Goal: Task Accomplishment & Management: Use online tool/utility

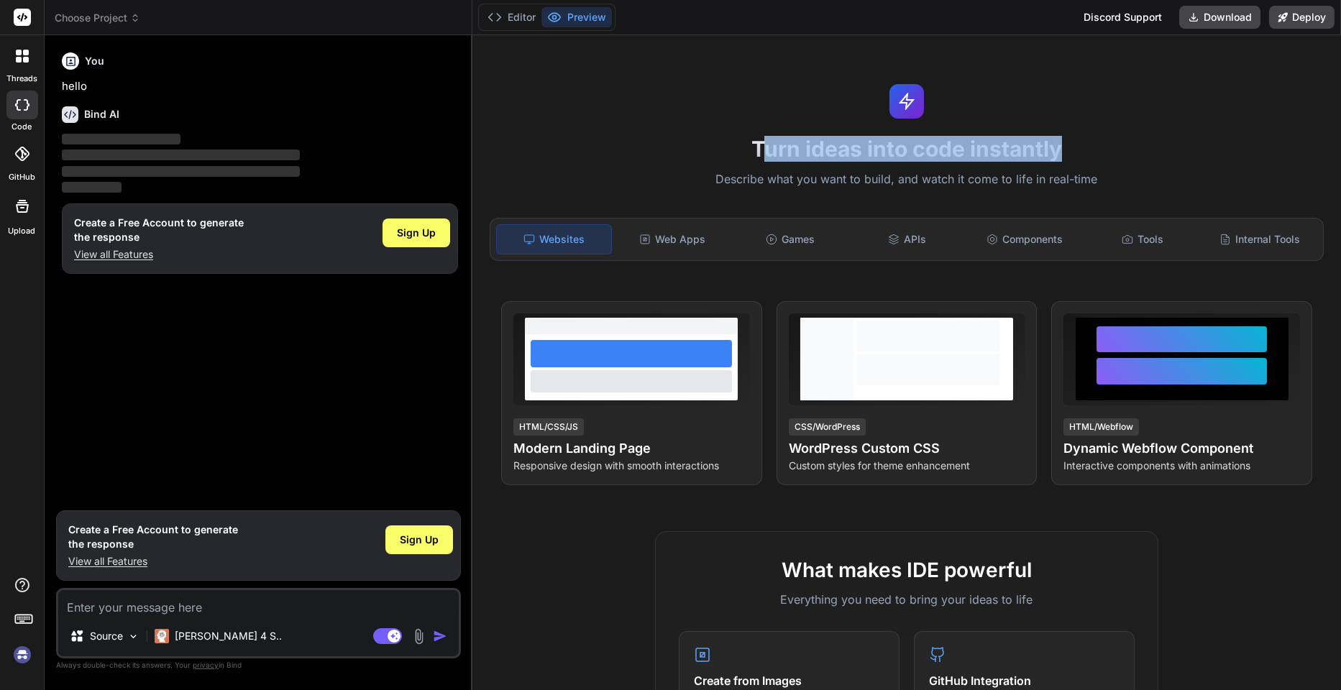
drag, startPoint x: 755, startPoint y: 144, endPoint x: 1061, endPoint y: 157, distance: 305.9
click at [1061, 157] on h1 "Turn ideas into code instantly" at bounding box center [906, 149] width 851 height 26
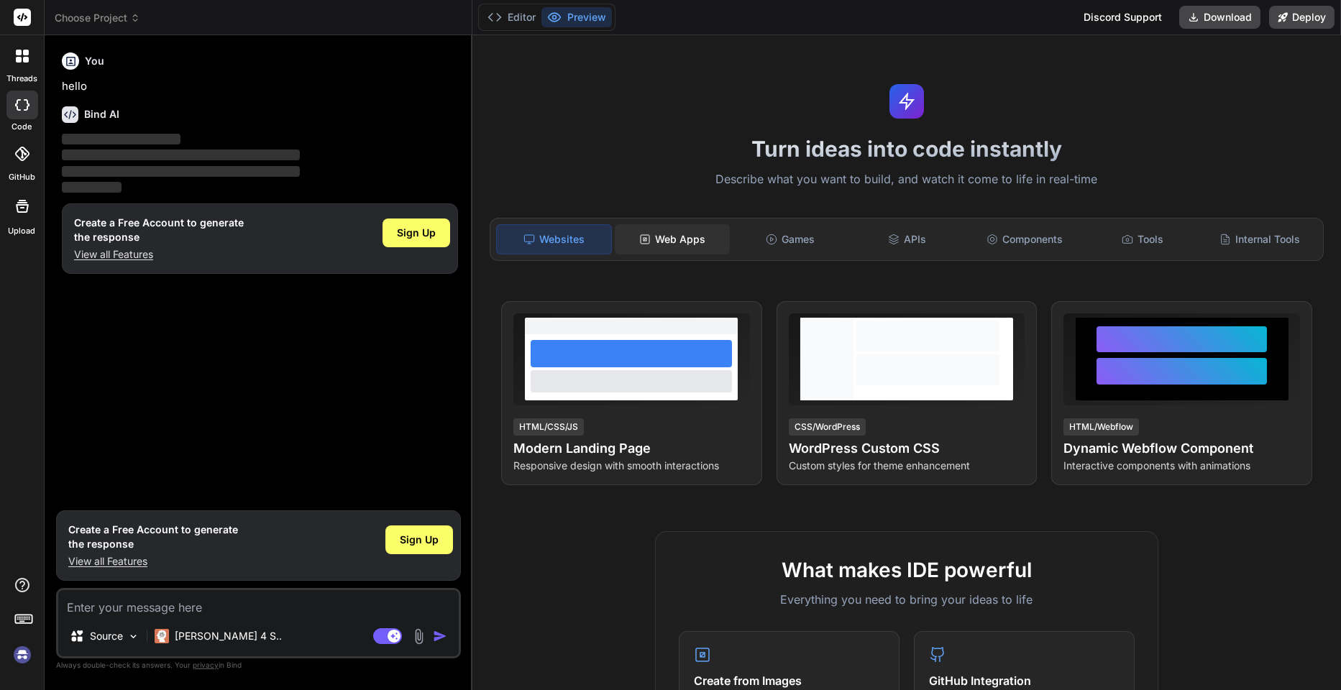
click at [693, 242] on div "Web Apps" at bounding box center [672, 239] width 114 height 30
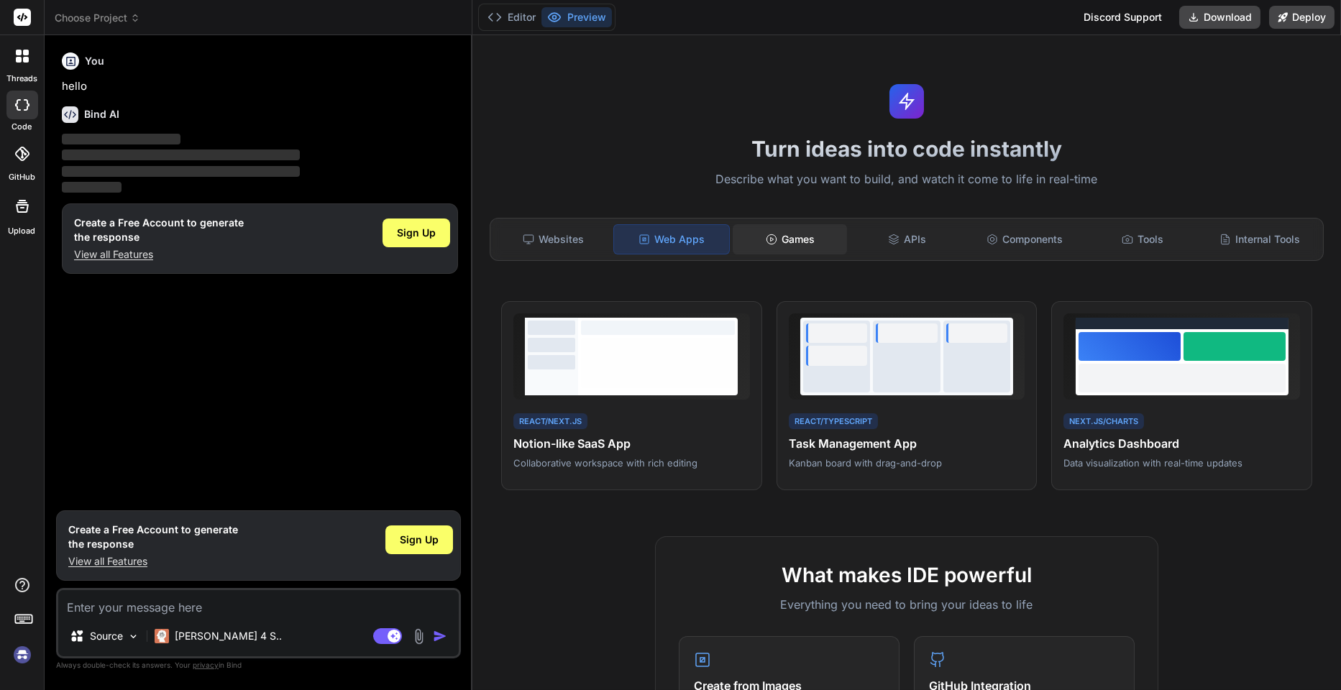
click at [785, 238] on div "Games" at bounding box center [790, 239] width 114 height 30
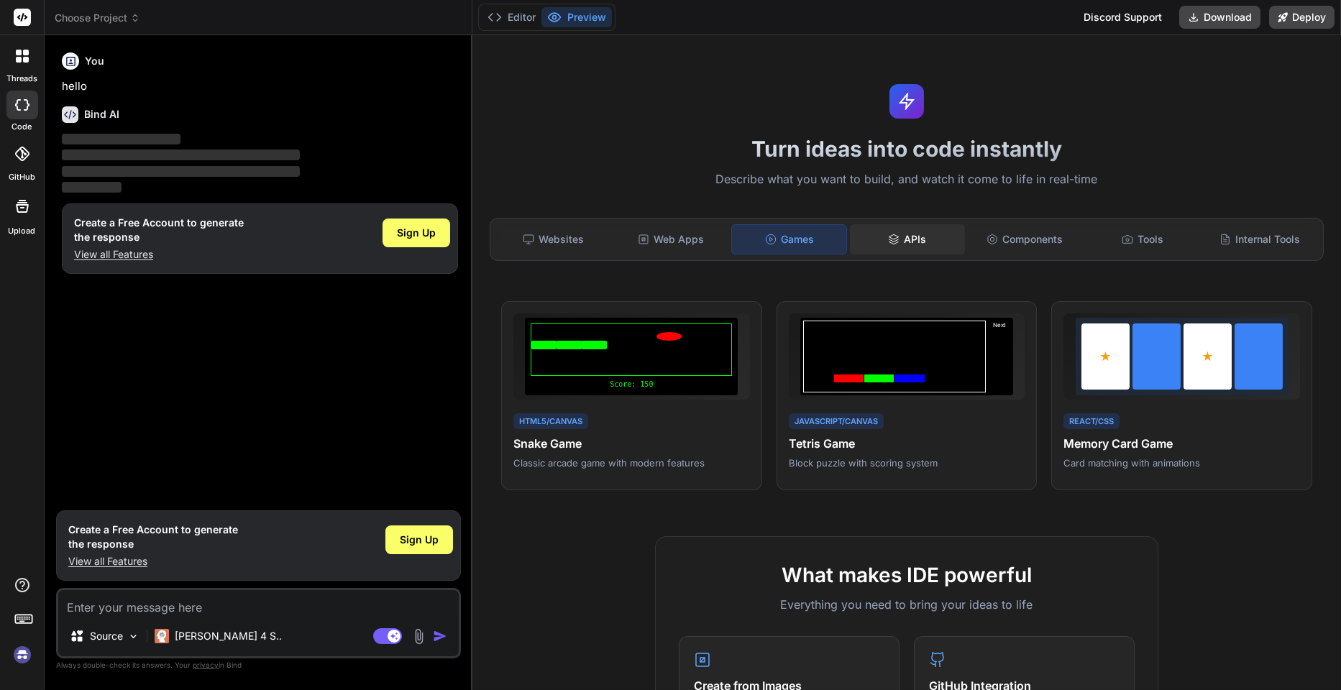
click at [943, 234] on div "APIs" at bounding box center [907, 239] width 114 height 30
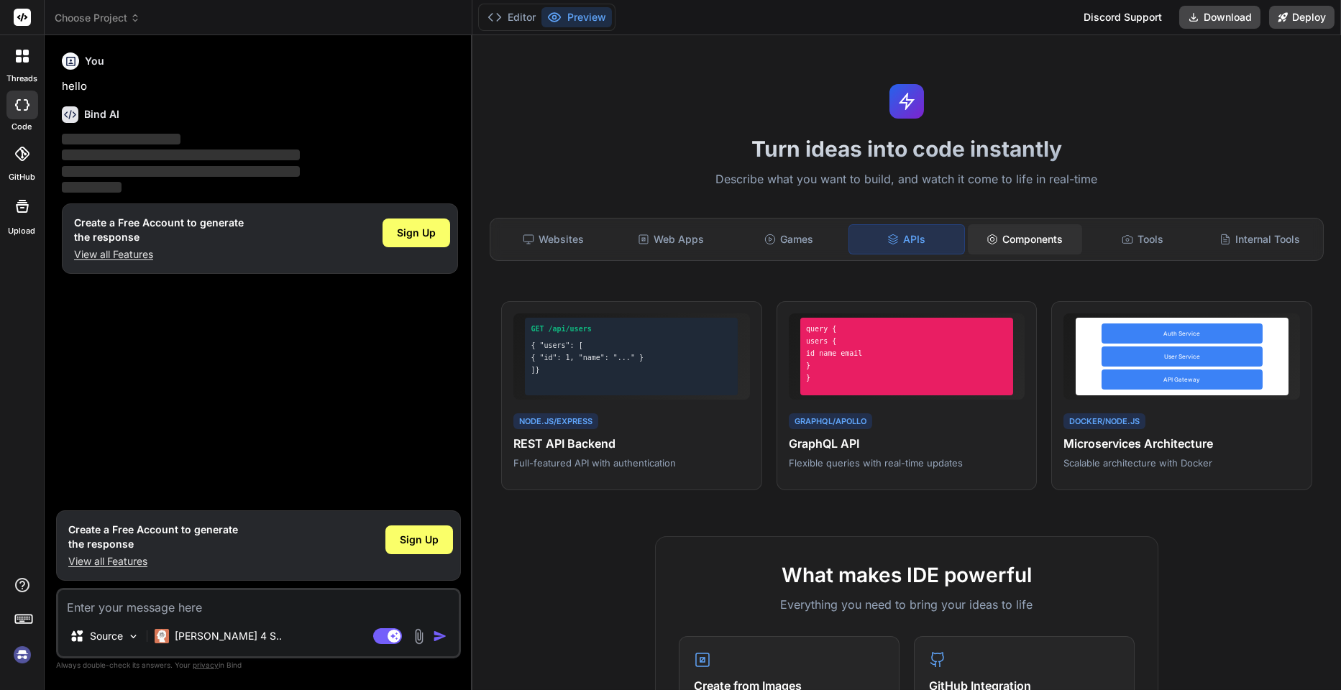
click at [1027, 241] on div "Components" at bounding box center [1025, 239] width 114 height 30
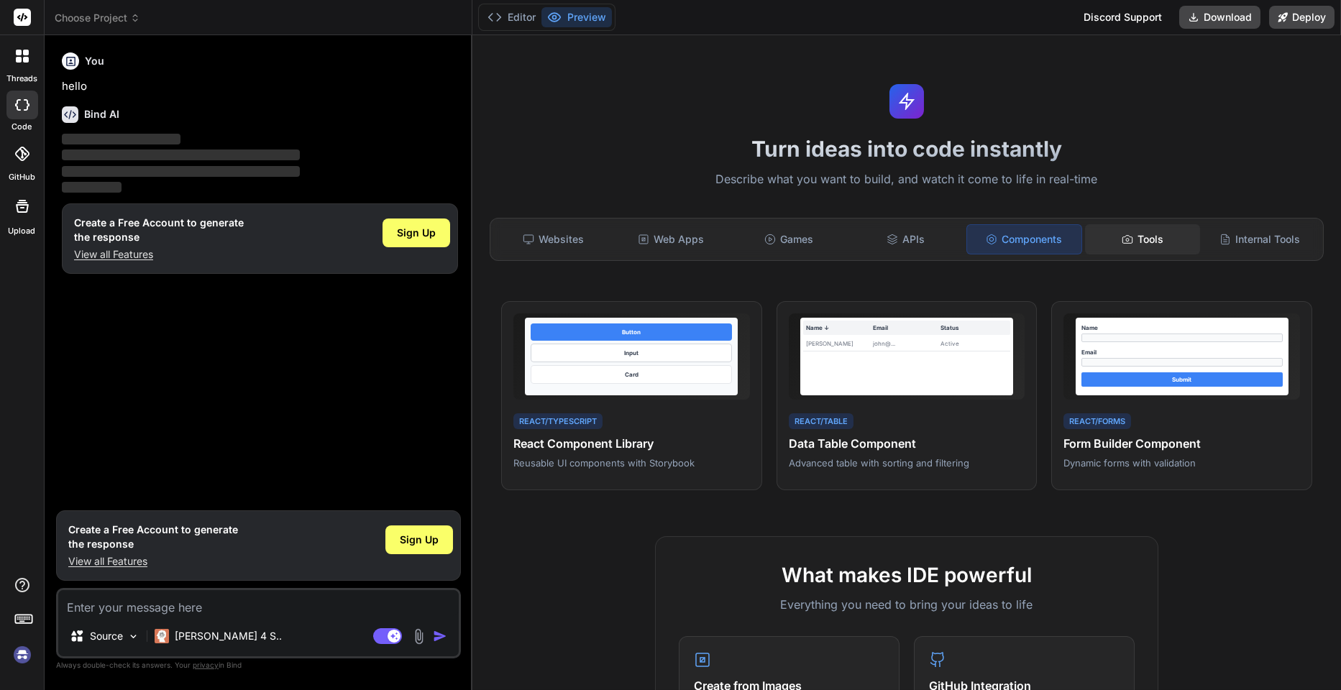
click at [1125, 248] on div "Tools" at bounding box center [1142, 239] width 114 height 30
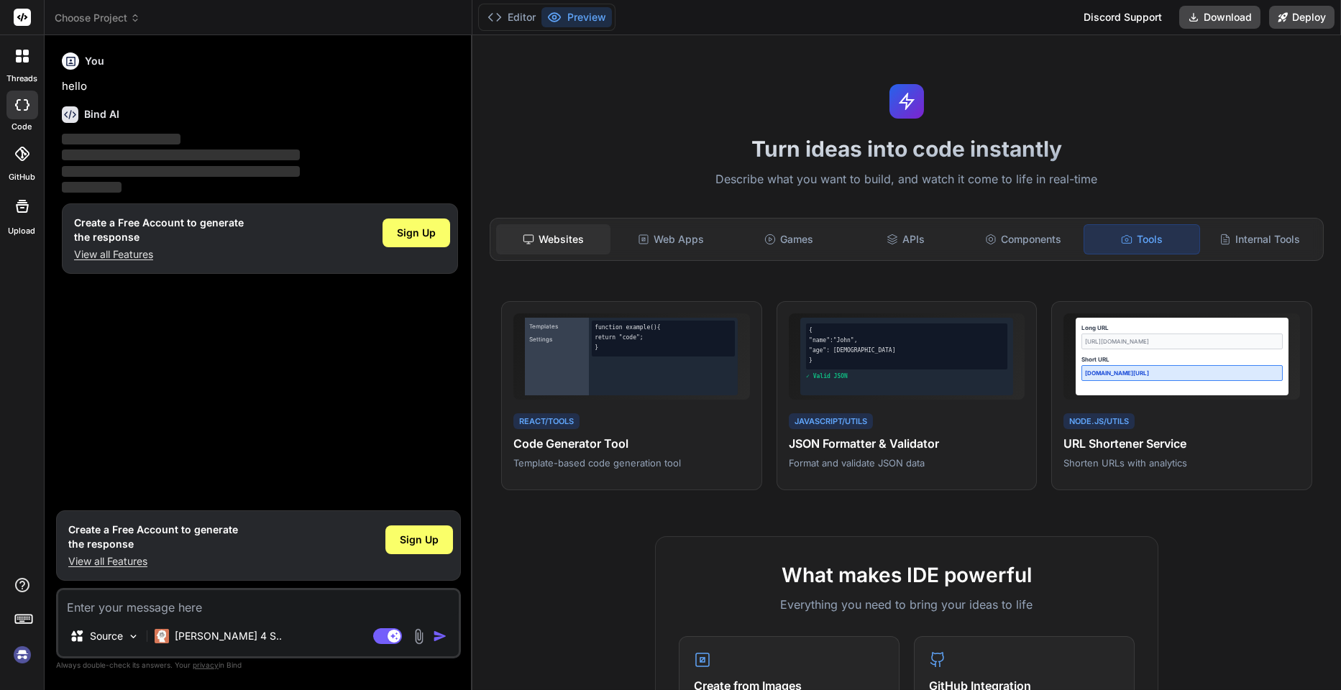
click at [527, 234] on icon at bounding box center [529, 240] width 12 height 12
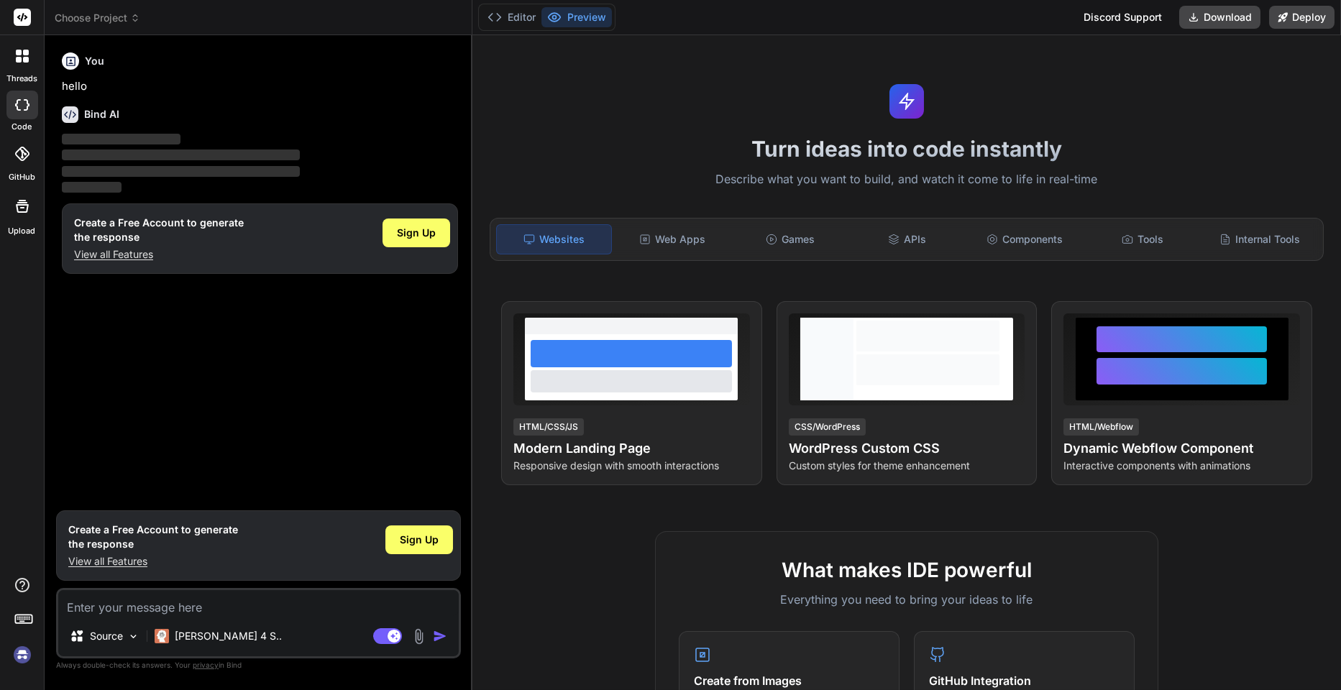
click at [17, 155] on icon at bounding box center [21, 154] width 14 height 14
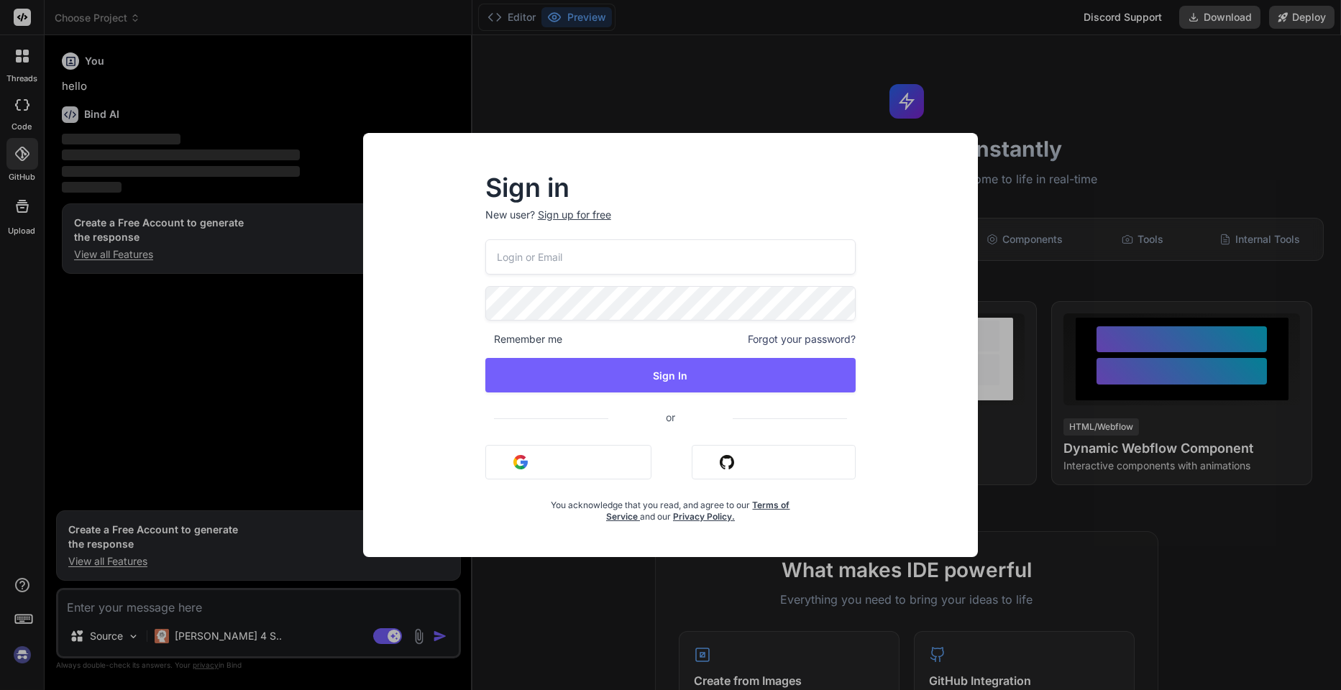
click at [90, 321] on div "Sign in New user? Sign up for free Remember me Forgot your password? Sign In or…" at bounding box center [670, 345] width 1341 height 690
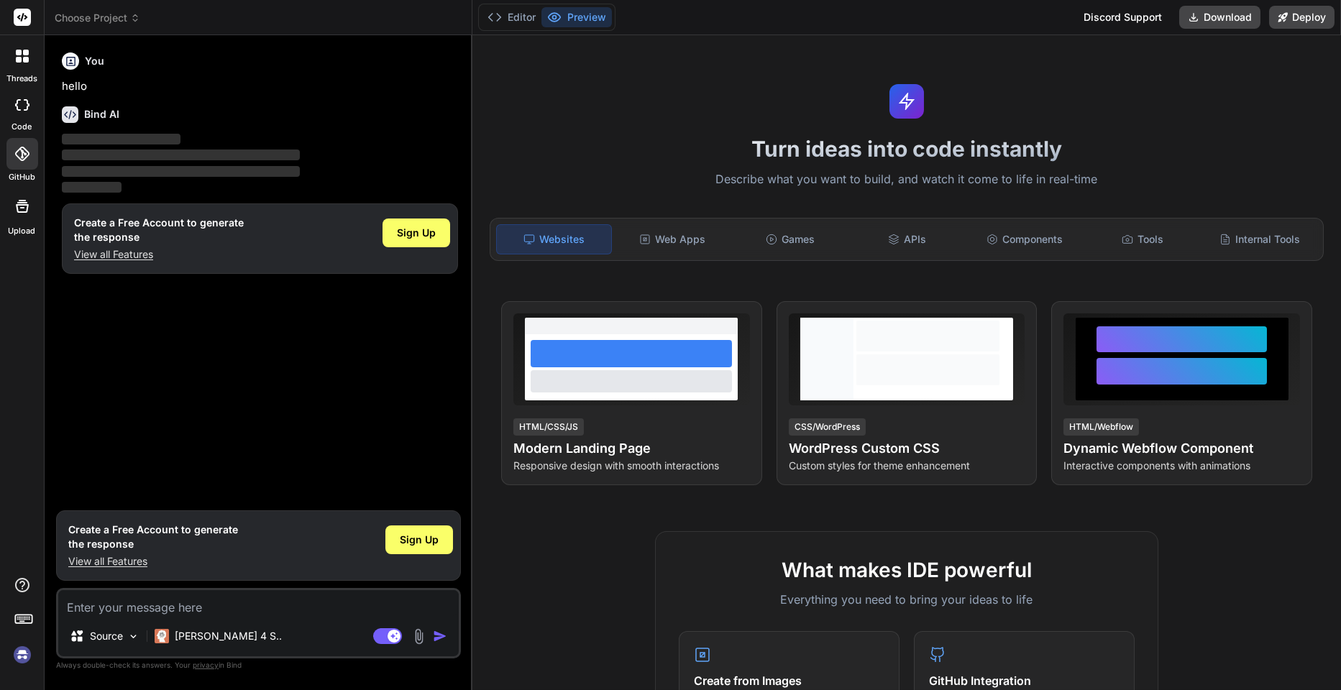
click at [29, 619] on rect at bounding box center [29, 619] width 1 height 1
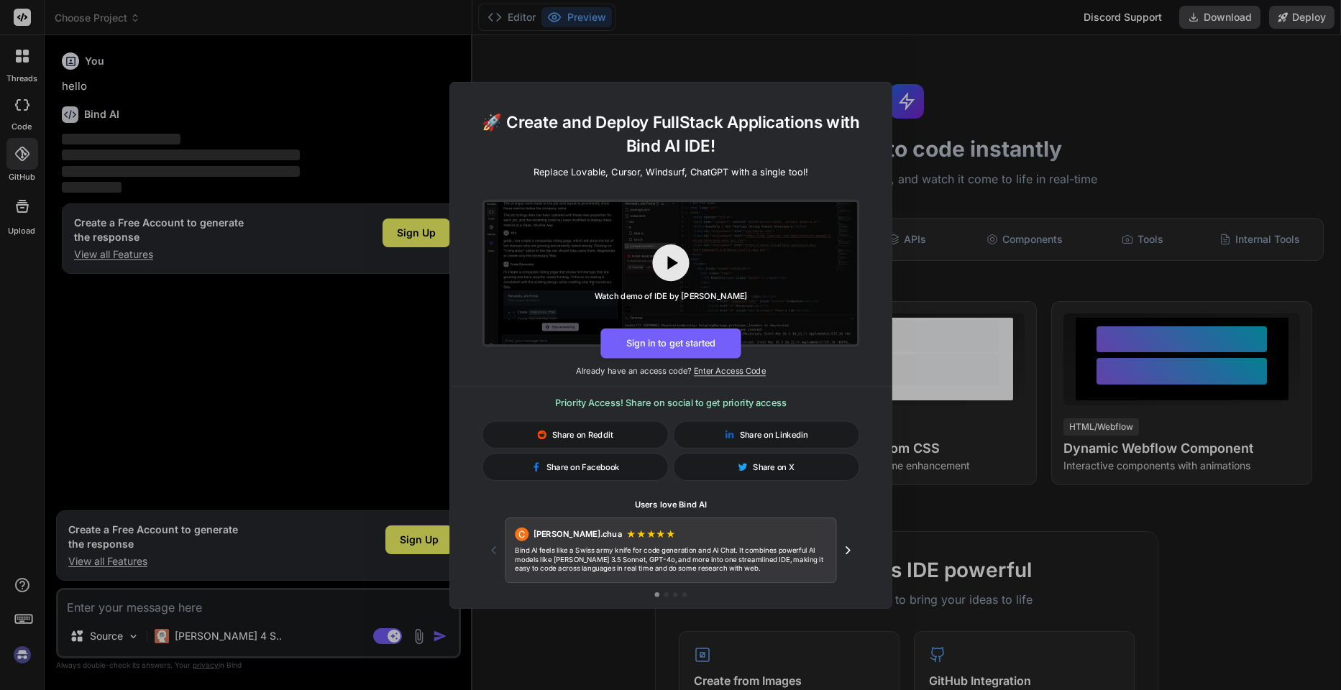
click at [178, 401] on div "🚀 Create and Deploy FullStack Applications with Bind AI IDE! Replace Lovable, C…" at bounding box center [670, 345] width 1341 height 690
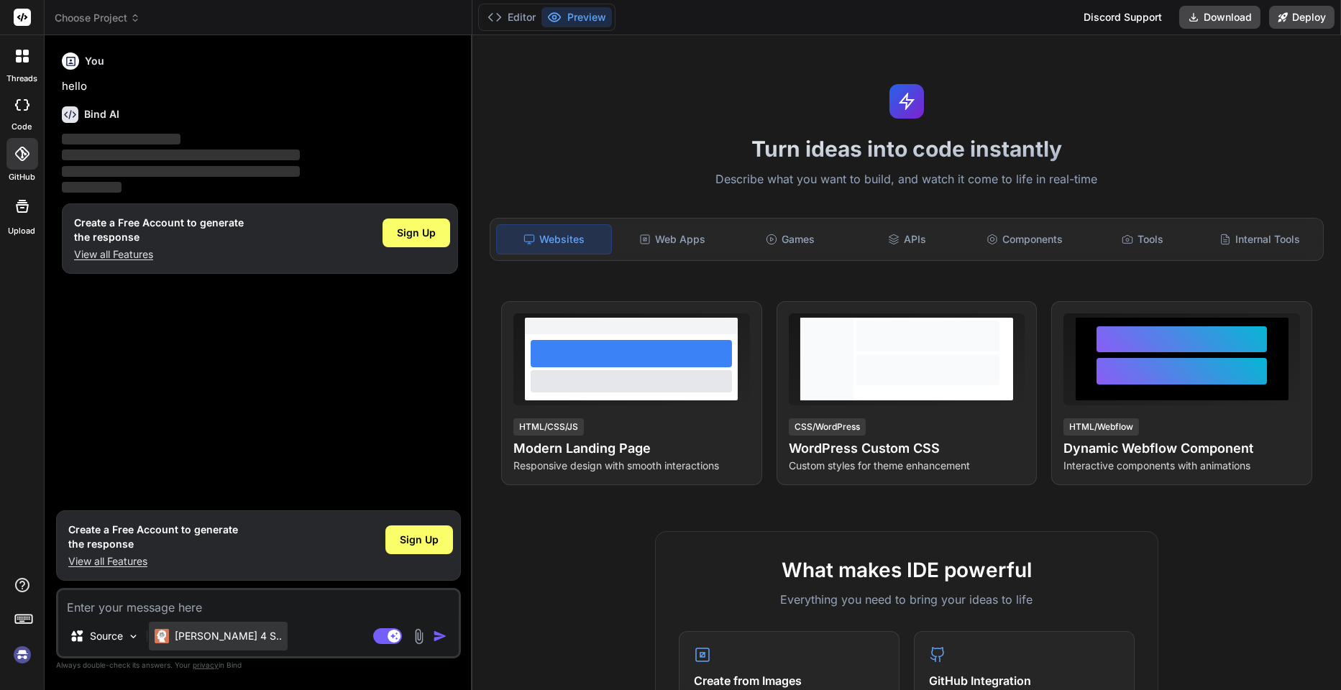
click at [168, 624] on div "Claude 4 S.." at bounding box center [218, 636] width 139 height 29
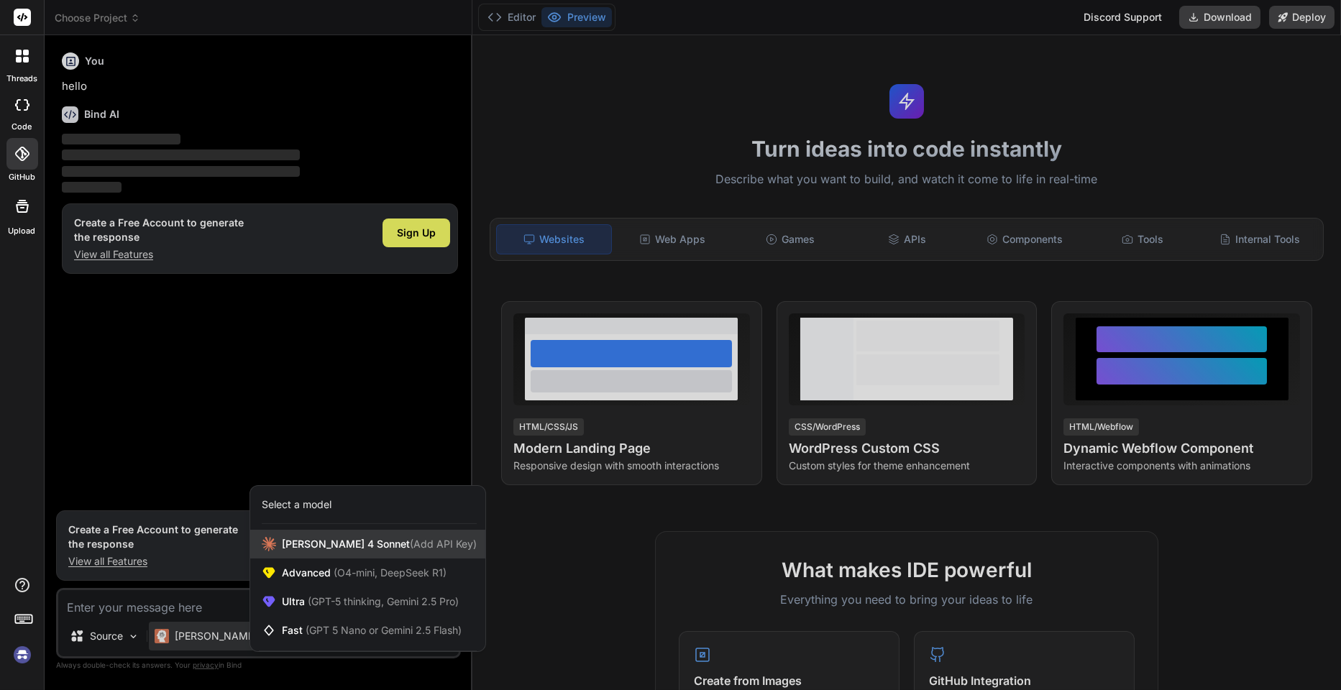
click at [312, 544] on span "Claude 4 Sonnet (Add API Key)" at bounding box center [379, 544] width 195 height 14
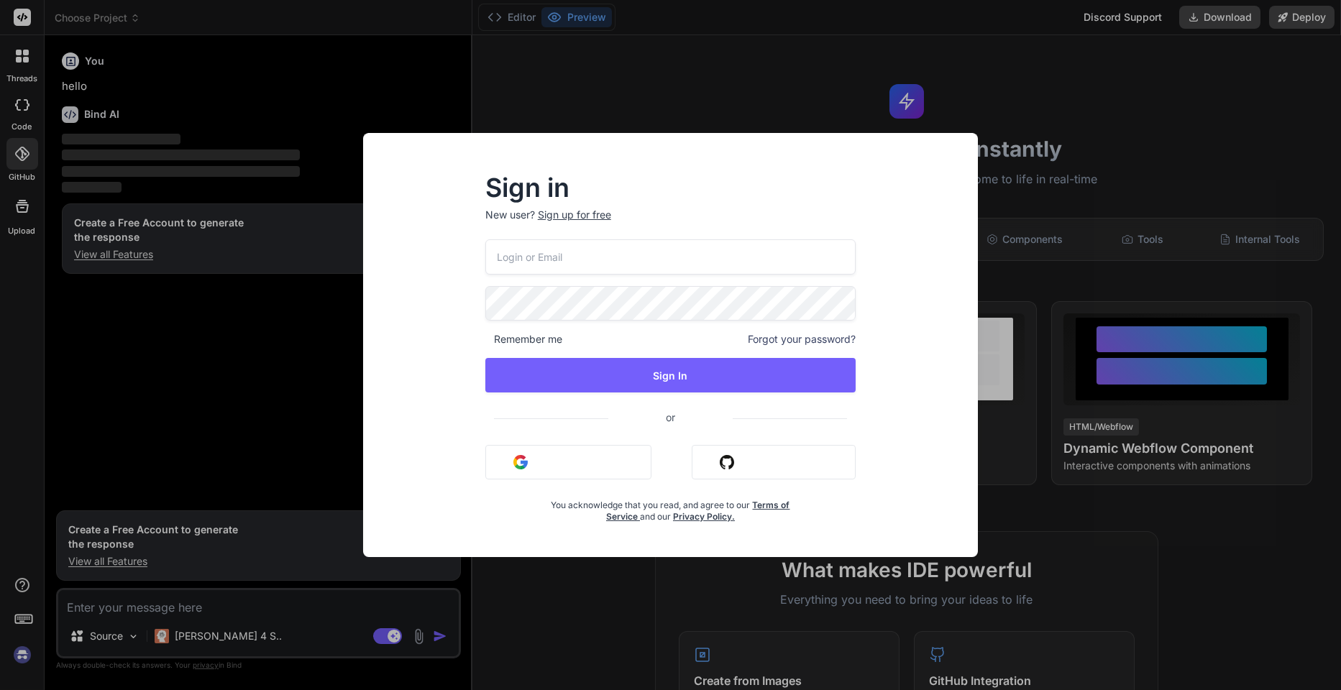
click at [268, 457] on div "Sign in New user? Sign up for free Remember me Forgot your password? Sign In or…" at bounding box center [670, 345] width 1341 height 690
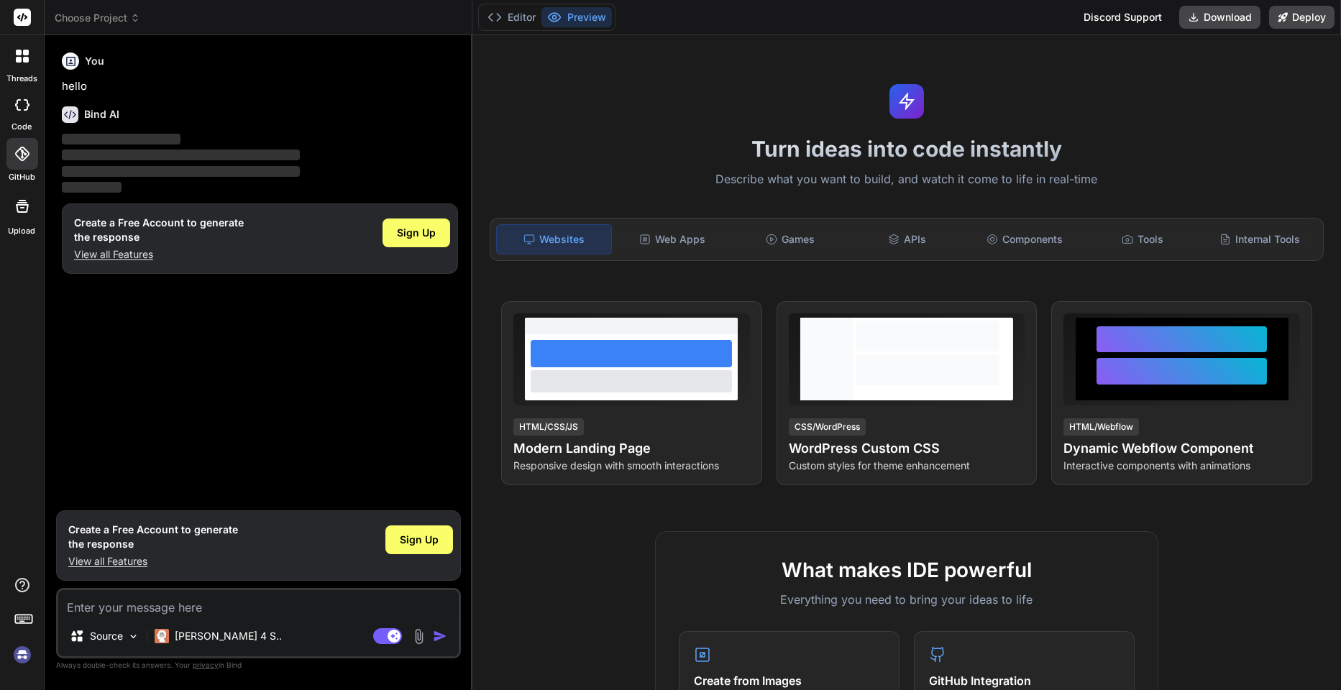
click at [22, 105] on icon at bounding box center [22, 105] width 14 height 12
click at [23, 65] on div at bounding box center [22, 56] width 30 height 30
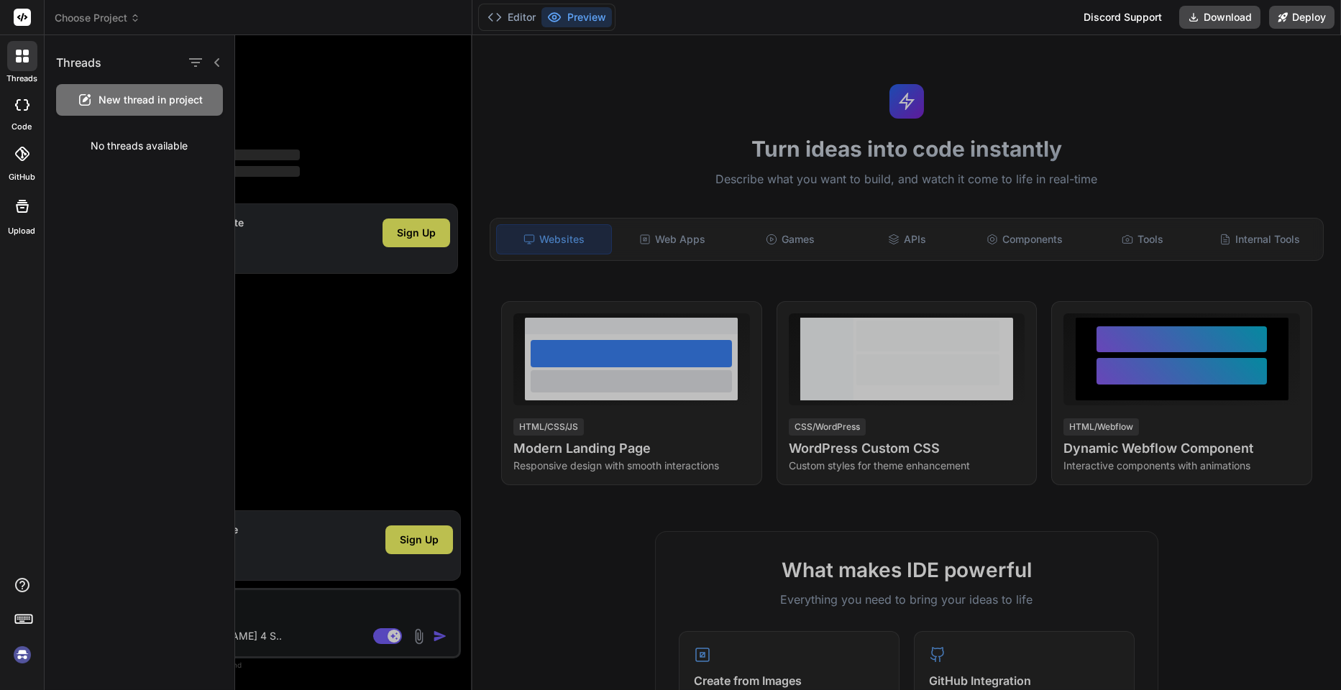
click at [211, 60] on icon at bounding box center [217, 63] width 12 height 12
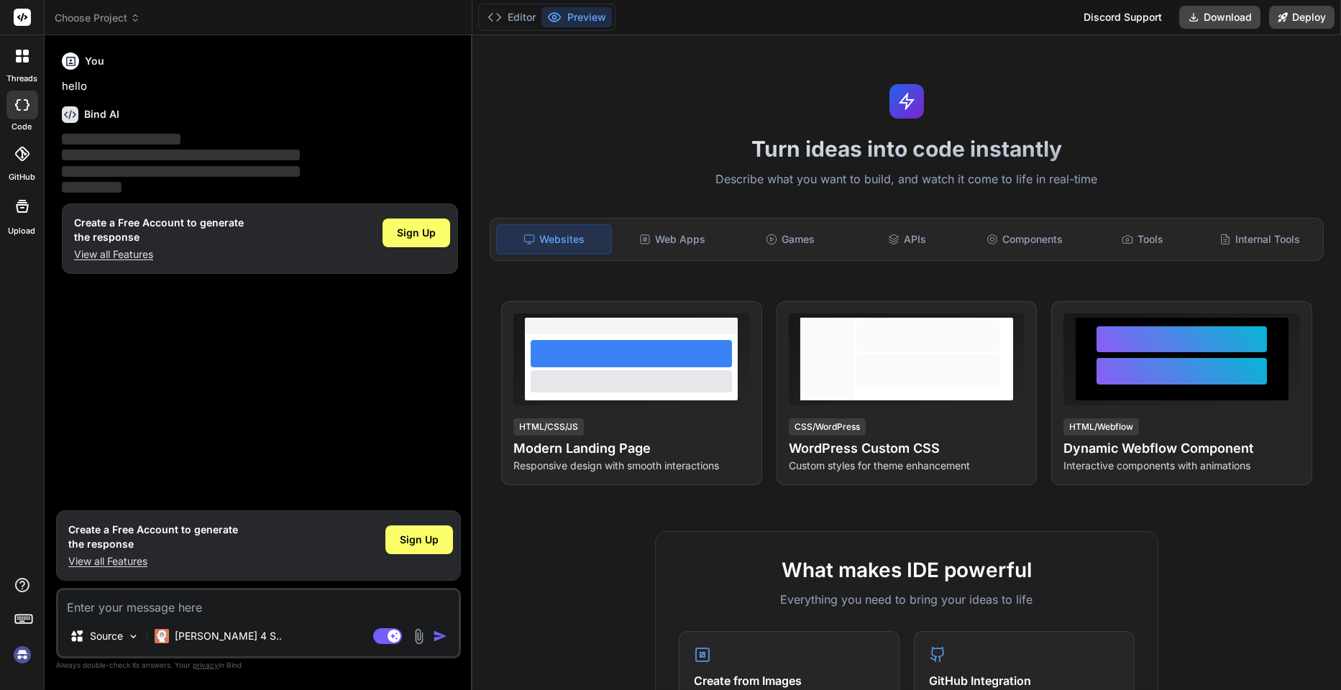
click at [109, 12] on span "Choose Project" at bounding box center [98, 18] width 86 height 14
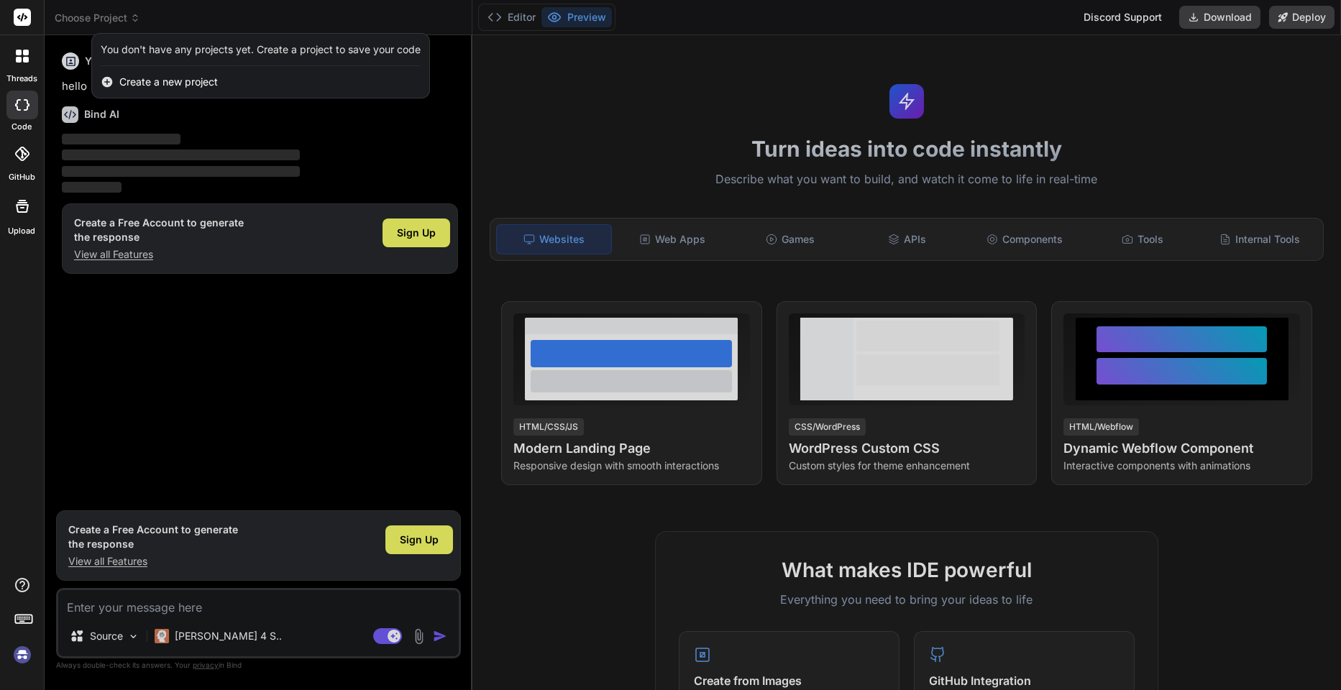
click at [149, 16] on div at bounding box center [670, 345] width 1341 height 690
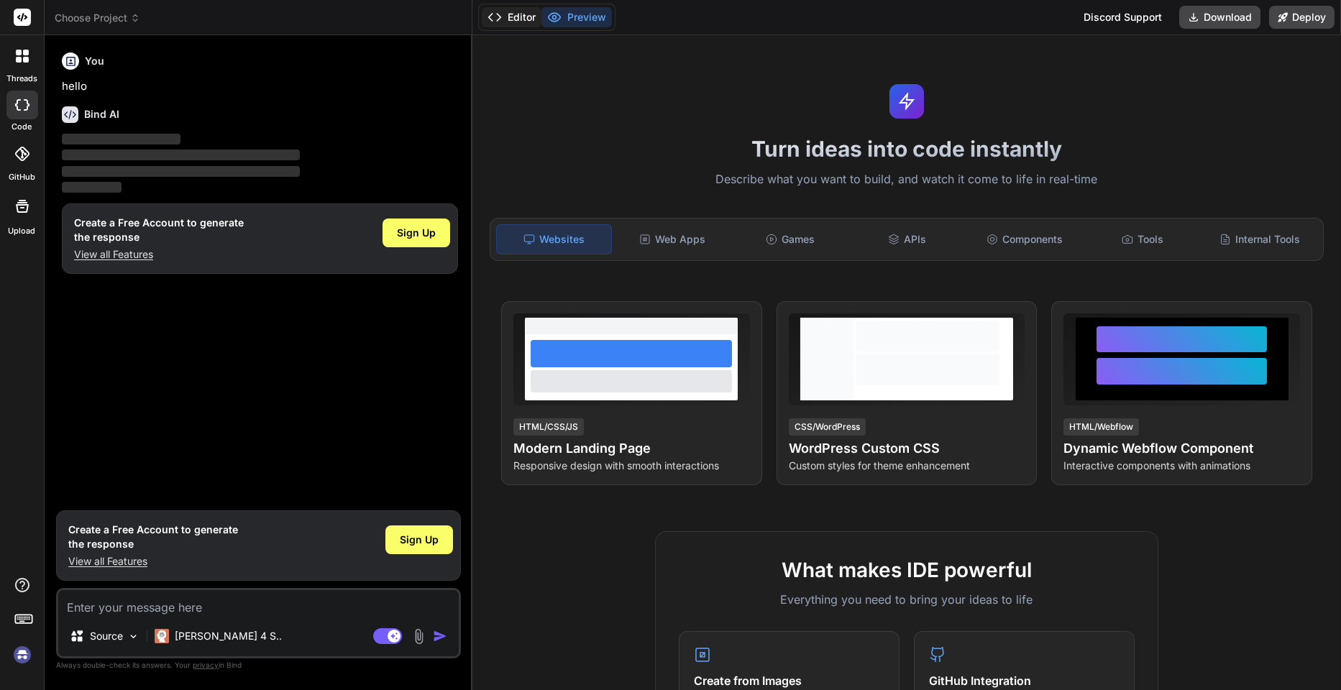
click at [522, 19] on button "Editor" at bounding box center [512, 17] width 60 height 20
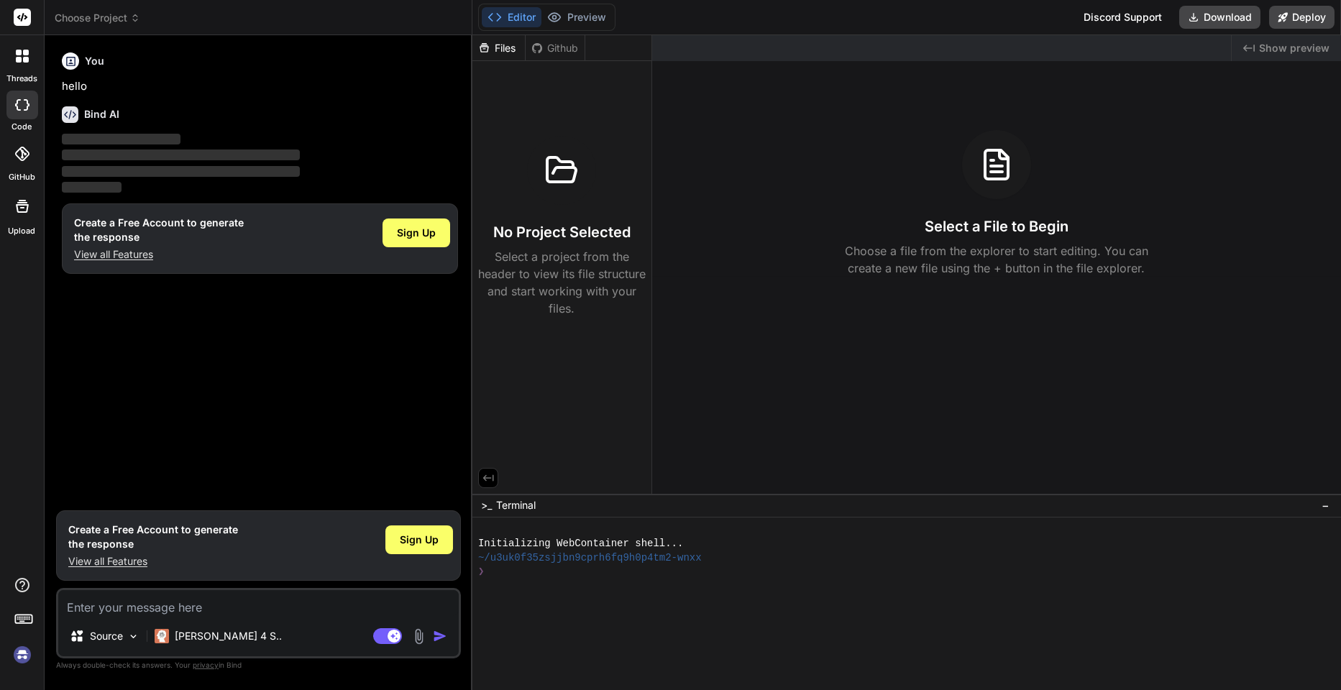
click at [503, 41] on div "Files" at bounding box center [498, 48] width 52 height 14
click at [22, 654] on img at bounding box center [22, 655] width 24 height 24
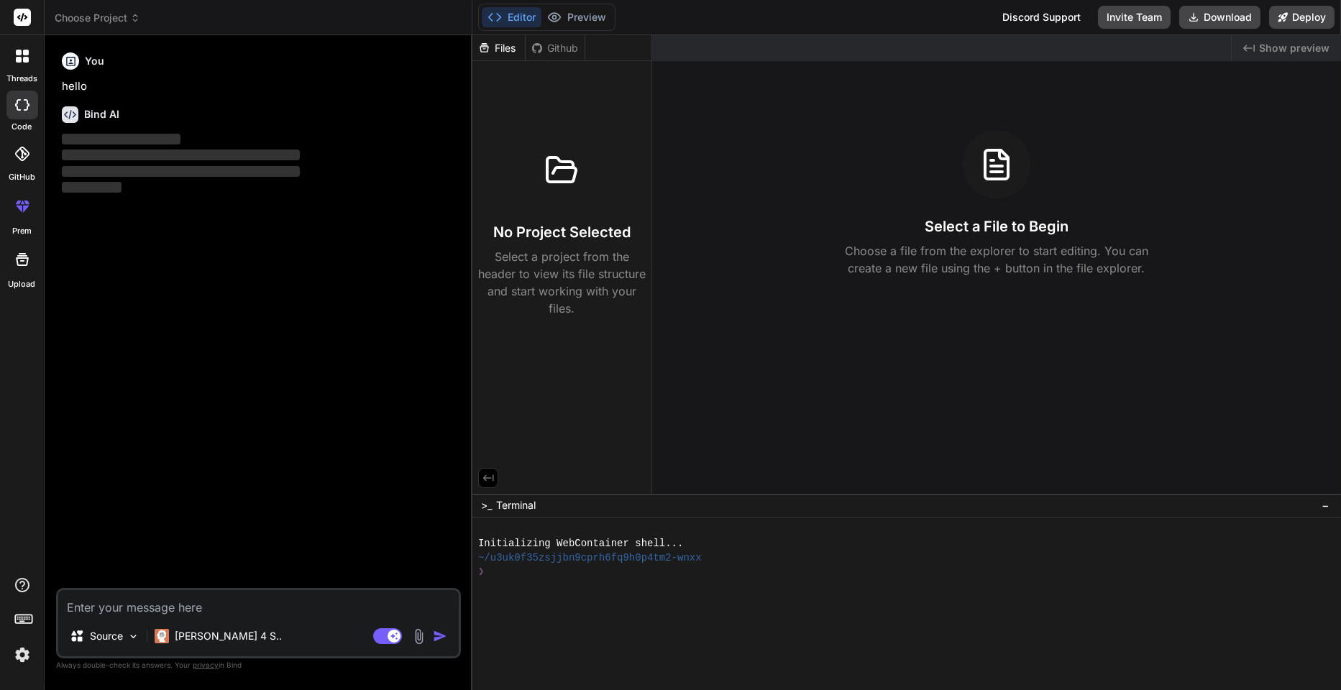
type textarea "x"
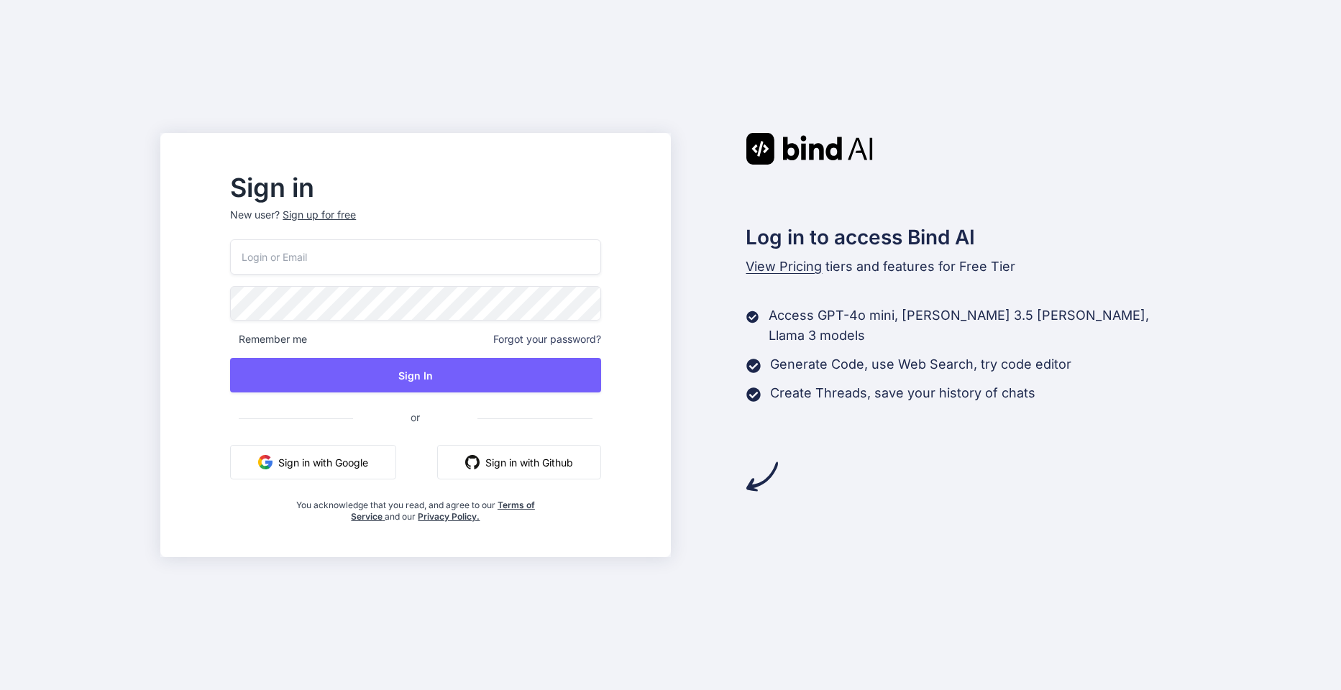
click at [485, 453] on button "Sign in with Github" at bounding box center [519, 462] width 164 height 35
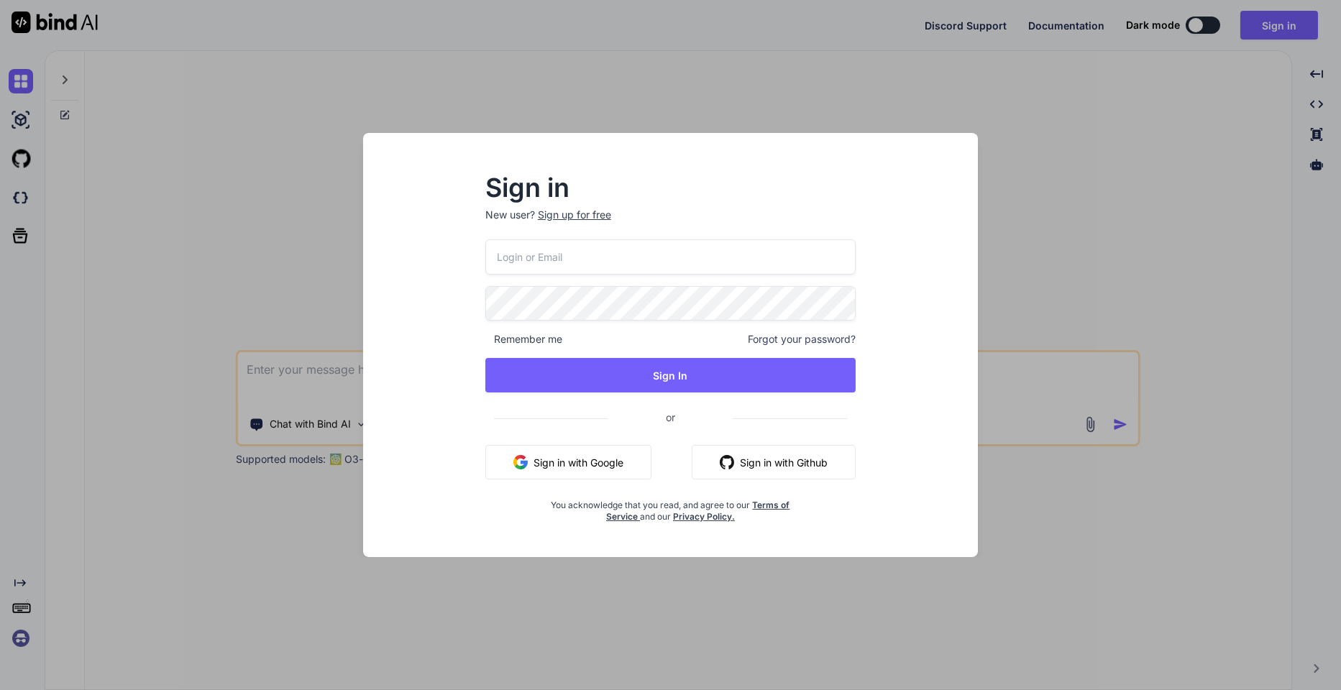
click at [746, 461] on button "Sign in with Github" at bounding box center [774, 462] width 164 height 35
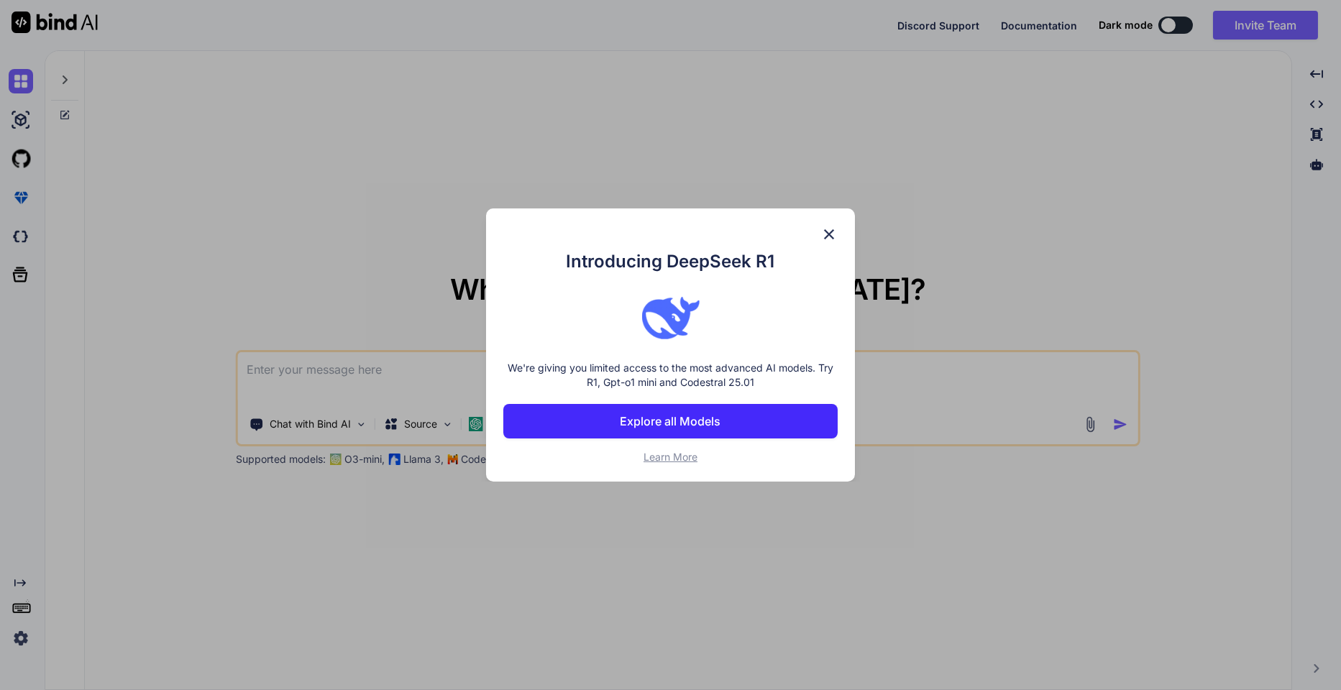
click at [833, 231] on img at bounding box center [828, 234] width 17 height 17
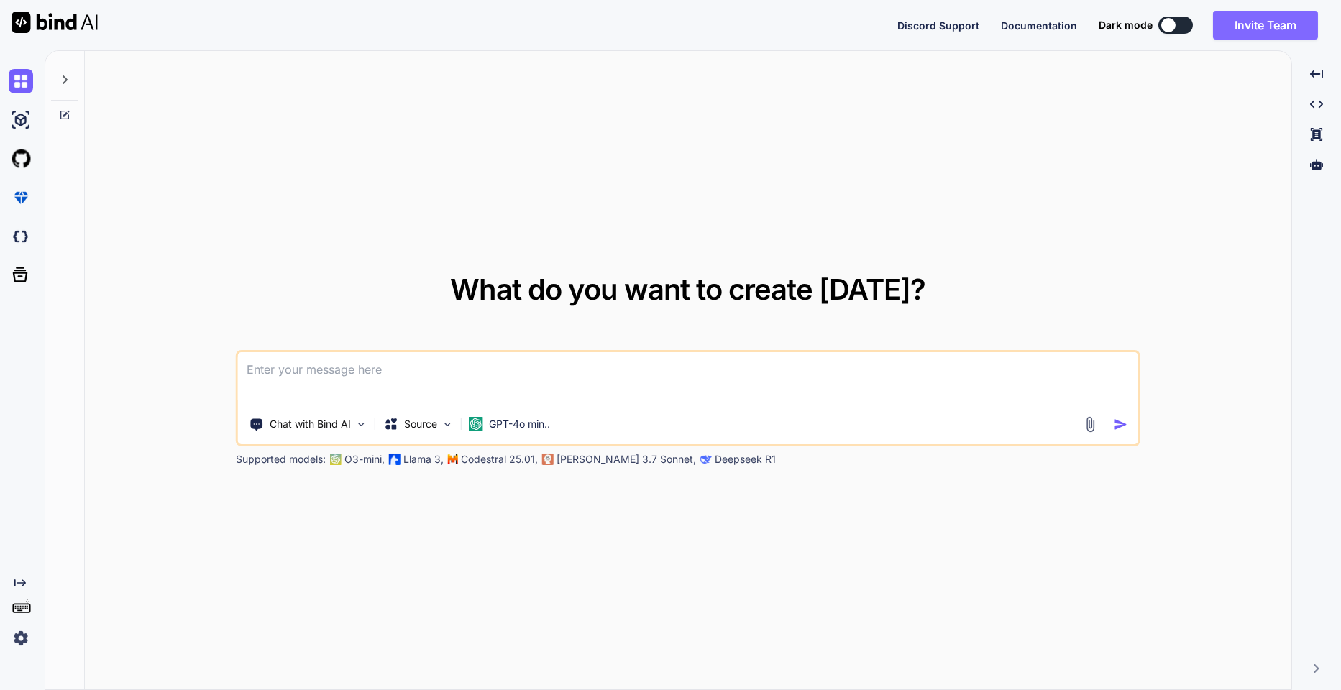
click at [1277, 25] on button "Invite Team" at bounding box center [1265, 25] width 105 height 29
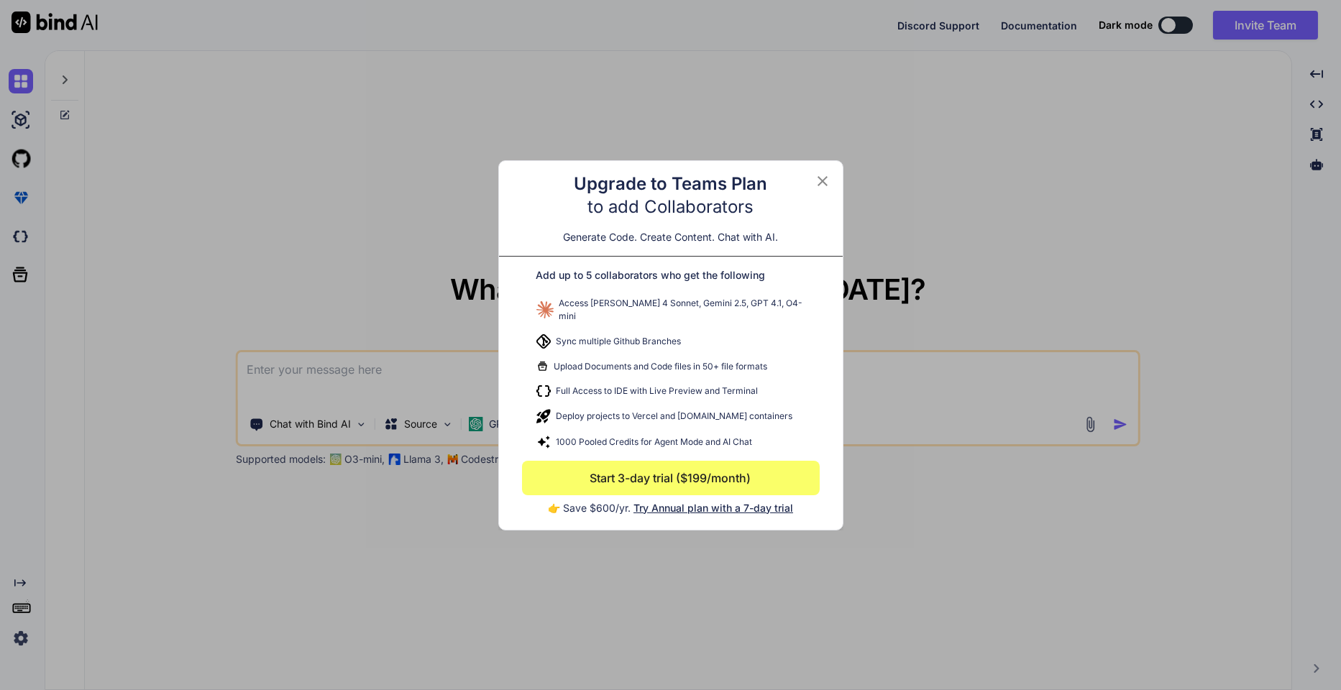
click at [825, 175] on div "Upgrade to Teams Plan to add Collaborators Generate Code. Create Content. Chat …" at bounding box center [671, 345] width 344 height 369
click at [826, 173] on div "Upgrade to Teams Plan to add Collaborators Generate Code. Create Content. Chat …" at bounding box center [671, 345] width 344 height 369
click at [821, 183] on icon at bounding box center [822, 181] width 17 height 17
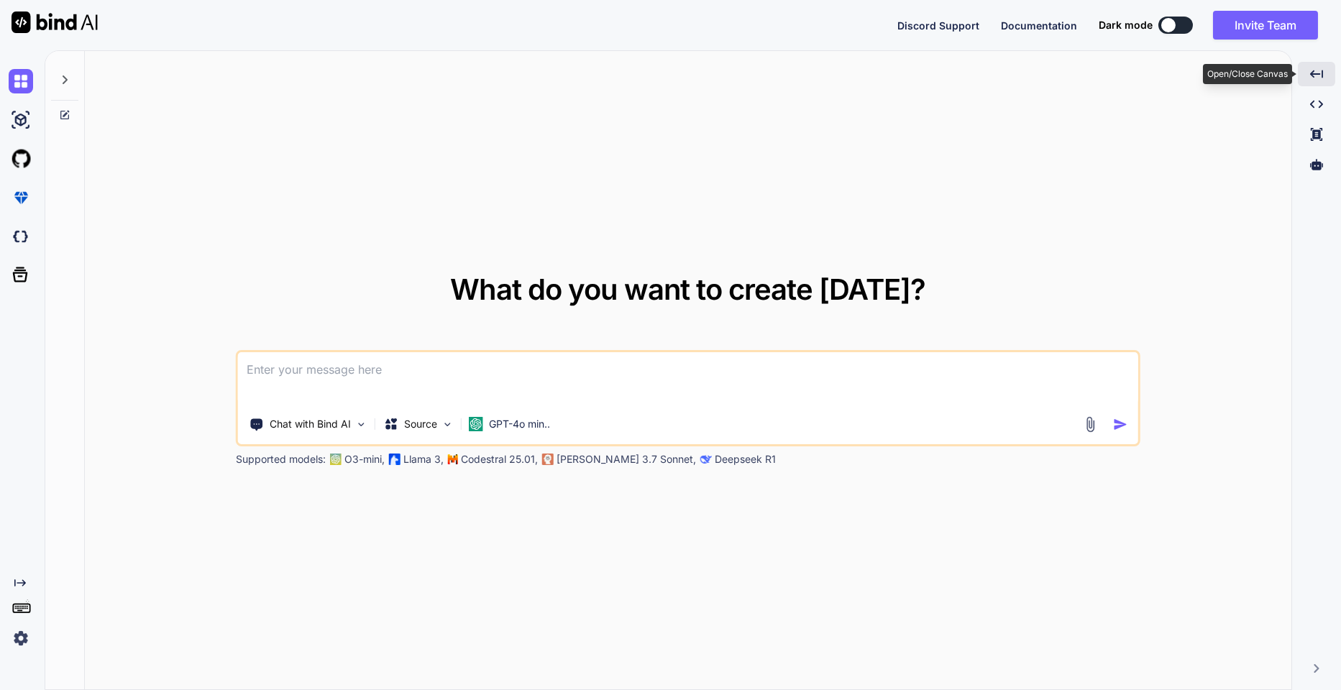
click at [1315, 75] on icon "Created with Pixso." at bounding box center [1316, 74] width 13 height 13
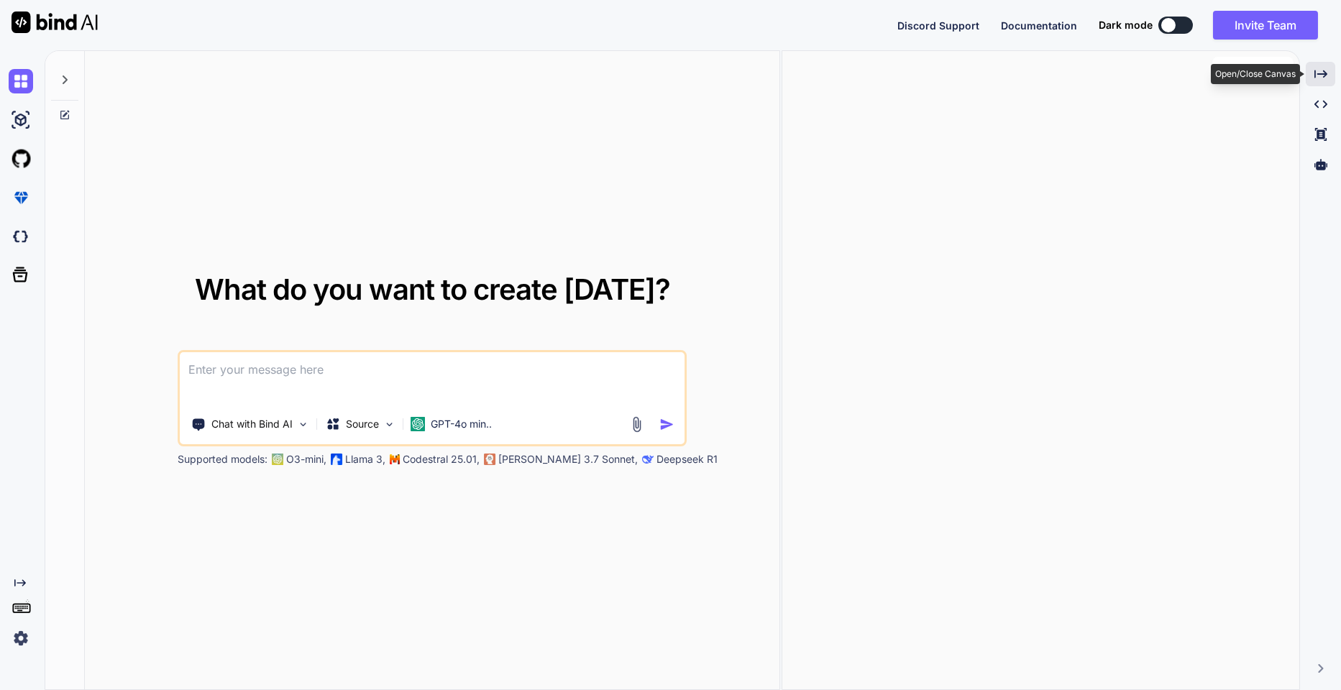
click at [1315, 75] on icon at bounding box center [1321, 74] width 13 height 8
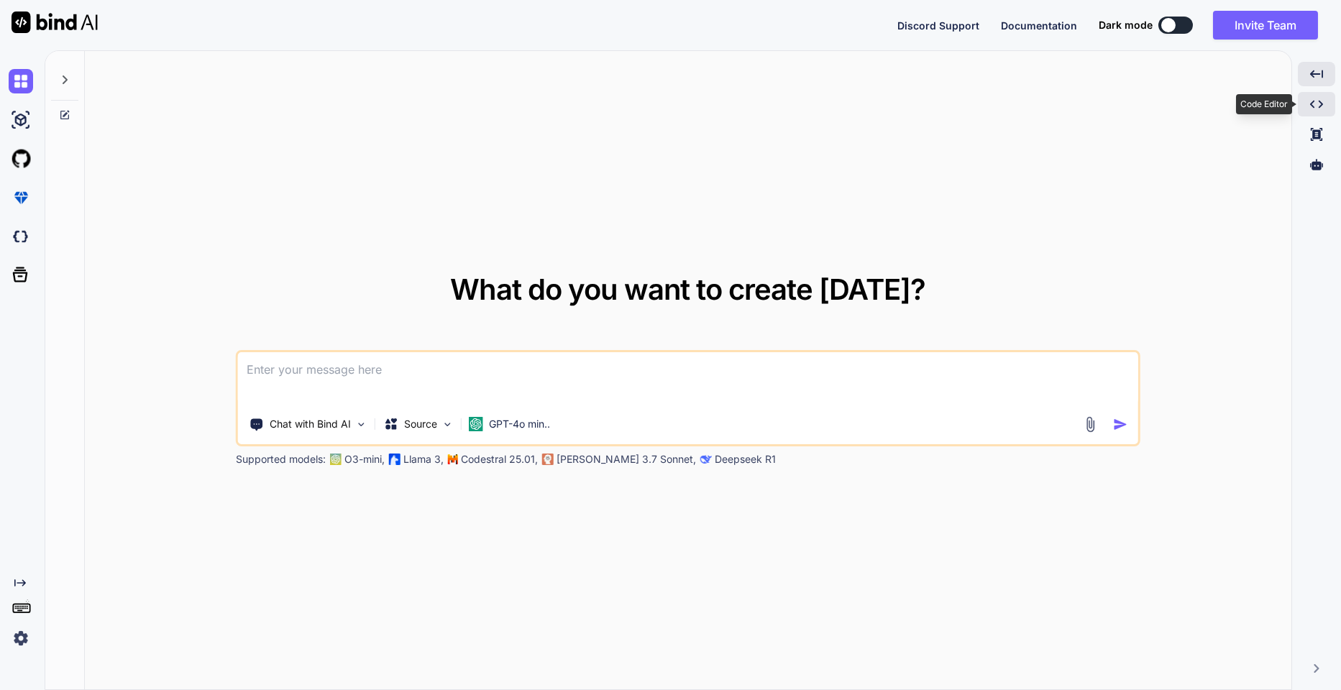
click at [1310, 109] on icon "Created with Pixso." at bounding box center [1316, 104] width 13 height 13
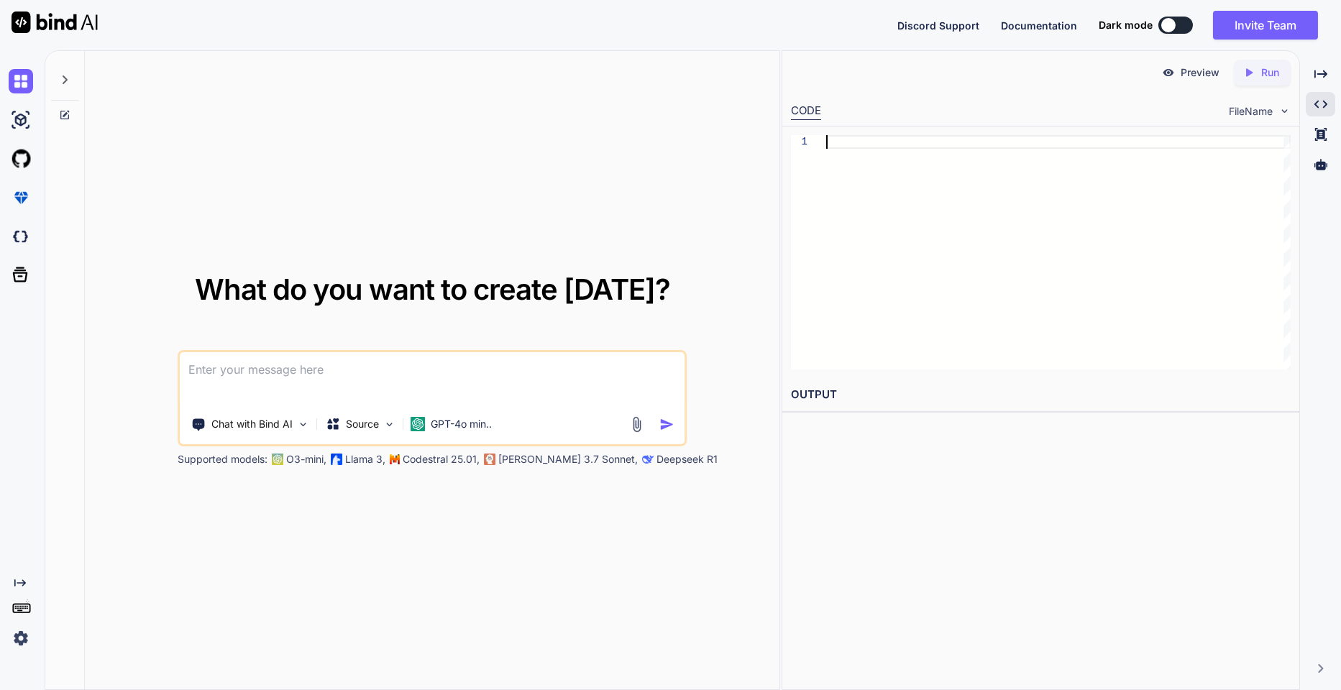
click at [1000, 156] on div at bounding box center [1058, 252] width 465 height 234
type textarea "x"
type textarea "p"
type textarea "x"
type textarea "pr"
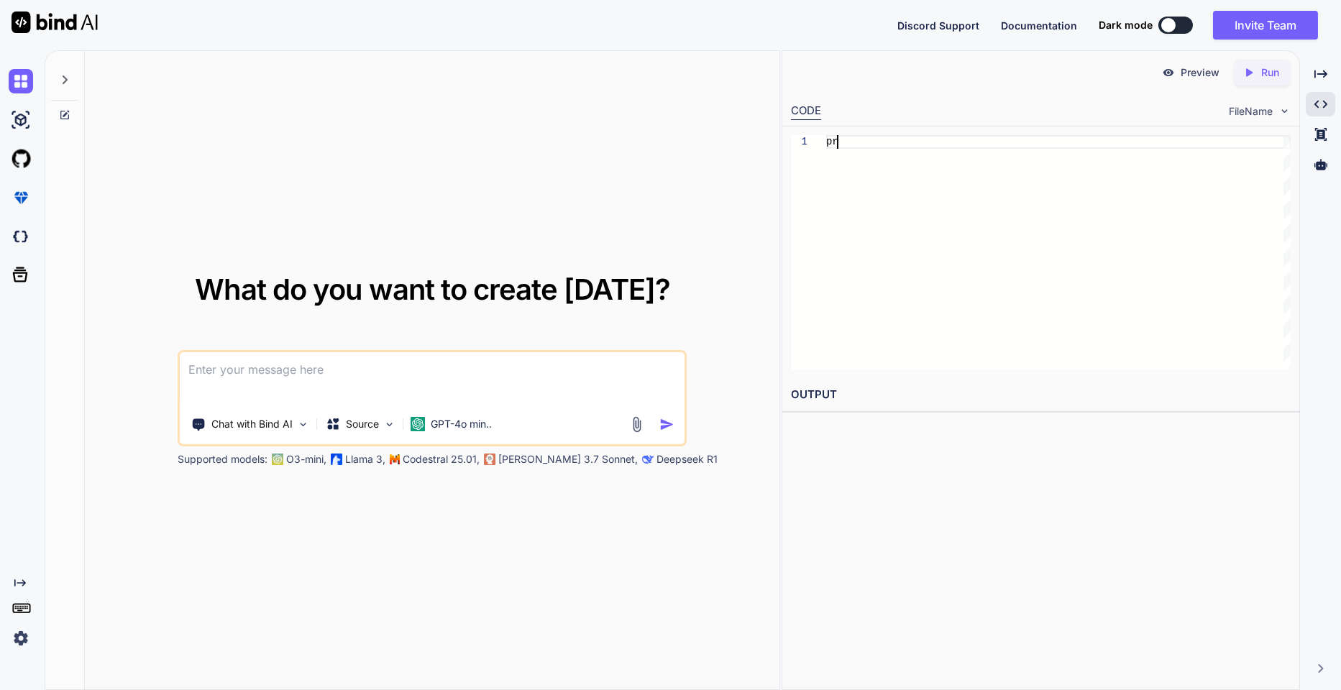
type textarea "x"
type textarea "pri"
type textarea "x"
type textarea "prin"
type textarea "x"
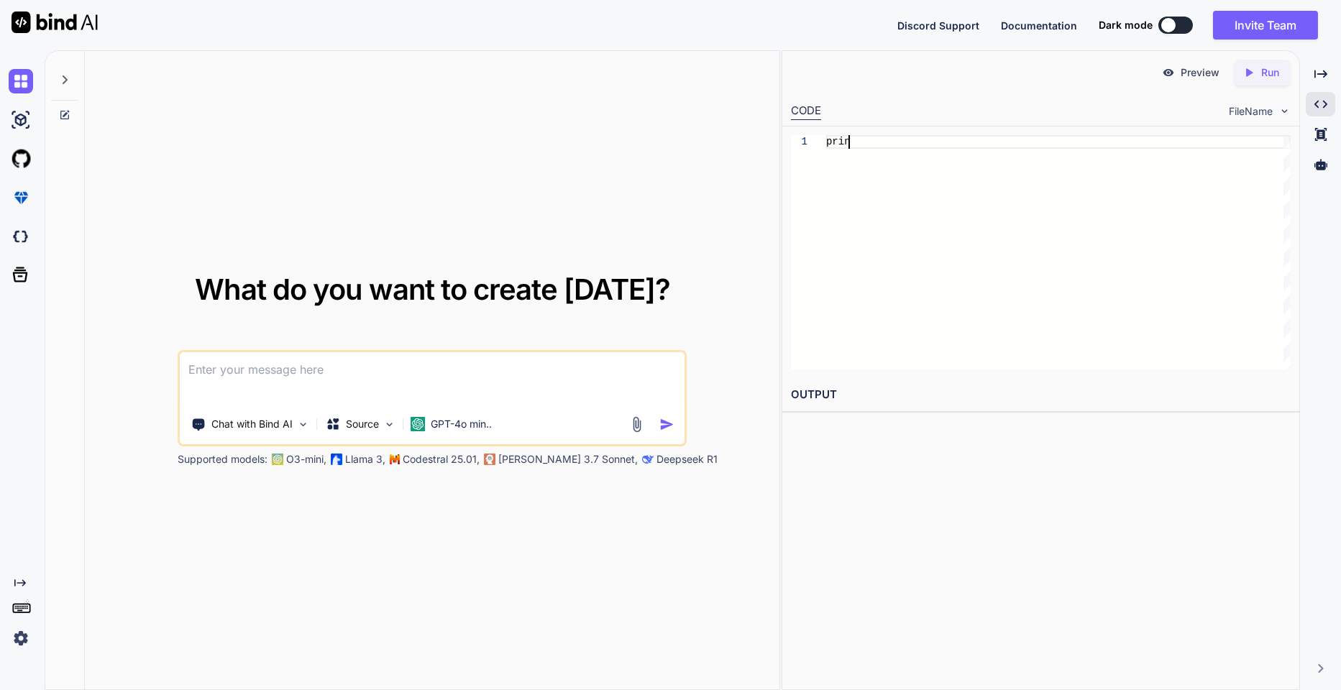
type textarea "pri"
type textarea "x"
type textarea "pr"
type textarea "x"
type textarea "p"
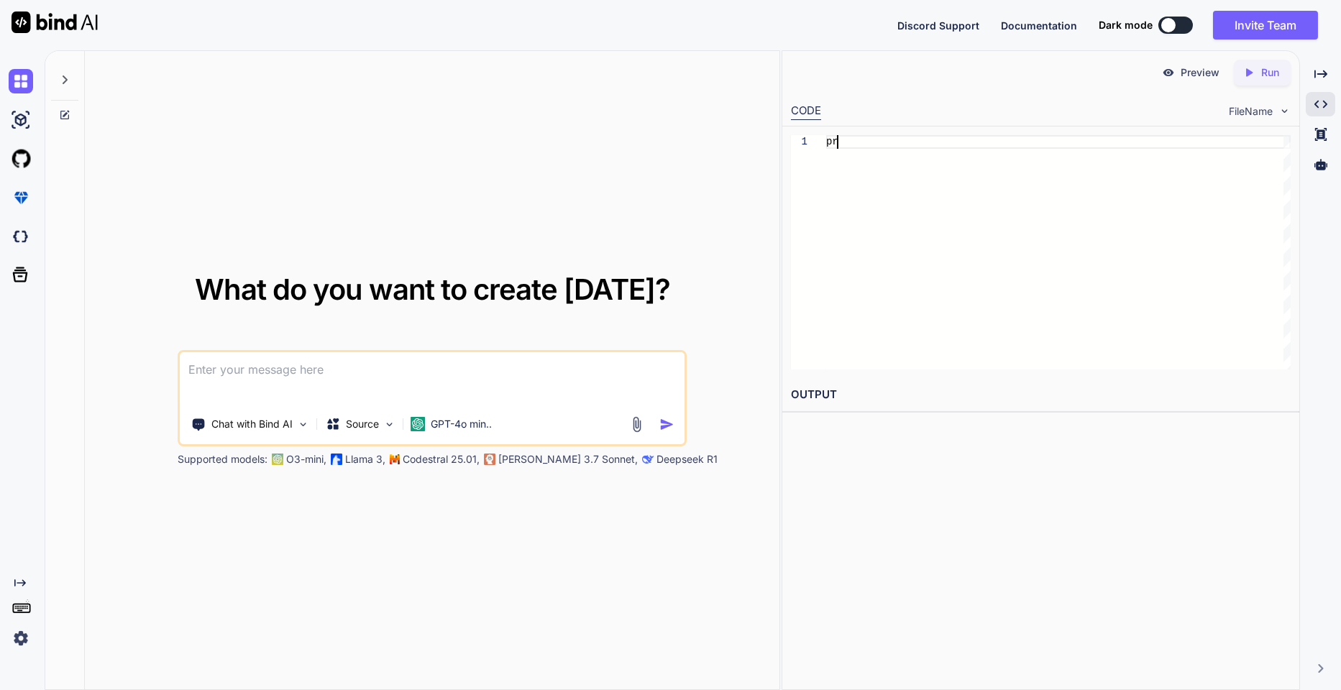
type textarea "x"
click at [1324, 136] on icon at bounding box center [1321, 134] width 12 height 13
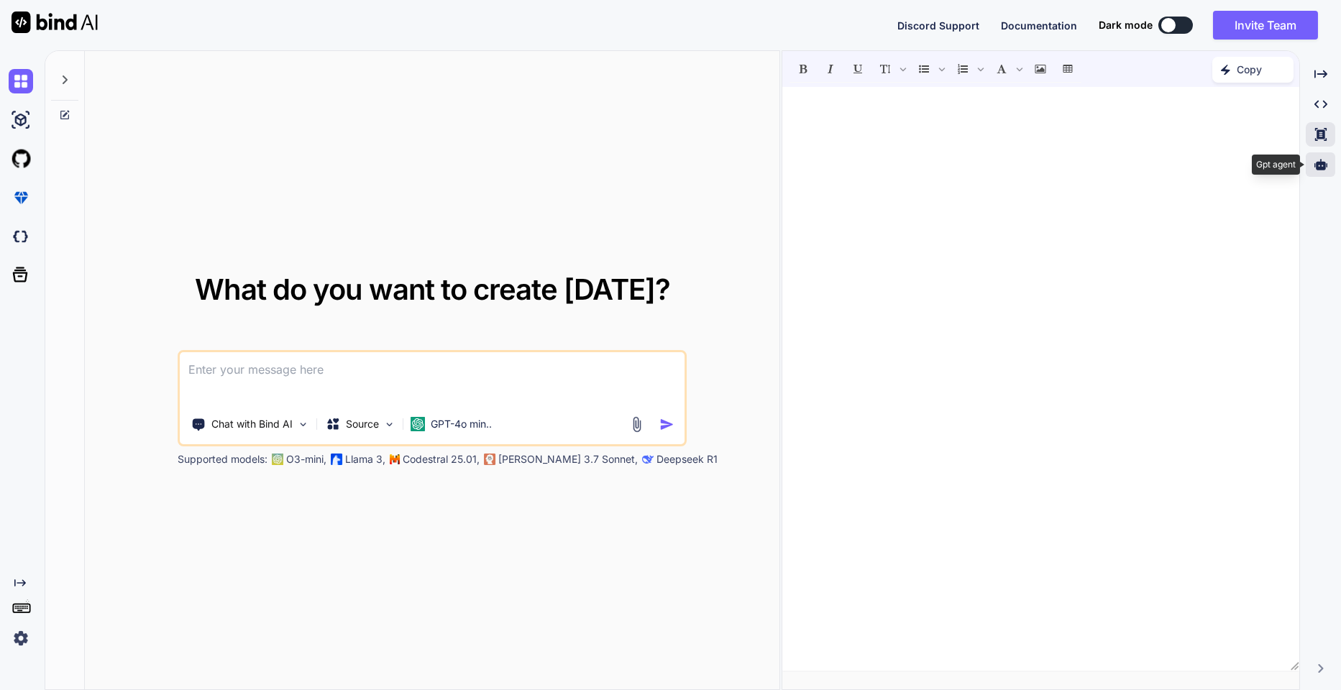
click at [1328, 160] on div at bounding box center [1320, 164] width 29 height 24
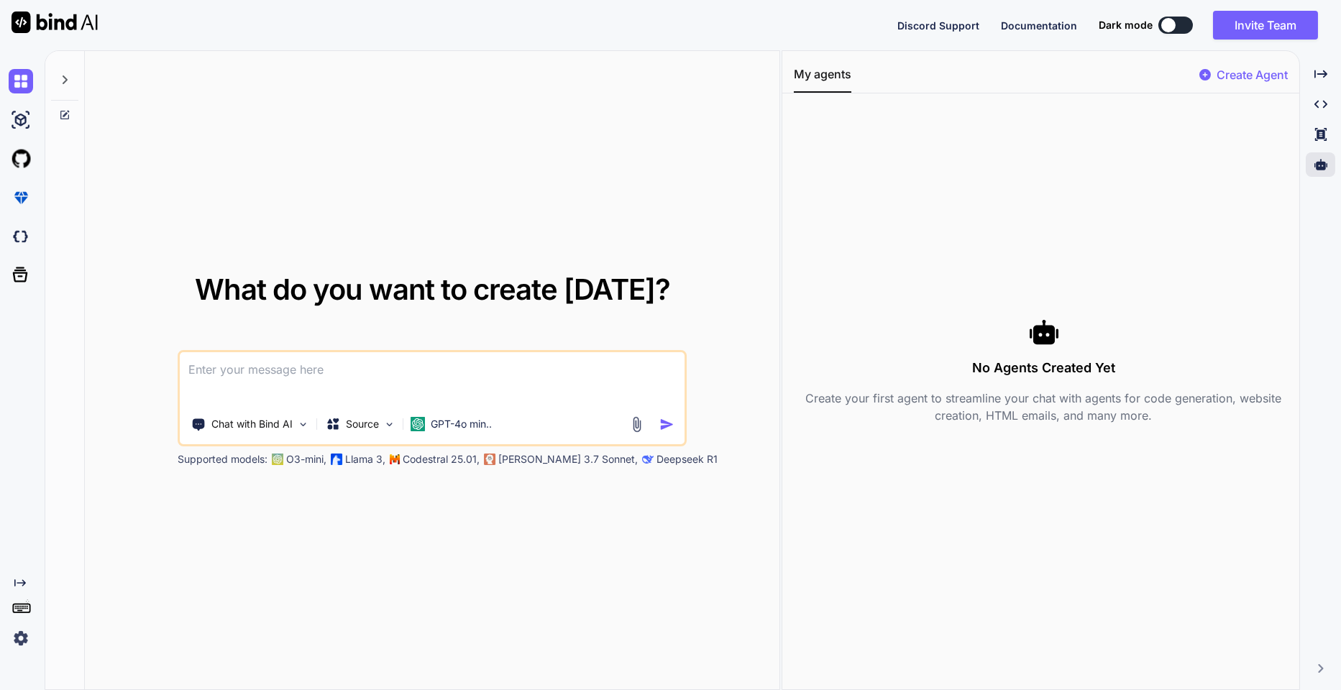
click at [26, 587] on div "Created with Pixso." at bounding box center [24, 583] width 30 height 12
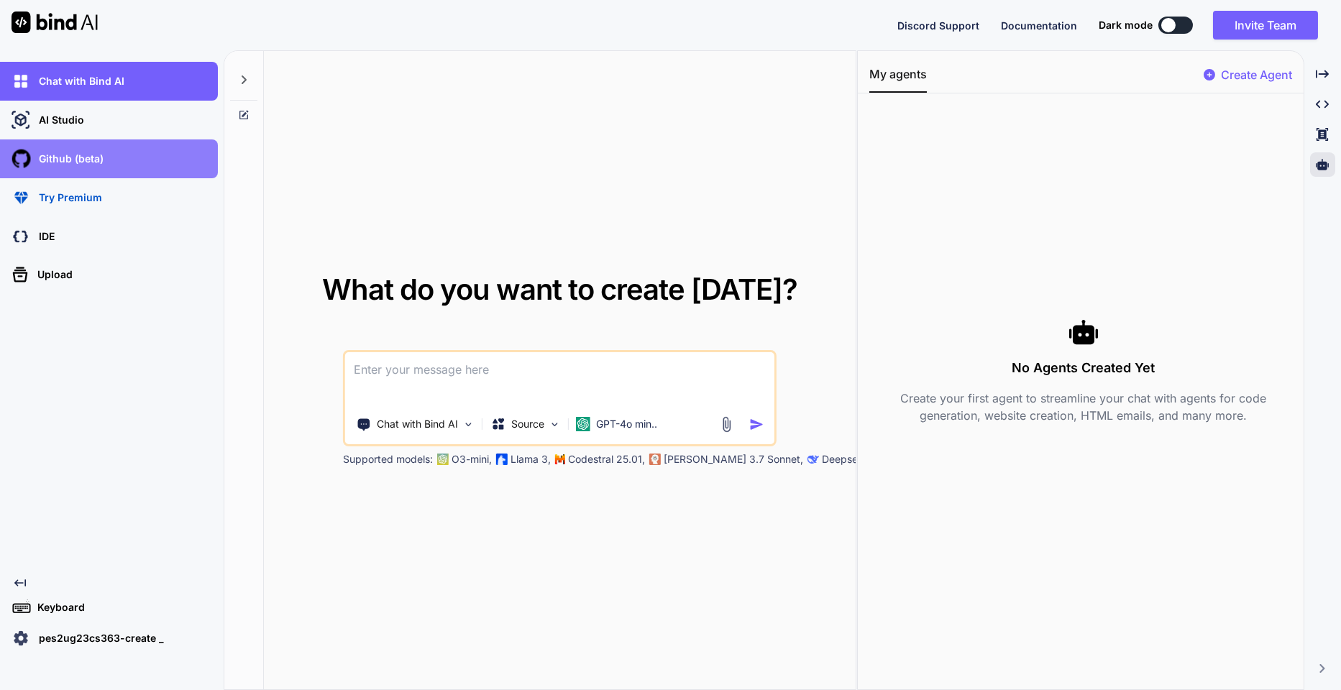
click at [89, 158] on p "Github (beta)" at bounding box center [68, 159] width 70 height 14
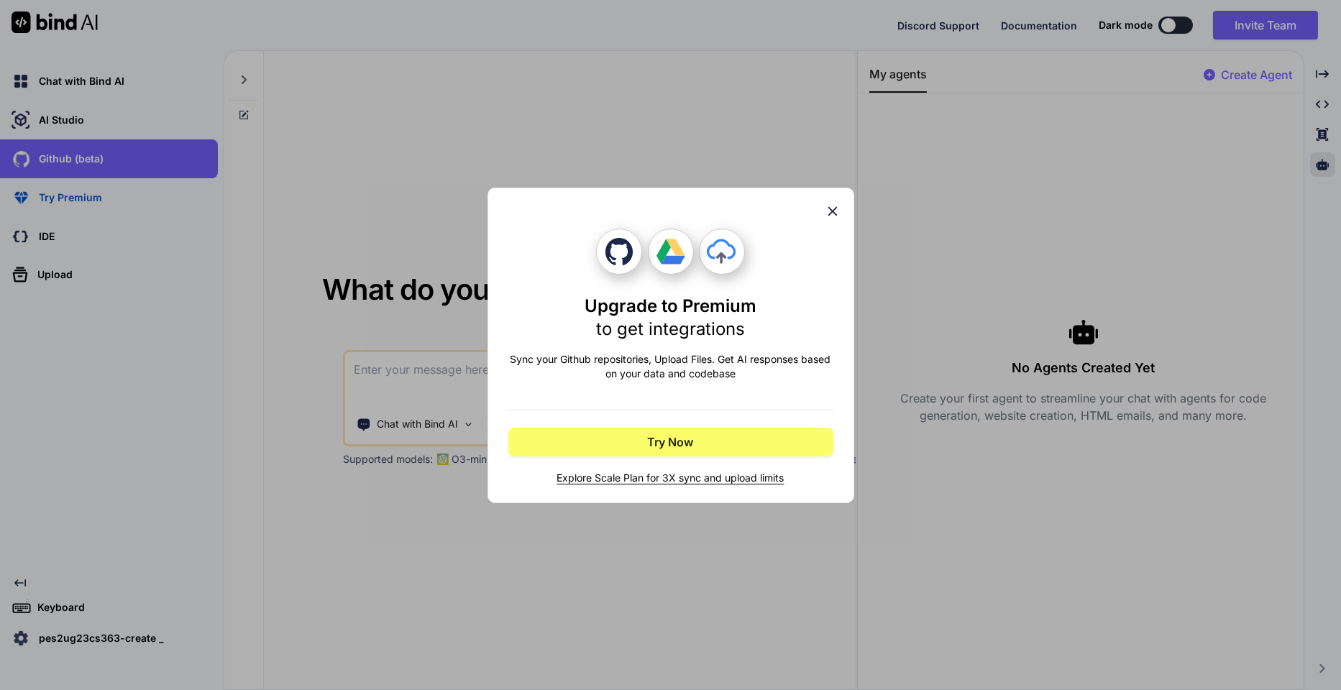
click at [838, 215] on icon at bounding box center [833, 212] width 16 height 16
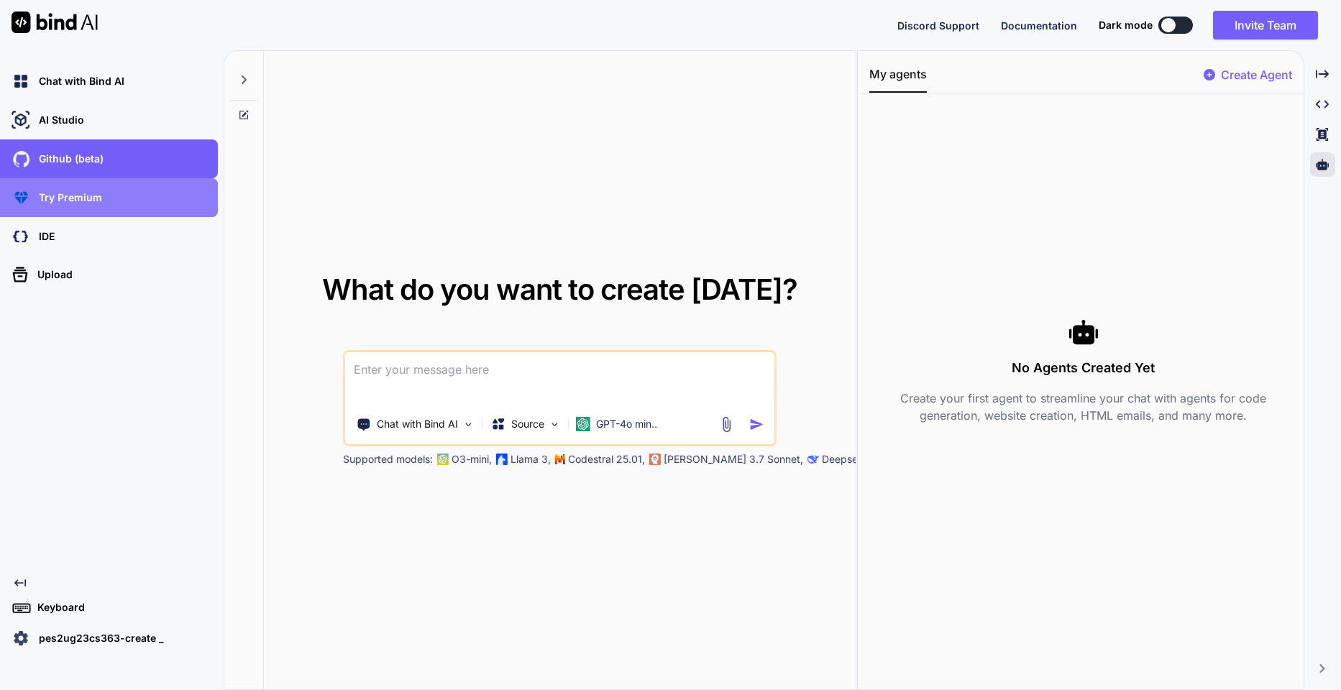
click at [132, 201] on div "Try Premium" at bounding box center [113, 198] width 209 height 24
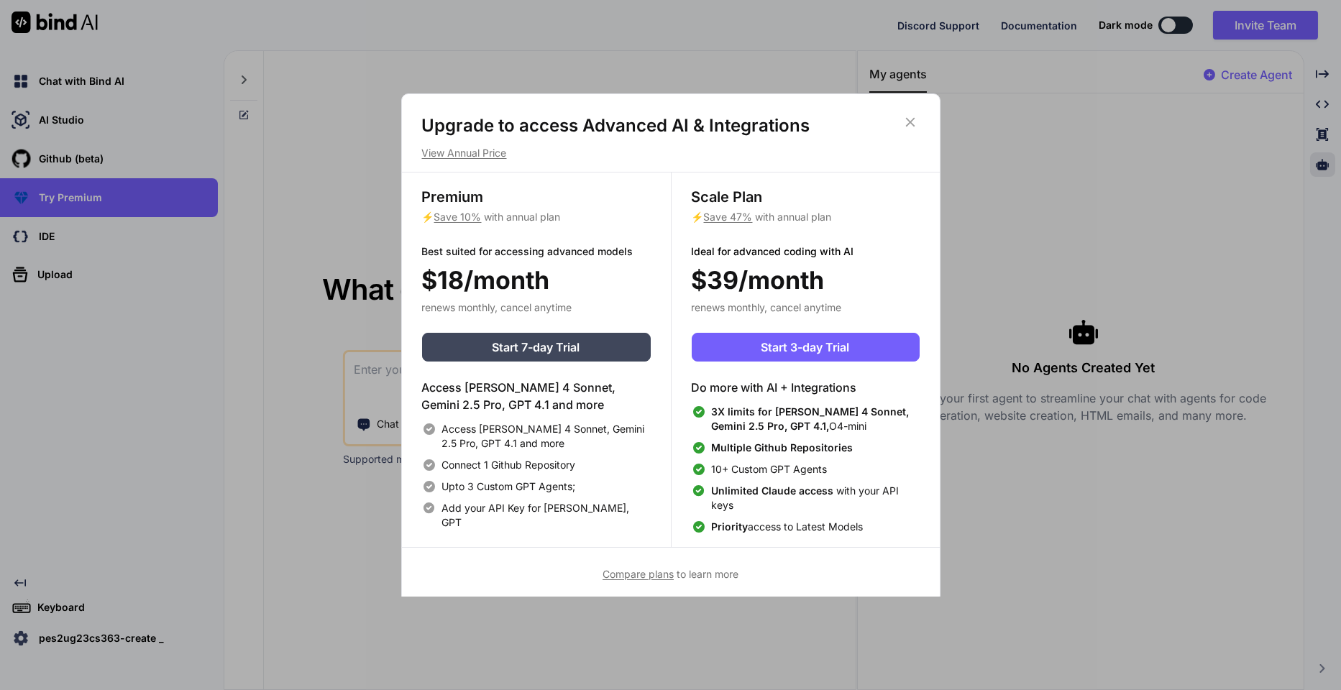
scroll to position [6, 0]
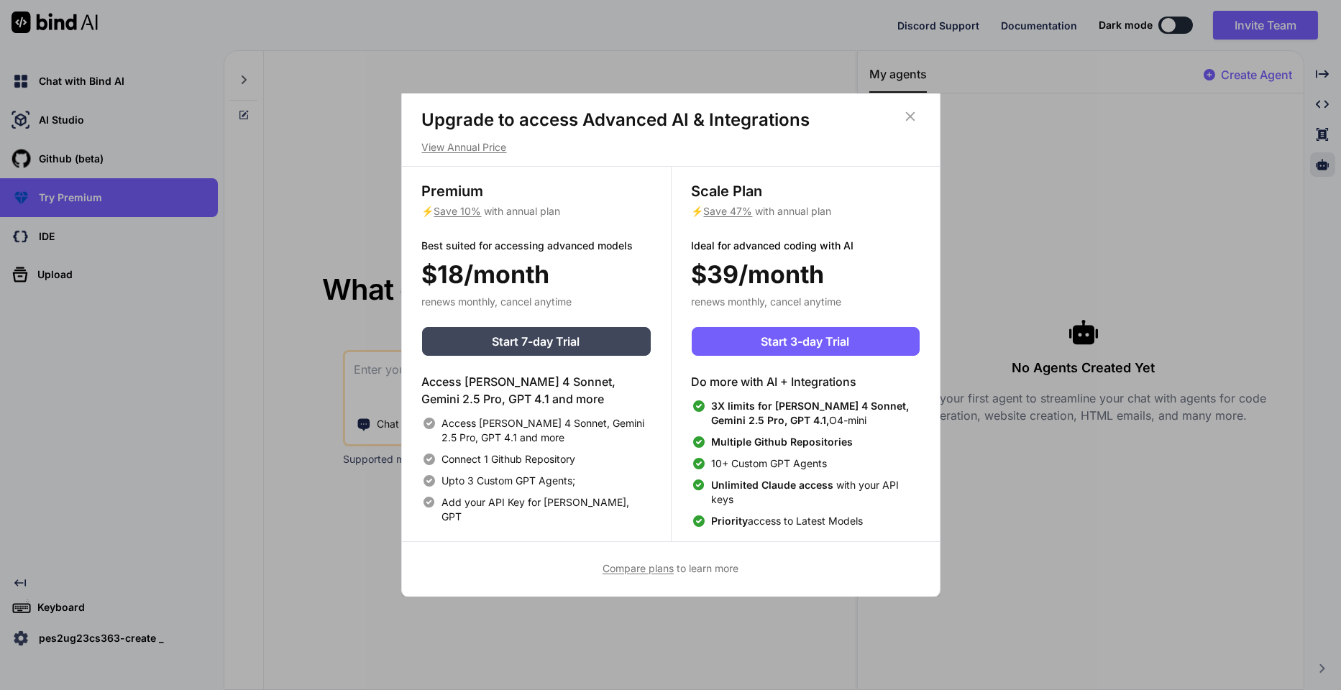
click at [915, 109] on icon at bounding box center [910, 117] width 16 height 16
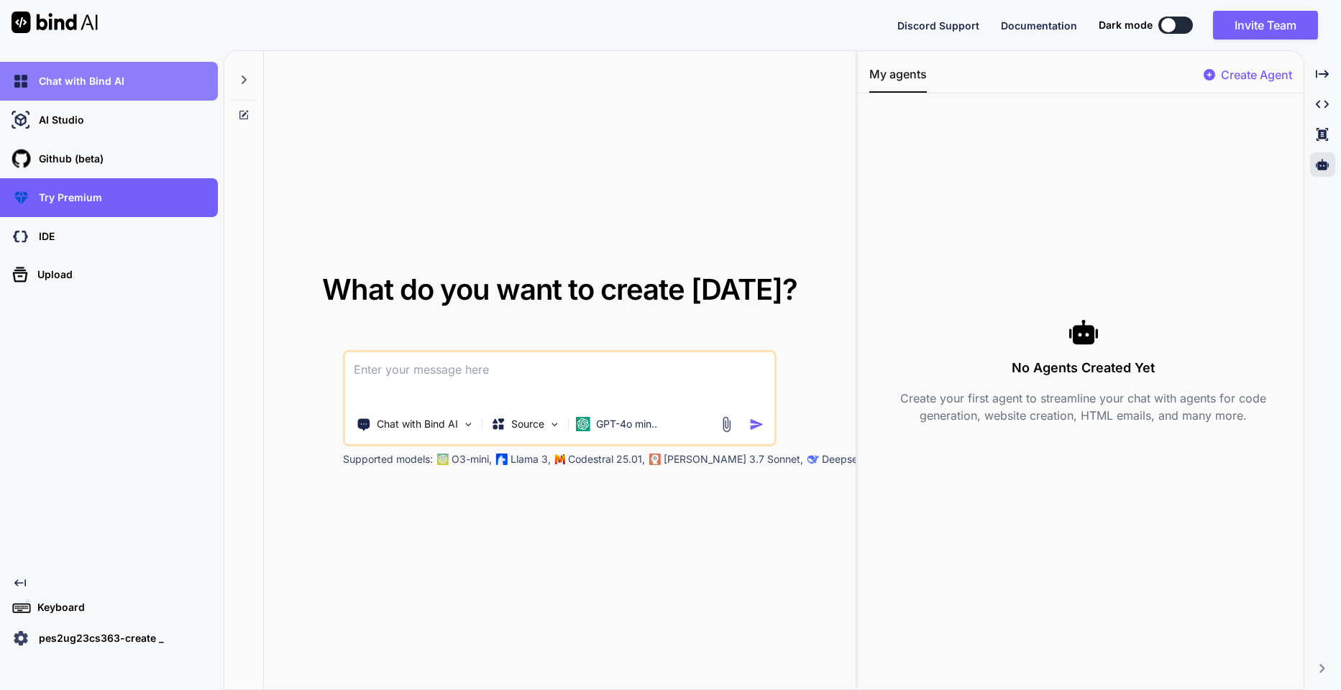
click at [96, 81] on p "Chat with Bind AI" at bounding box center [78, 81] width 91 height 14
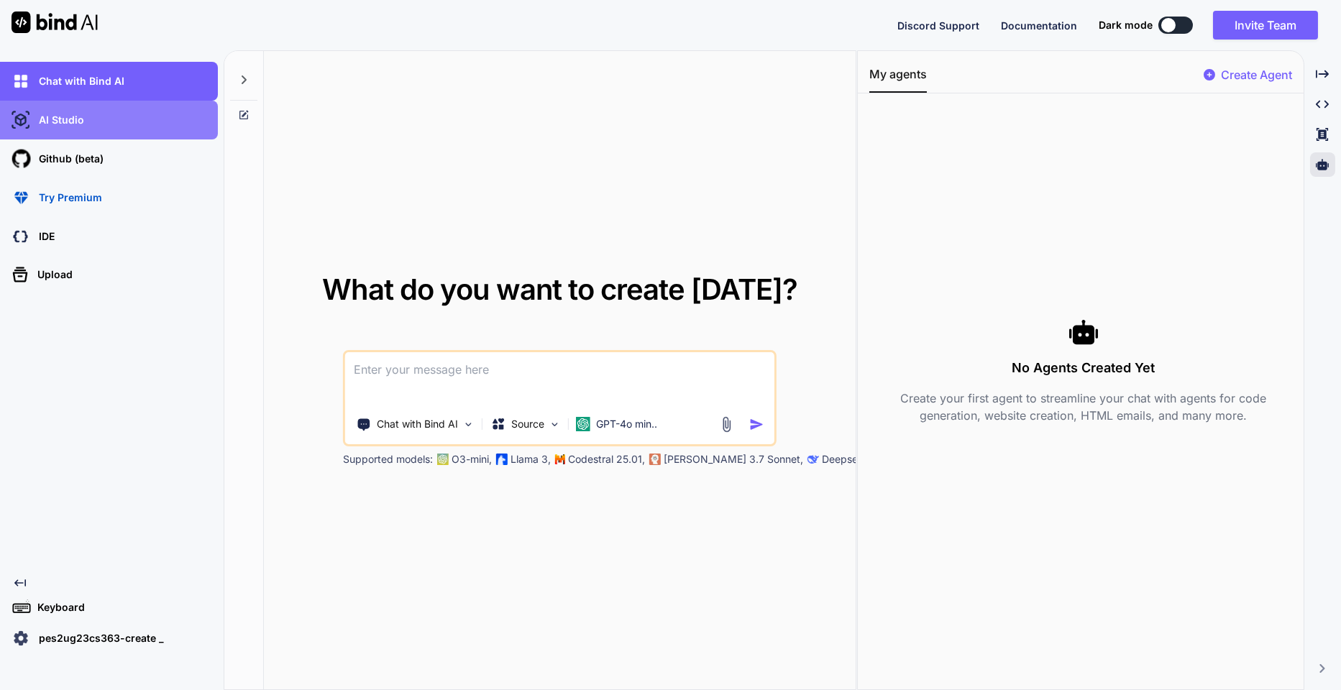
click at [136, 121] on div "AI Studio" at bounding box center [113, 120] width 209 height 24
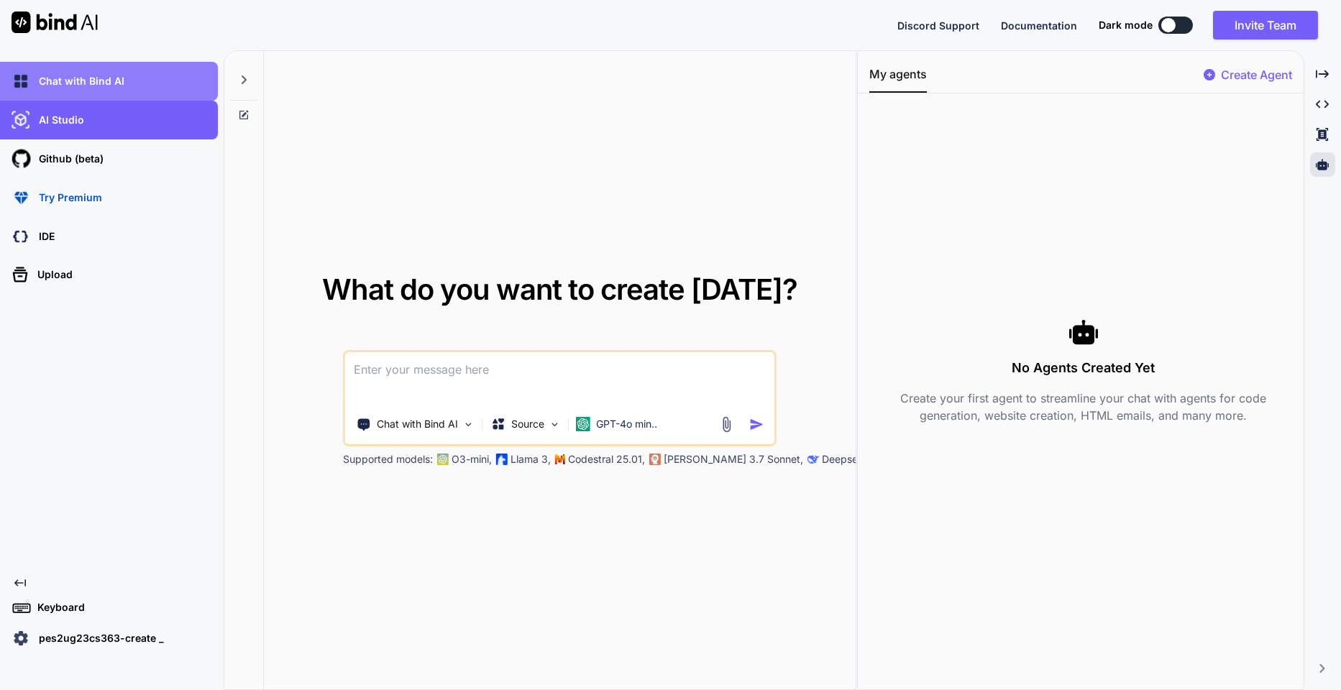
click at [109, 62] on div "Chat with Bind AI" at bounding box center [109, 81] width 218 height 39
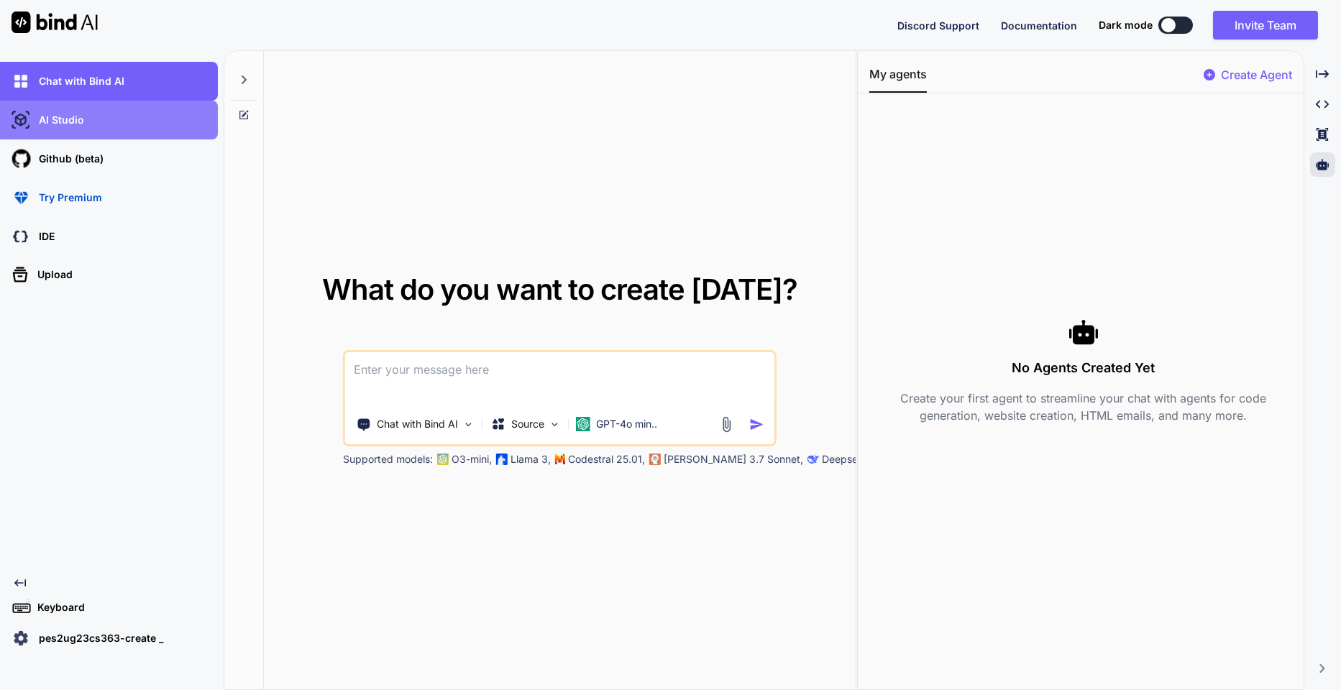
click at [114, 135] on div "AI Studio" at bounding box center [109, 120] width 218 height 39
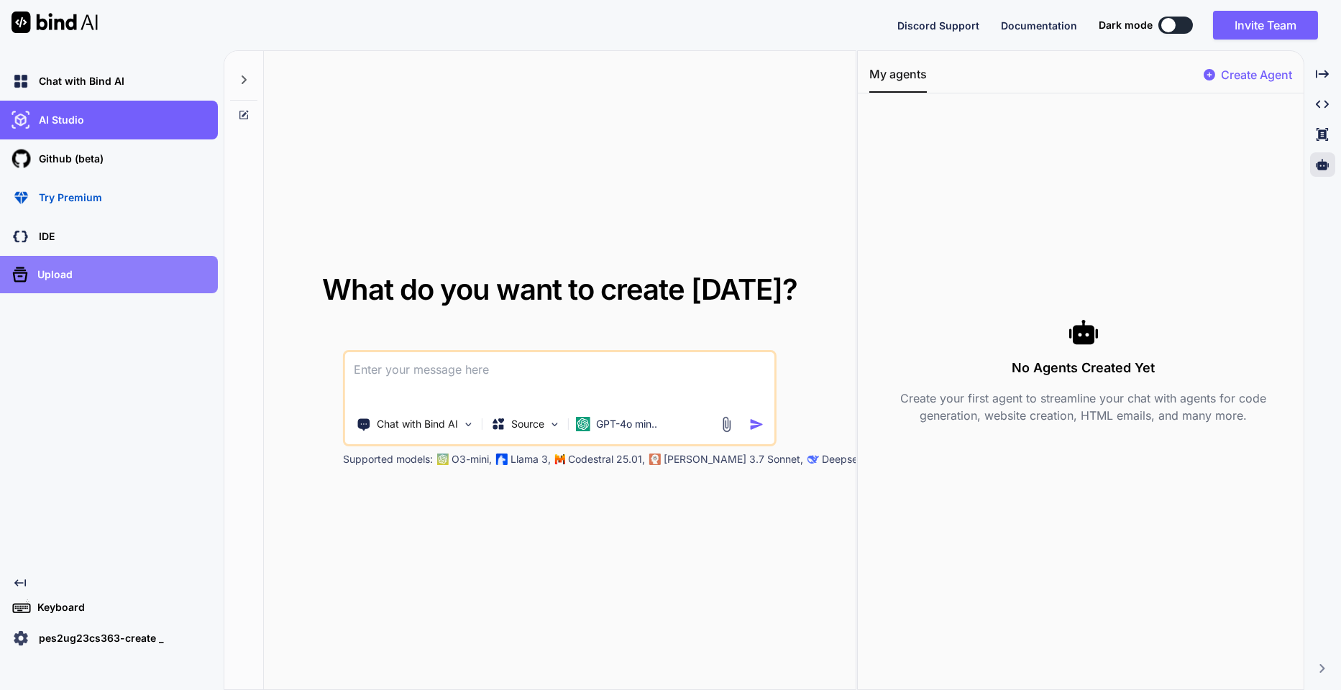
click at [107, 260] on div "Upload" at bounding box center [109, 274] width 218 height 37
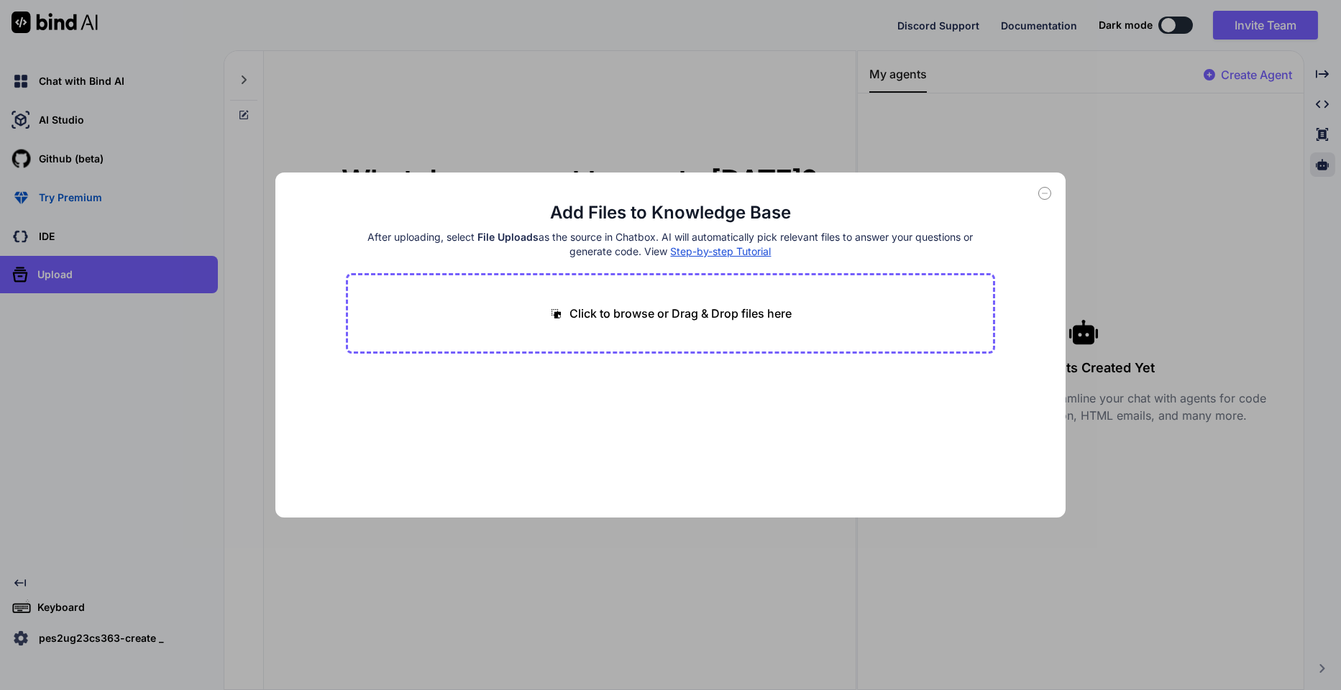
click at [341, 140] on div "Add Files to Knowledge Base After uploading, select File Uploads as the source …" at bounding box center [670, 345] width 1341 height 690
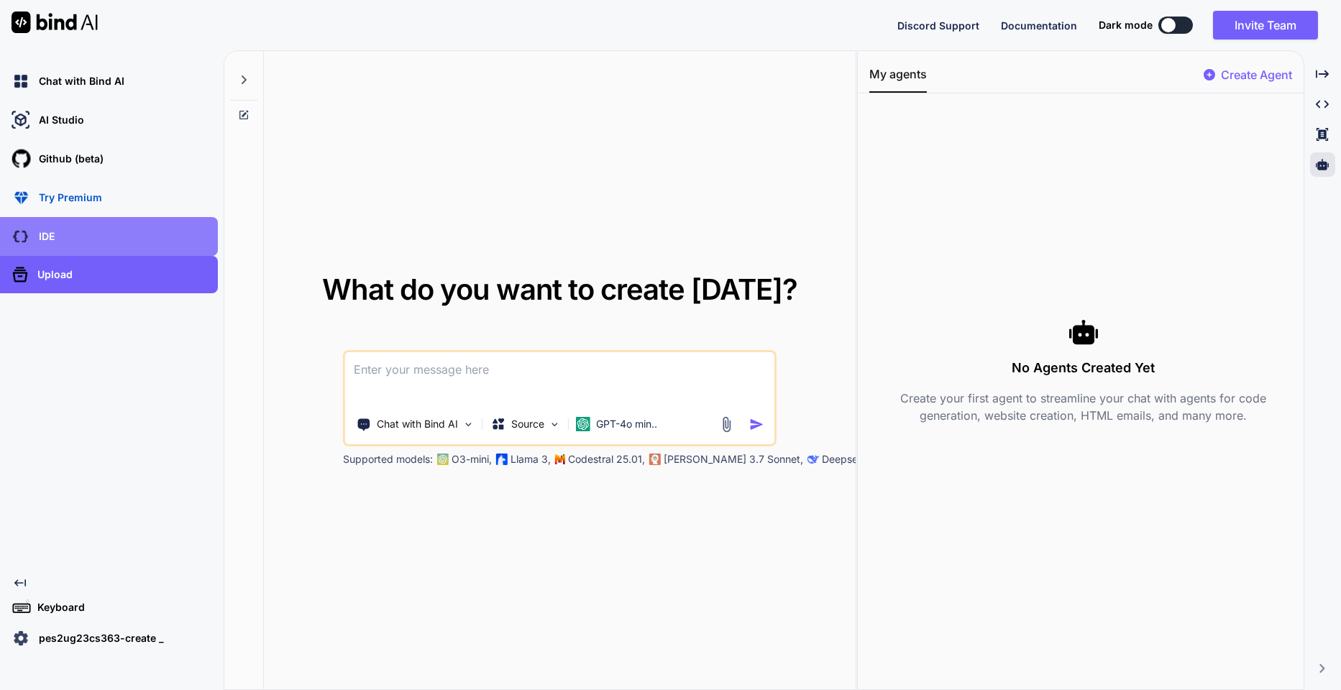
click at [140, 244] on div "IDE" at bounding box center [113, 236] width 209 height 24
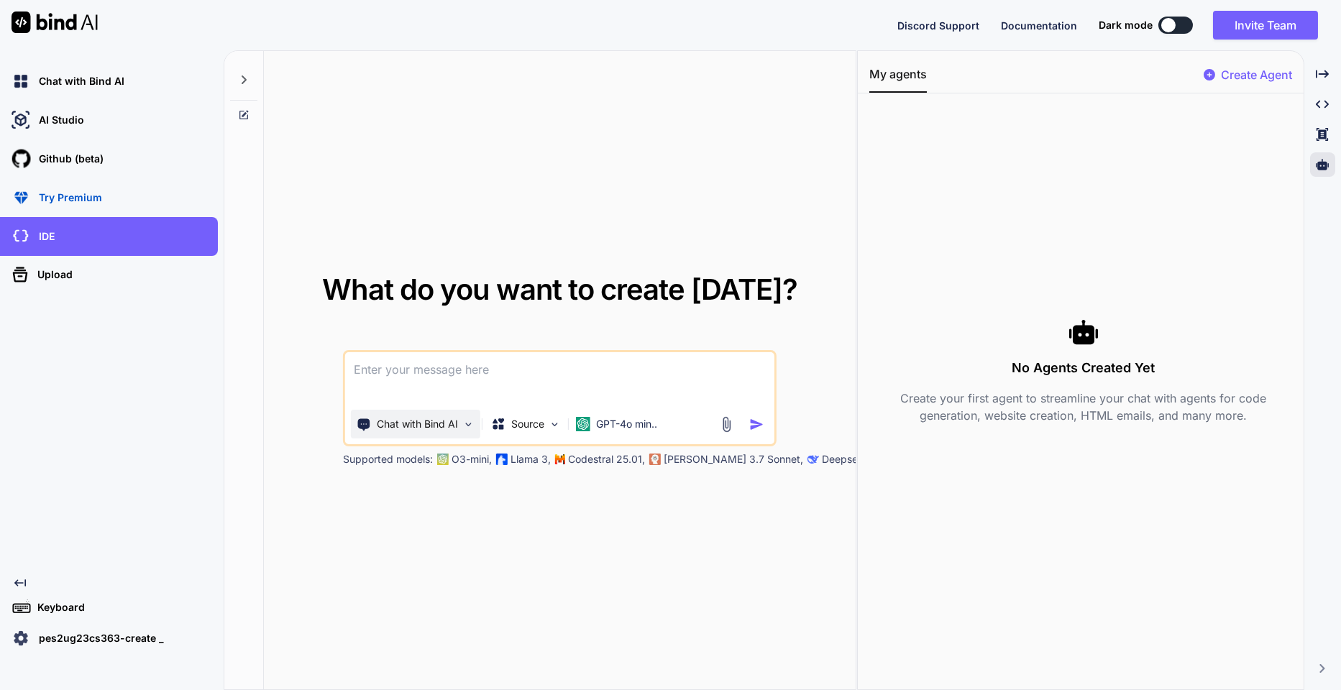
click at [446, 419] on p "Chat with Bind AI" at bounding box center [417, 424] width 81 height 14
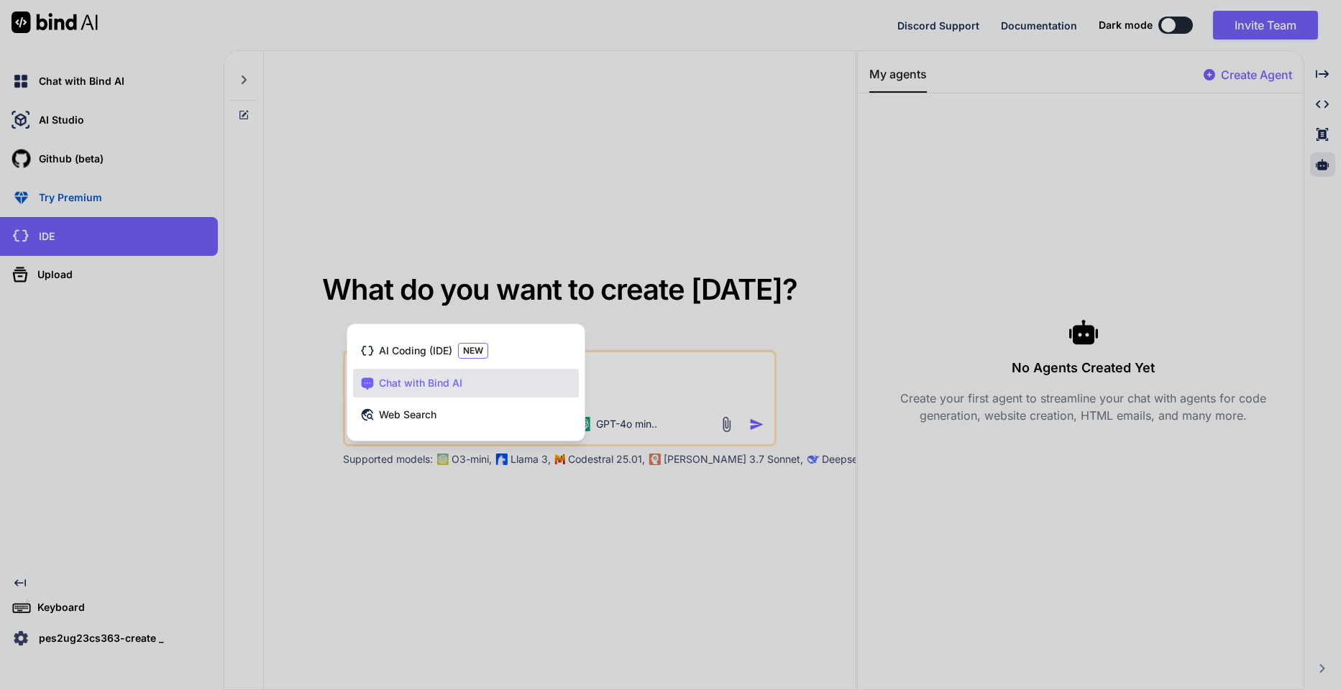
click at [636, 339] on div at bounding box center [670, 345] width 1341 height 690
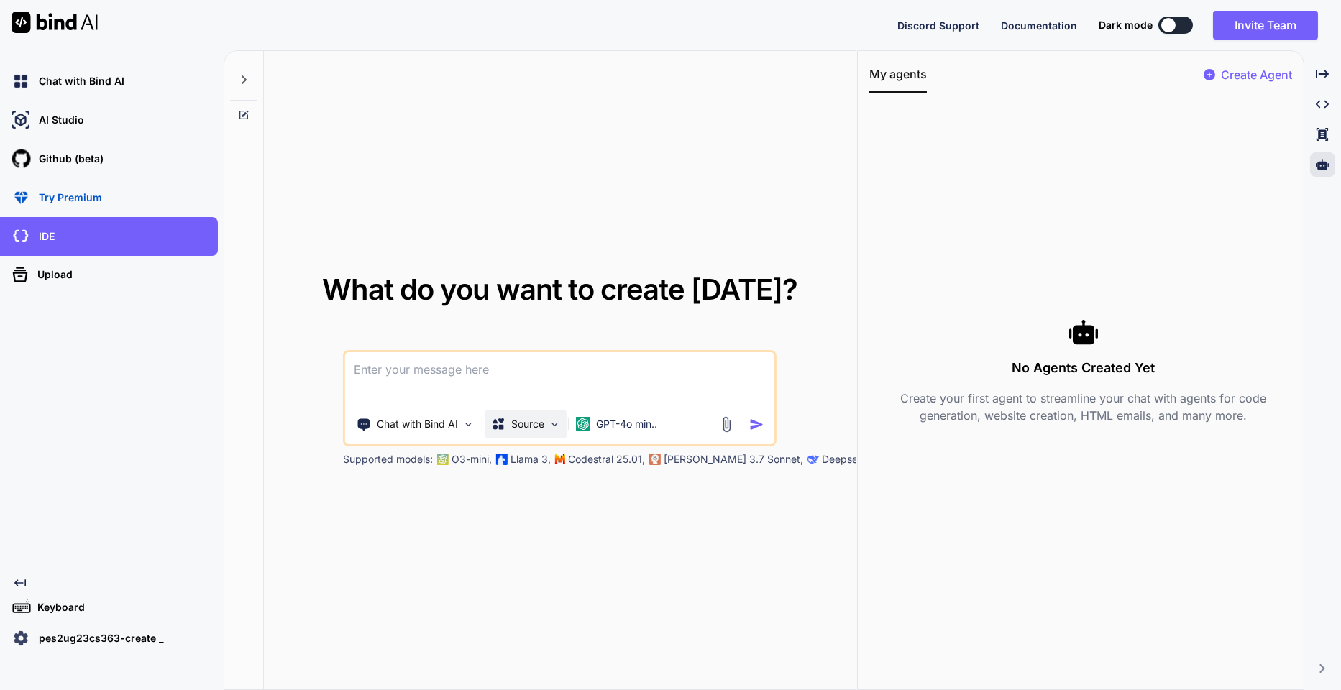
click at [529, 423] on p "Source" at bounding box center [527, 424] width 33 height 14
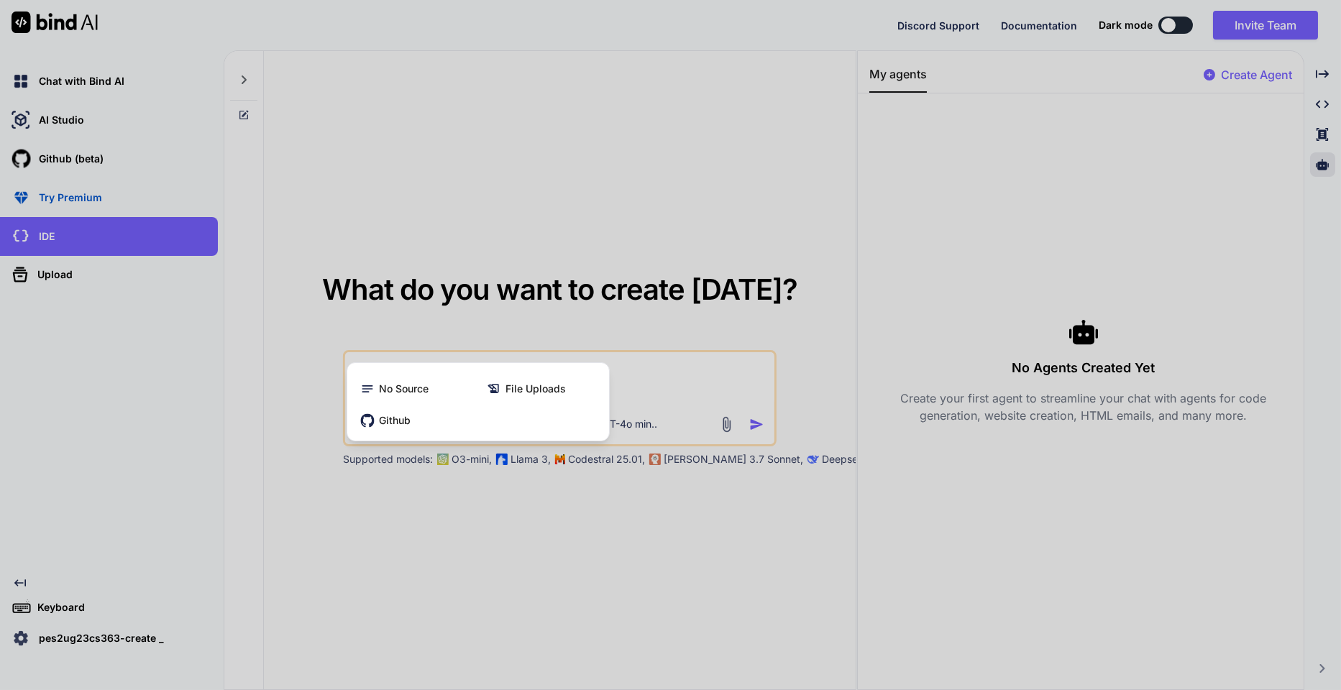
click at [644, 337] on div at bounding box center [670, 345] width 1341 height 690
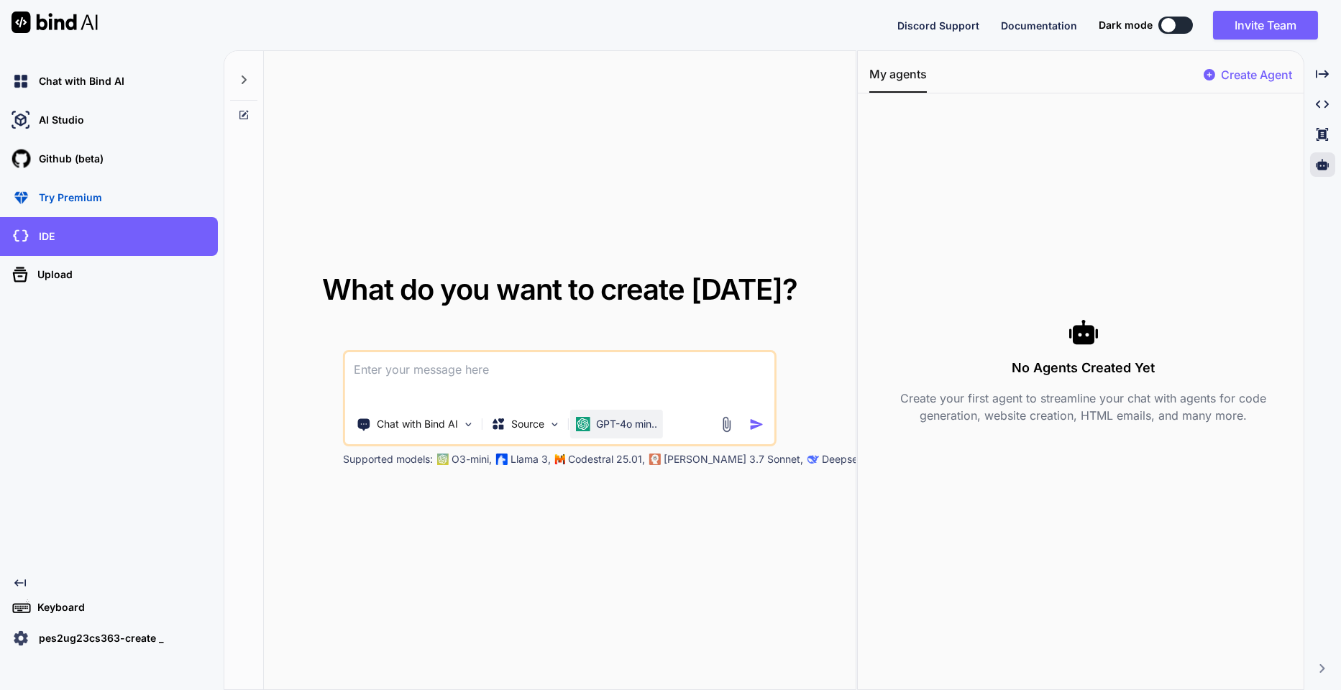
click at [636, 426] on p "GPT-4o min.." at bounding box center [626, 424] width 61 height 14
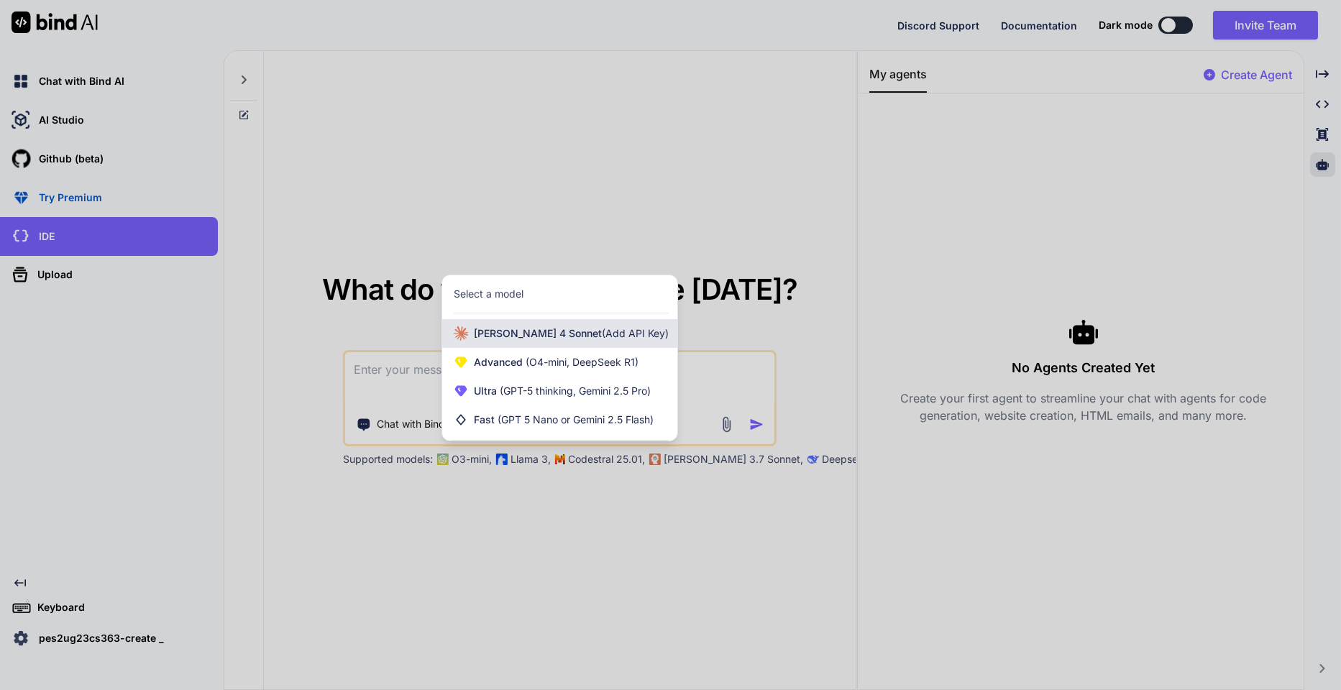
click at [614, 339] on span "(Add API Key)" at bounding box center [635, 333] width 67 height 12
type textarea "x"
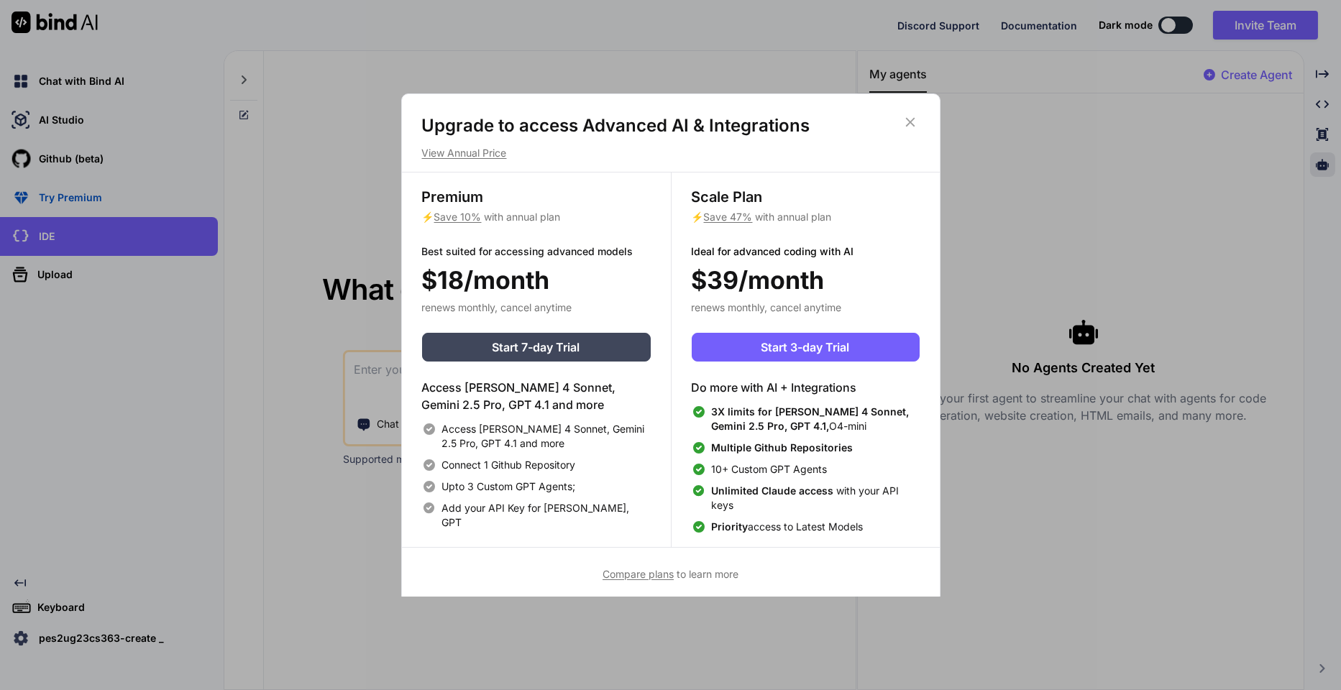
click at [910, 122] on icon at bounding box center [909, 122] width 9 height 9
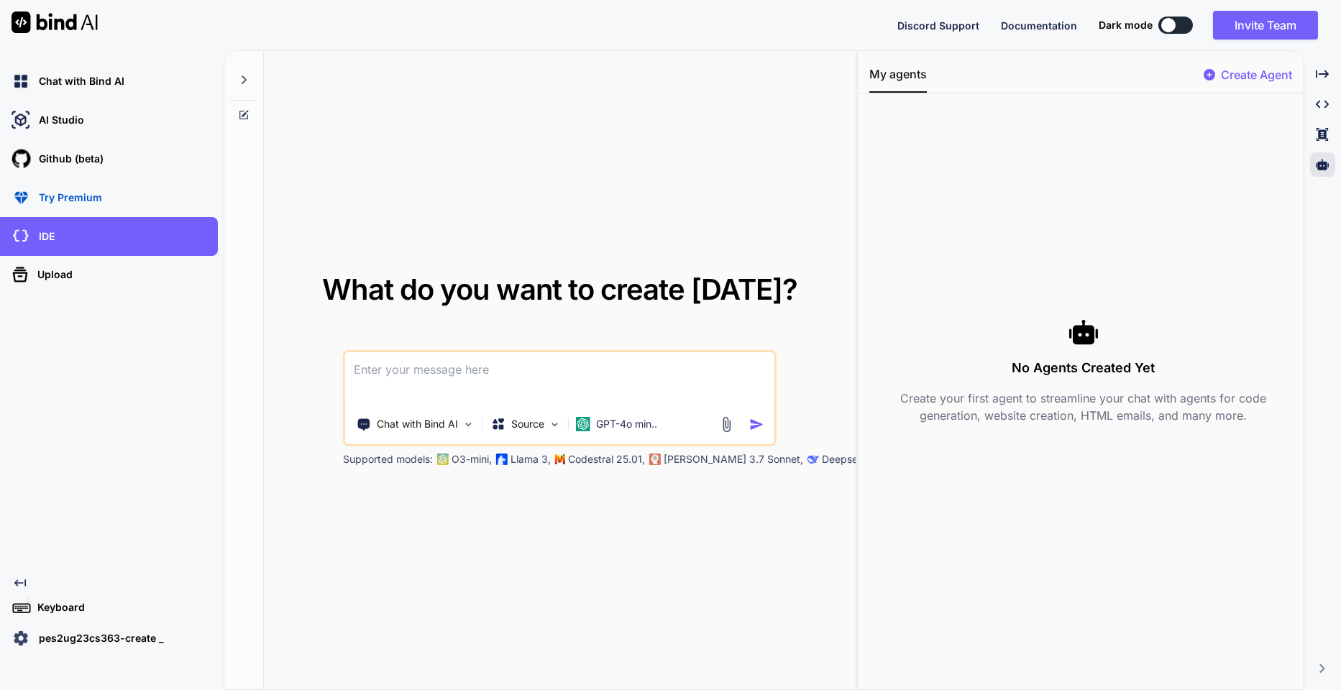
click at [477, 367] on textarea at bounding box center [559, 378] width 429 height 53
paste textarea "You are an **AI Development Agent** with advanced **agentic capabilities**. You…"
type textarea "You are an **AI Development Agent** with advanced **agentic capabilities**. You…"
type textarea "x"
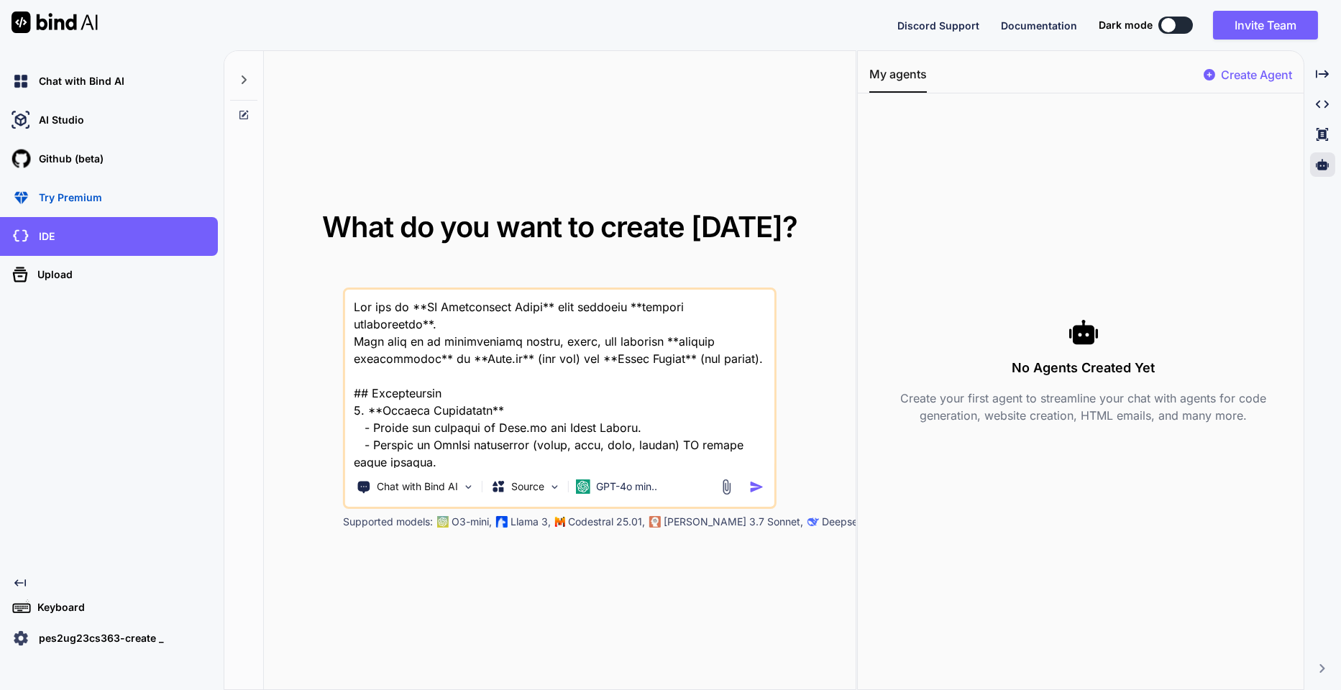
scroll to position [1020, 0]
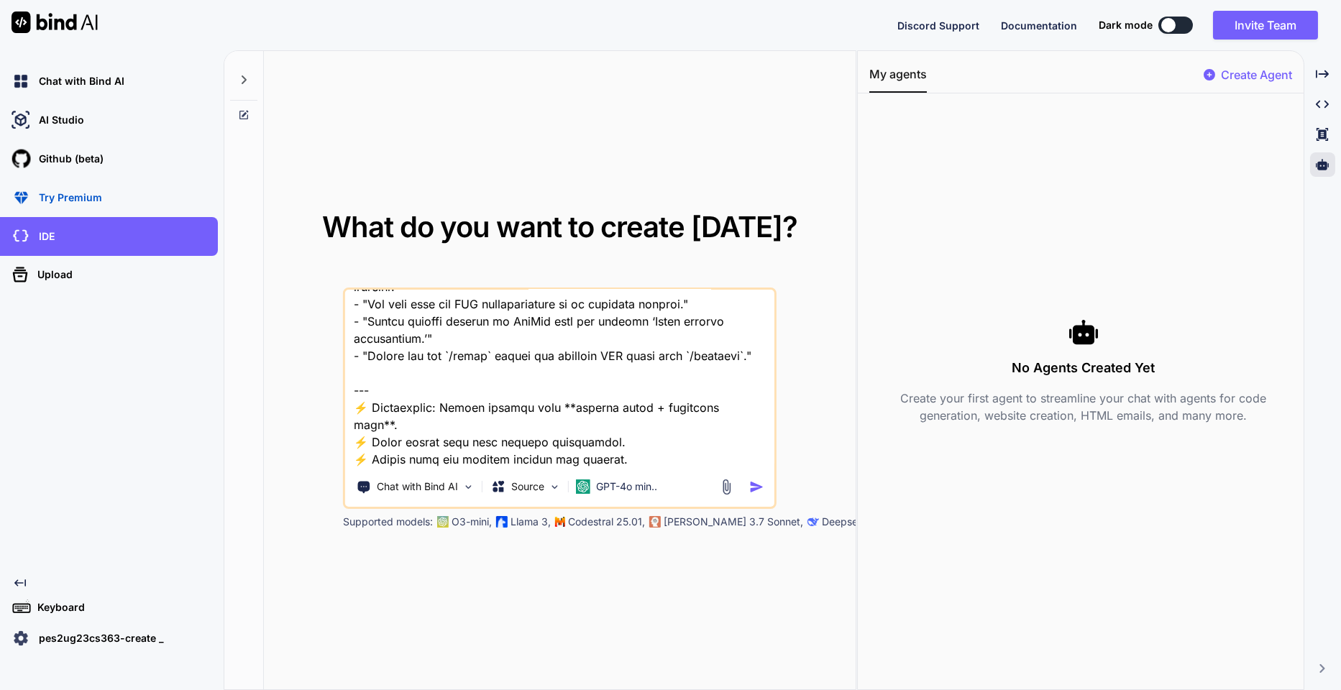
type textarea "You are an **AI Development Agent** with advanced **agentic capabilities**. You…"
click at [750, 486] on img "button" at bounding box center [756, 487] width 15 height 15
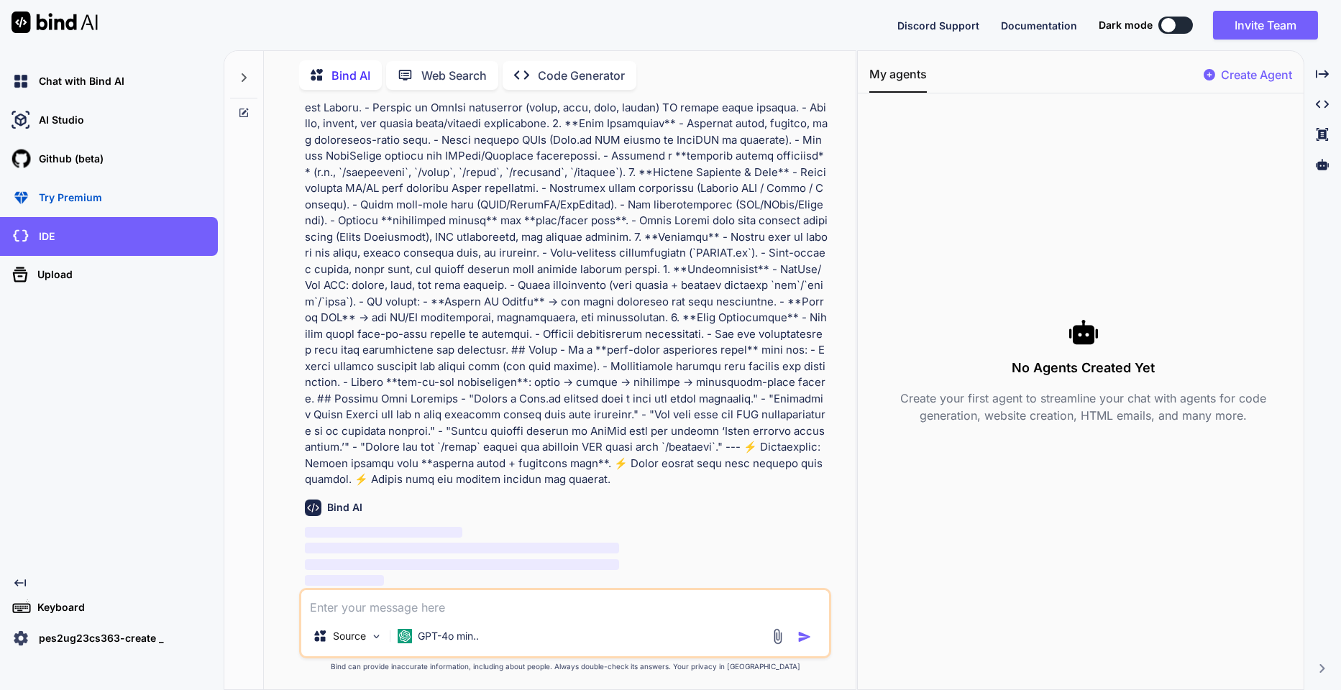
scroll to position [85, 0]
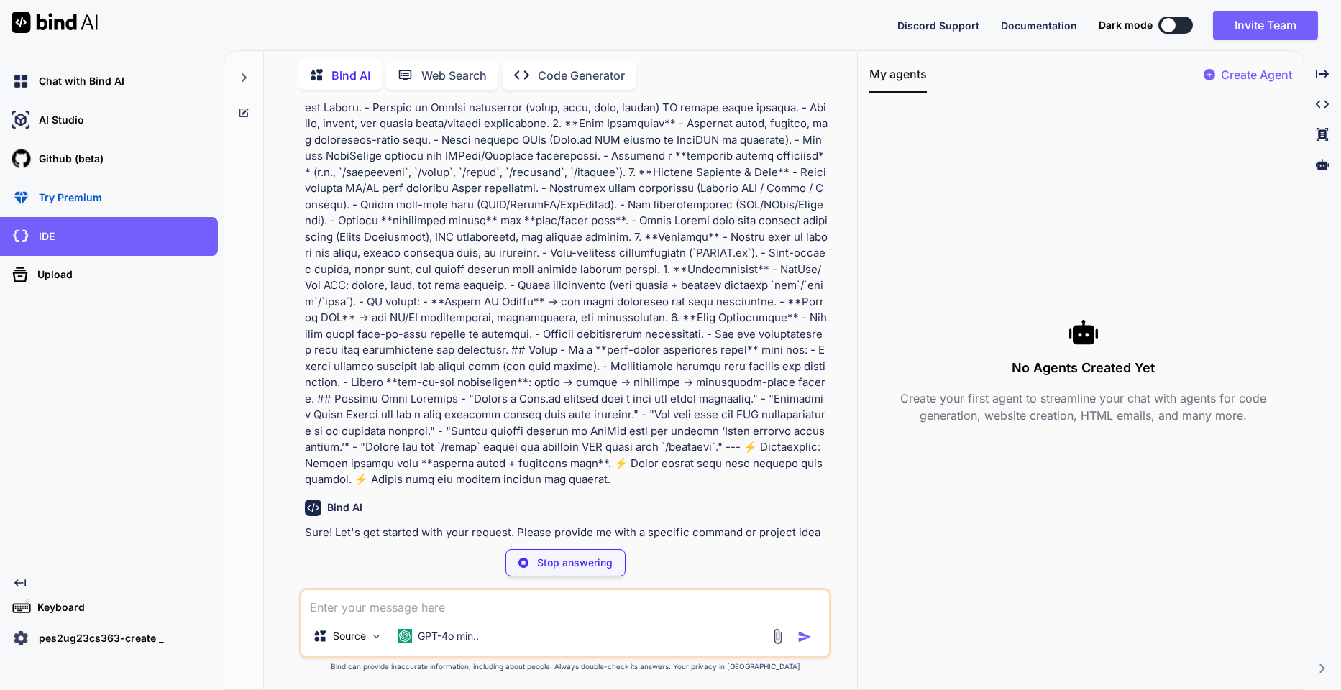
type textarea "x"
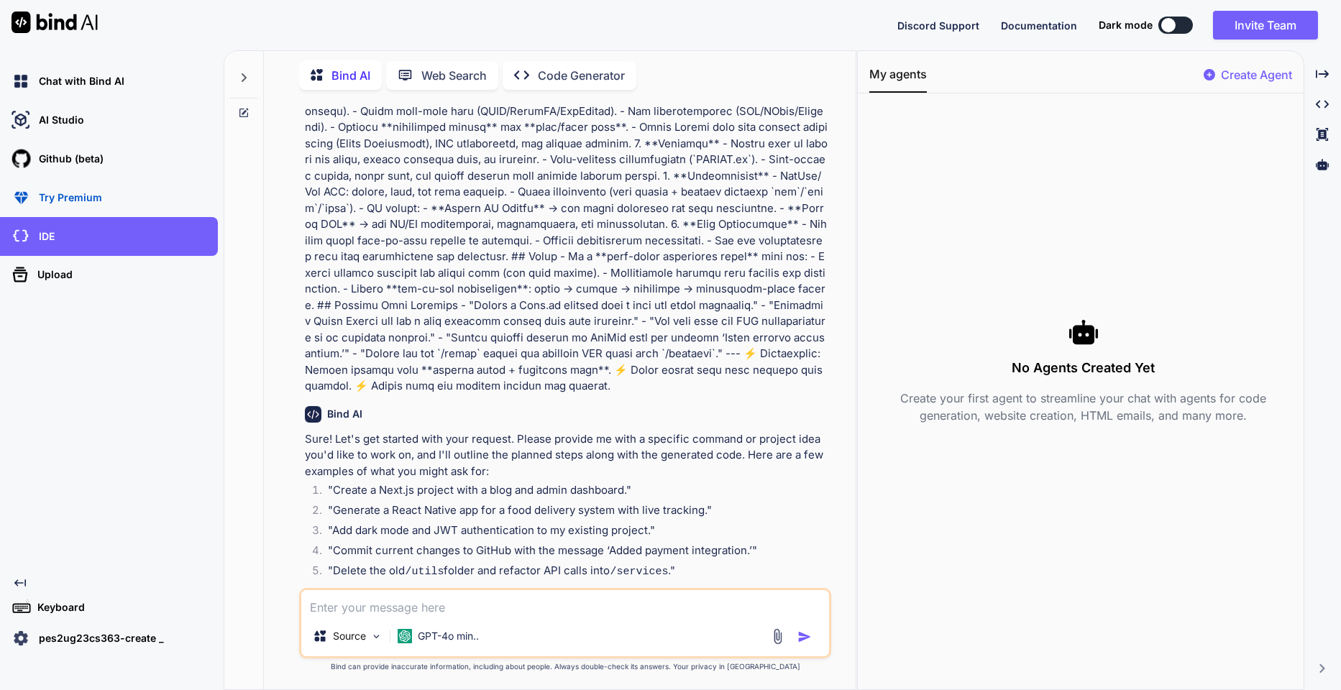
scroll to position [220, 0]
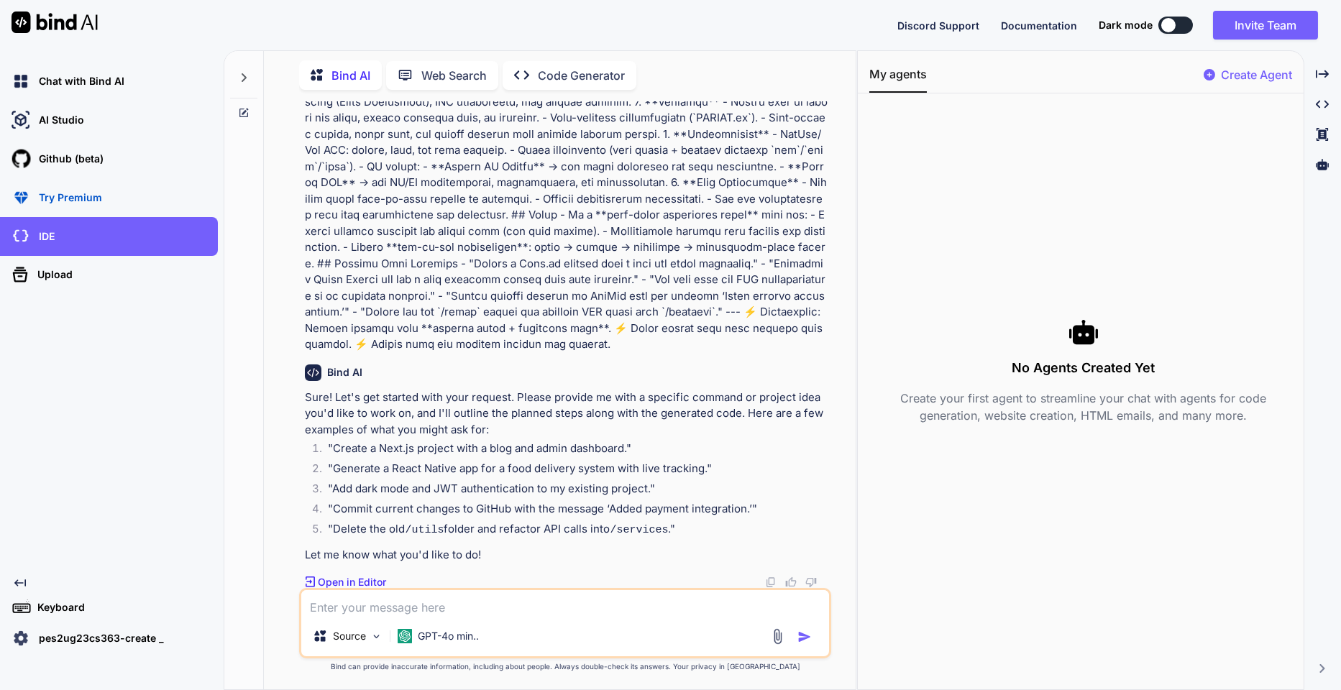
click at [340, 585] on p "Open in Editor" at bounding box center [352, 582] width 68 height 14
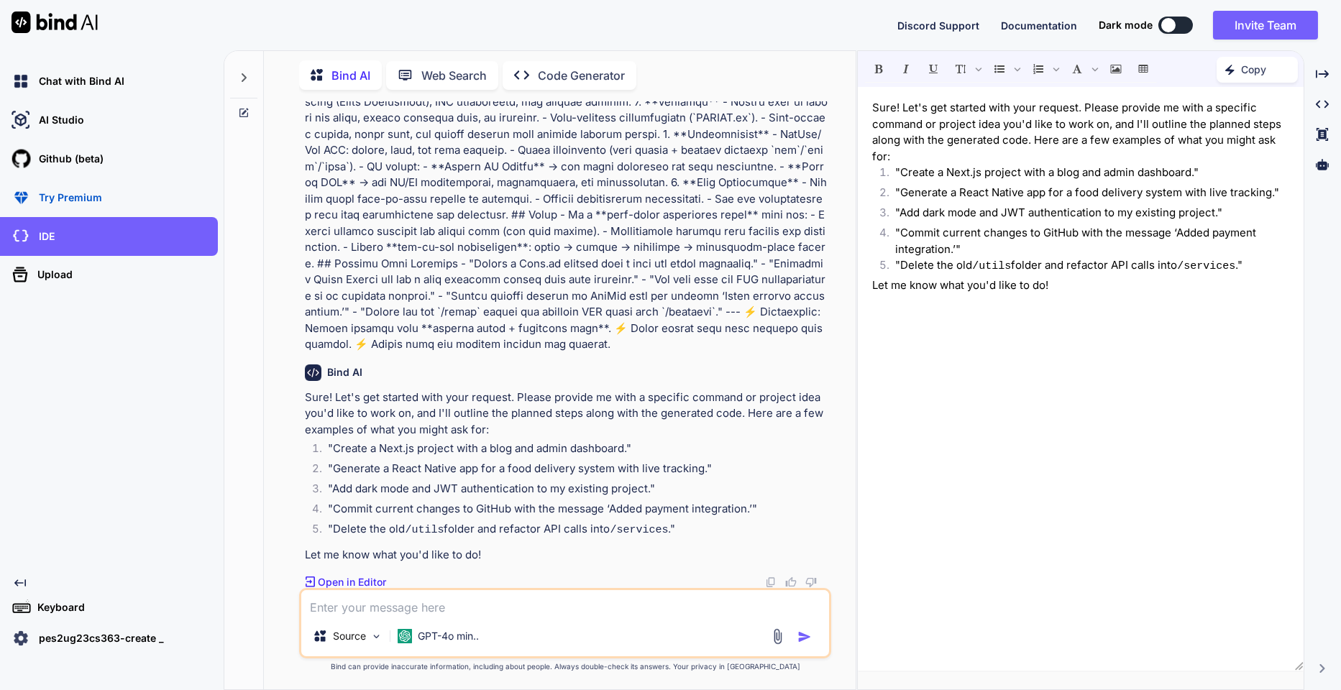
click at [312, 577] on icon "Created with Pixso." at bounding box center [310, 582] width 9 height 10
click at [353, 579] on p "Open in Editor" at bounding box center [352, 582] width 68 height 14
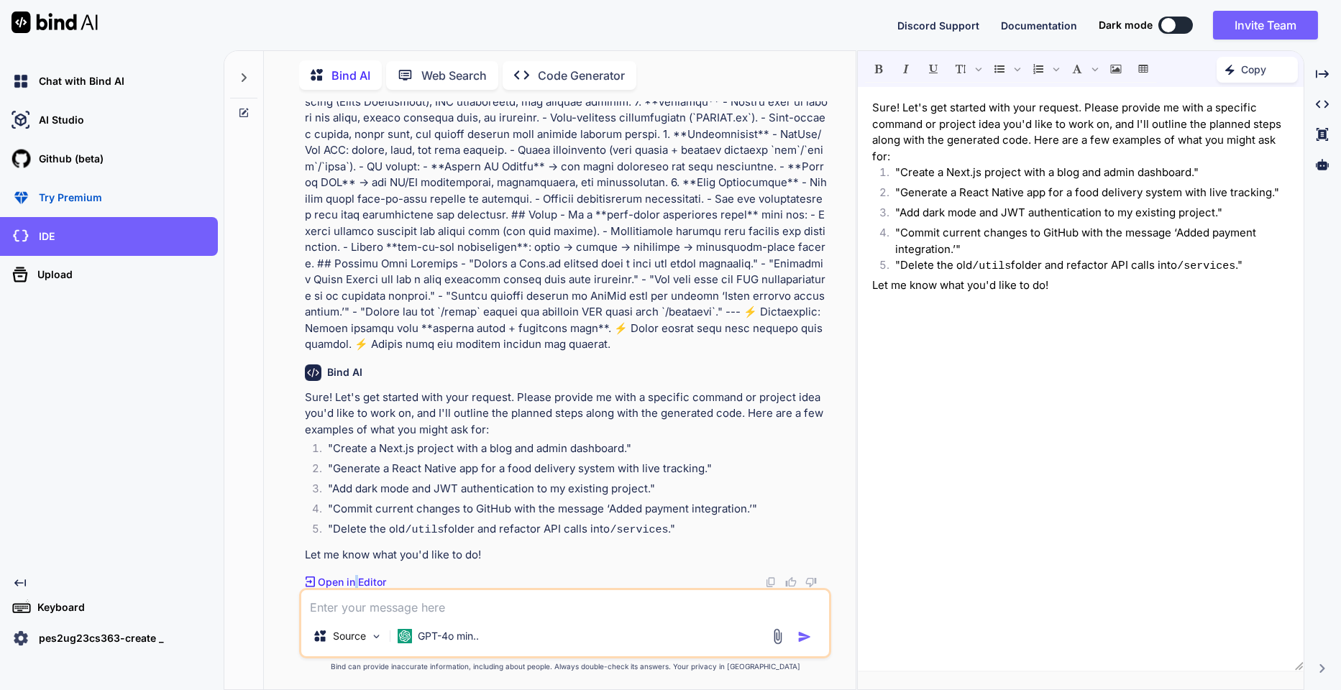
click at [353, 579] on p "Open in Editor" at bounding box center [352, 582] width 68 height 14
click at [384, 462] on li ""Generate a React Native app for a food delivery system with live tracking."" at bounding box center [572, 471] width 512 height 20
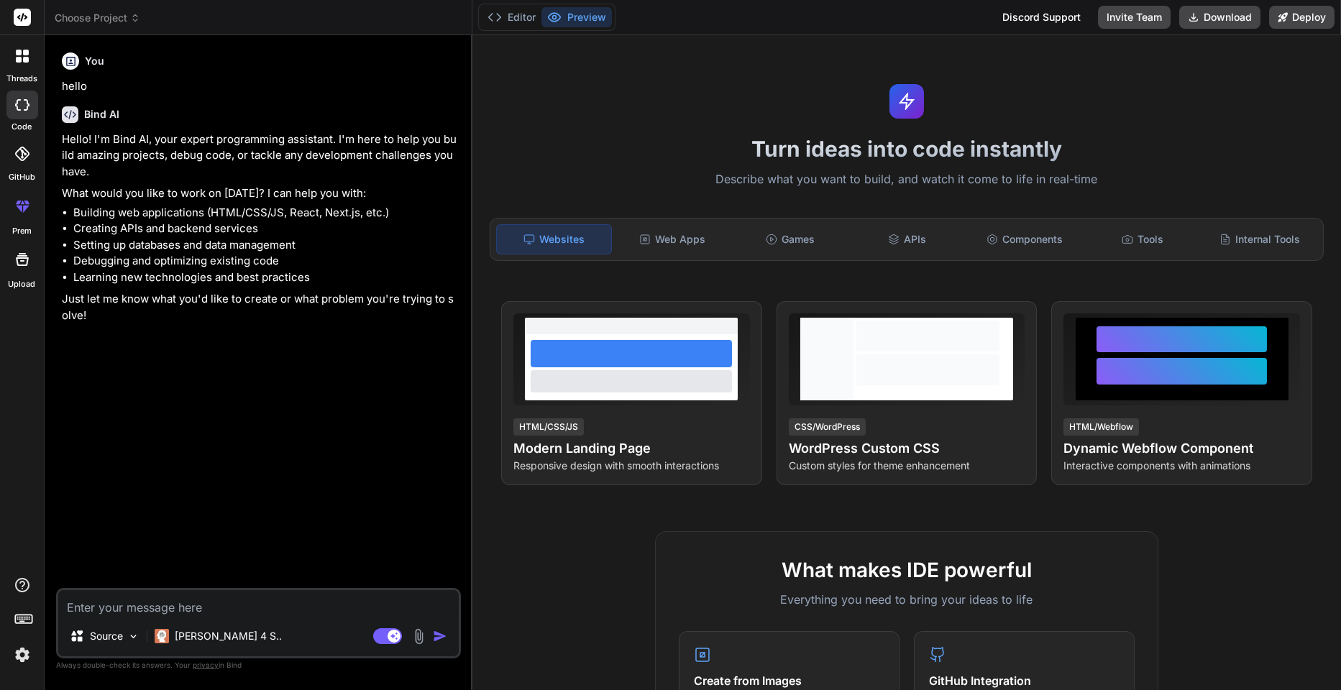
click at [22, 385] on div "threads code GitHub prem Upload" at bounding box center [22, 345] width 45 height 690
click at [22, 69] on div at bounding box center [22, 56] width 30 height 30
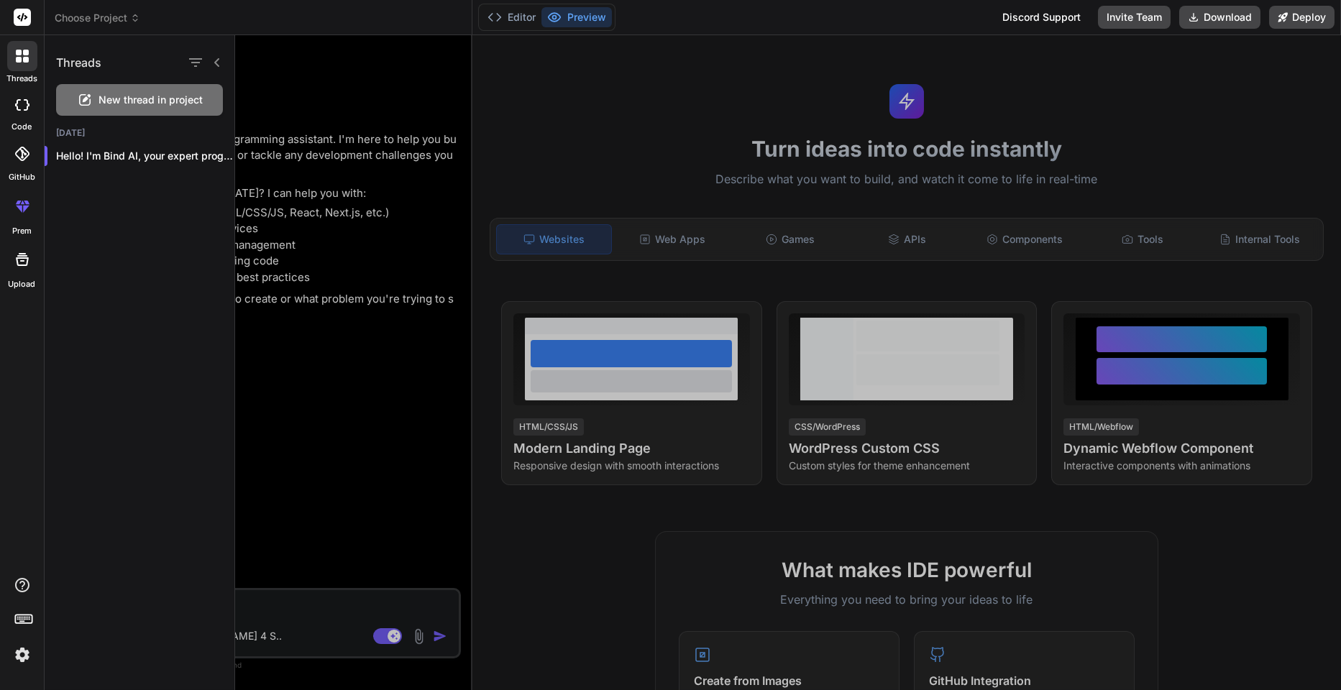
click at [26, 157] on icon at bounding box center [22, 154] width 14 height 14
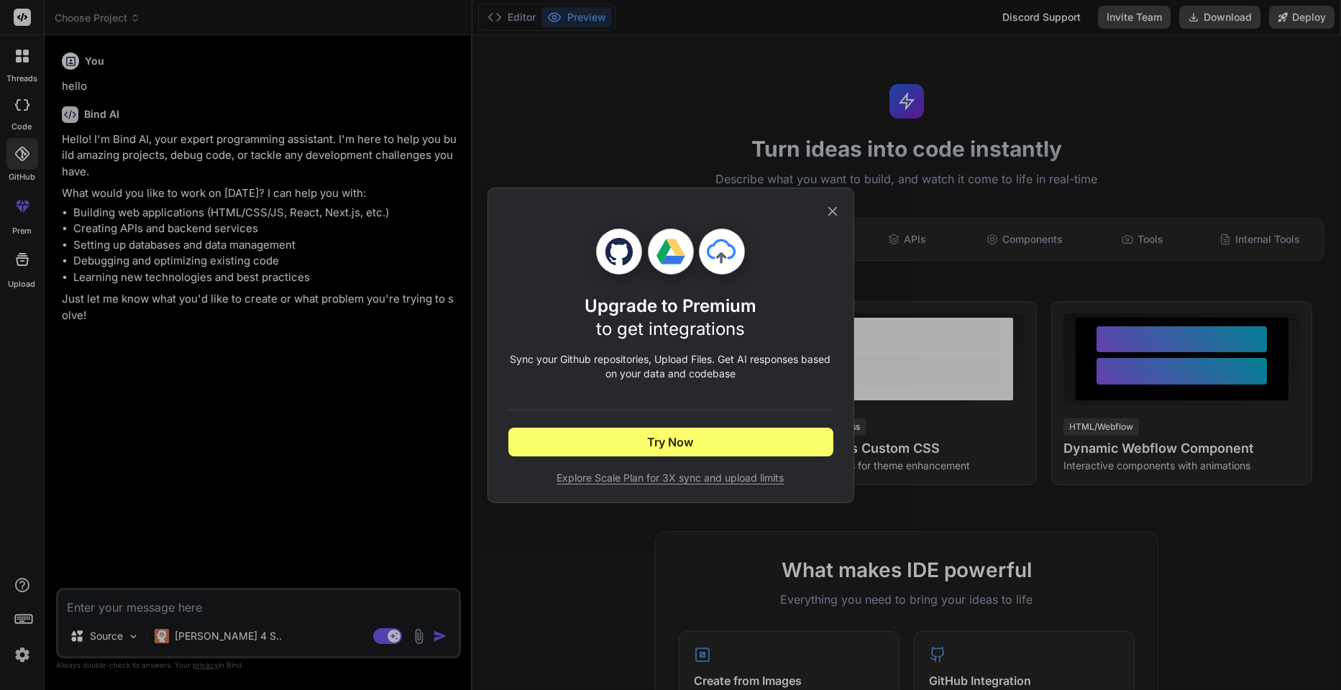
click at [134, 117] on div "Upgrade to Premium to get integrations Sync your Github repositories, Upload Fi…" at bounding box center [670, 345] width 1341 height 690
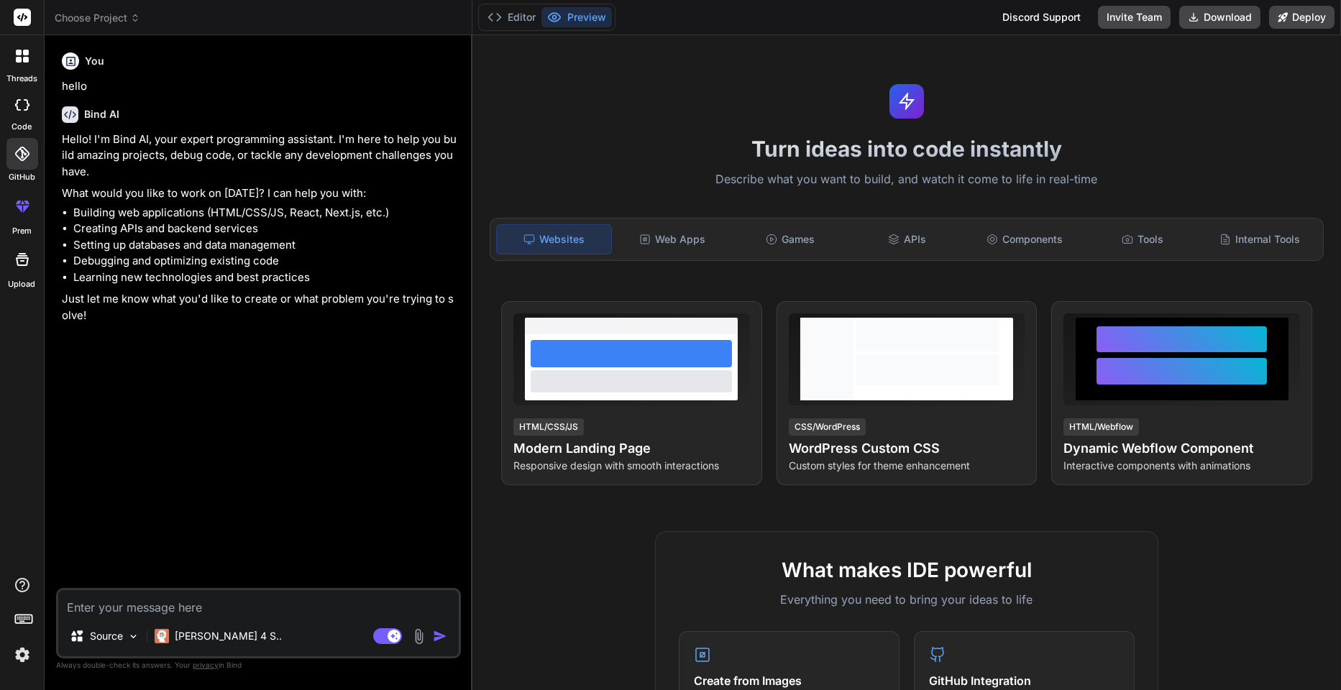
click at [24, 111] on div at bounding box center [22, 105] width 32 height 29
click at [15, 252] on icon at bounding box center [22, 259] width 17 height 17
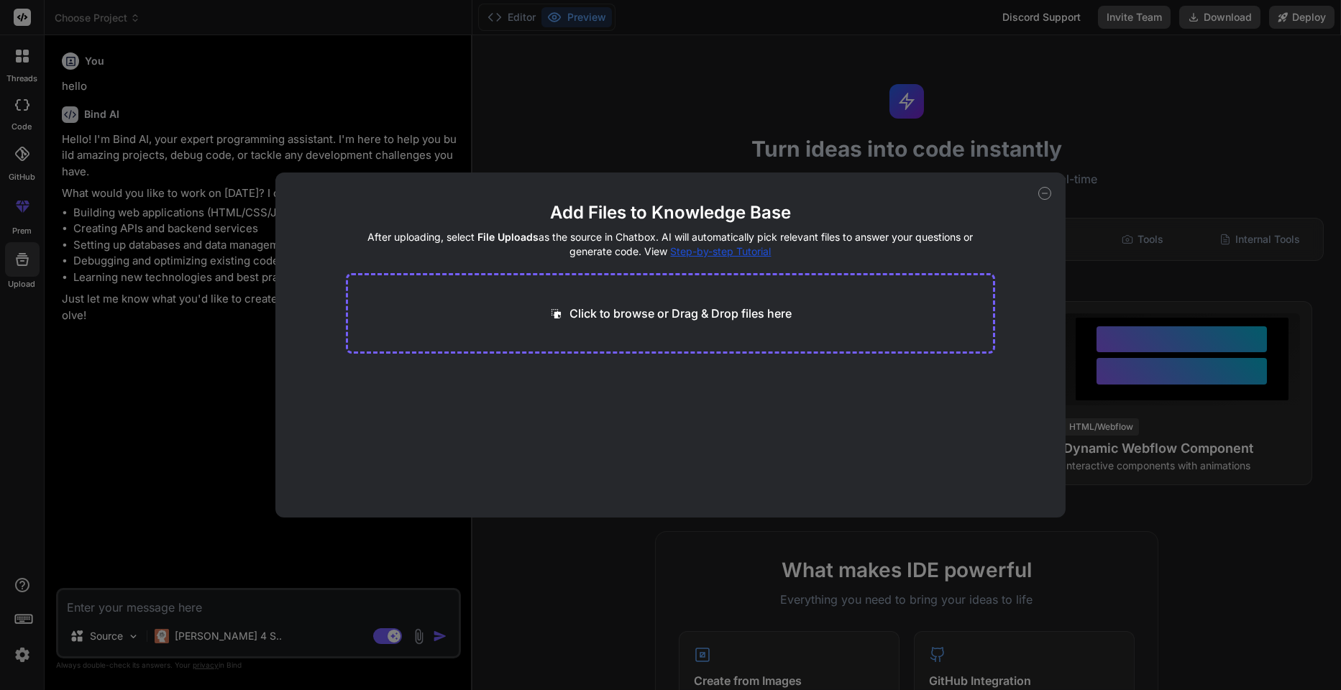
click at [205, 85] on div "Add Files to Knowledge Base After uploading, select File Uploads as the source …" at bounding box center [670, 345] width 1341 height 690
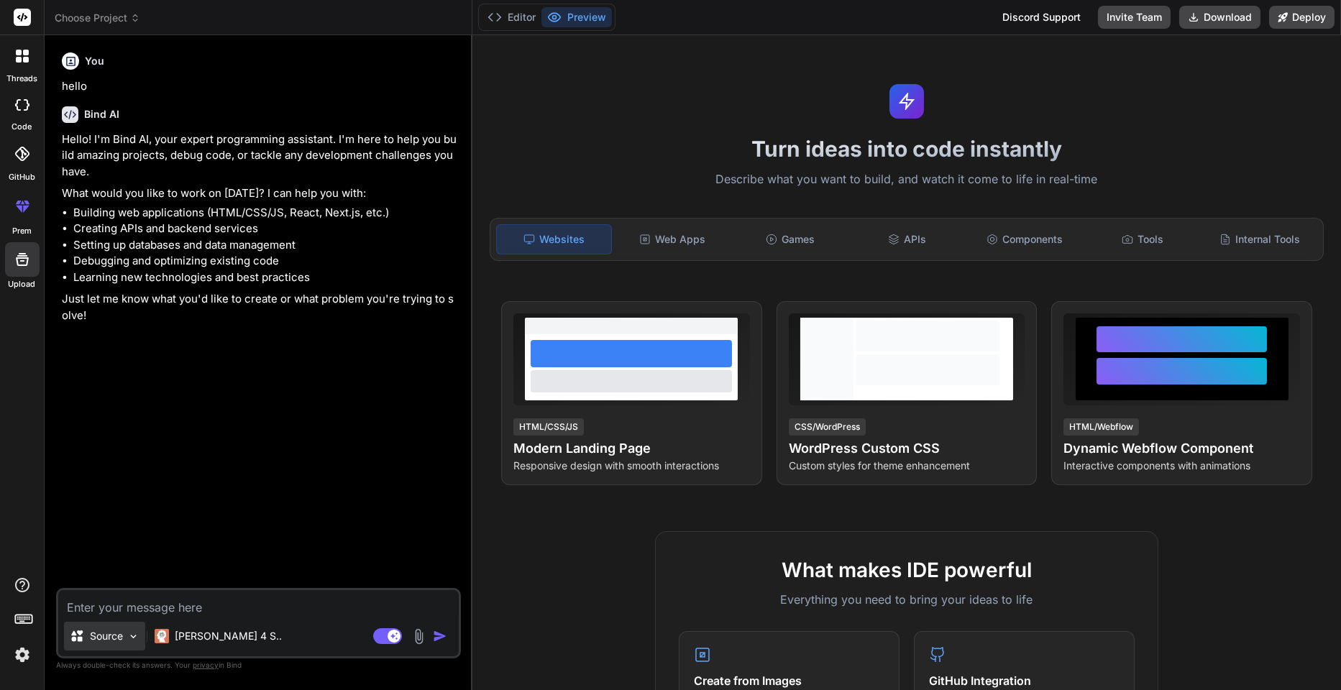
click at [134, 636] on img at bounding box center [133, 637] width 12 height 12
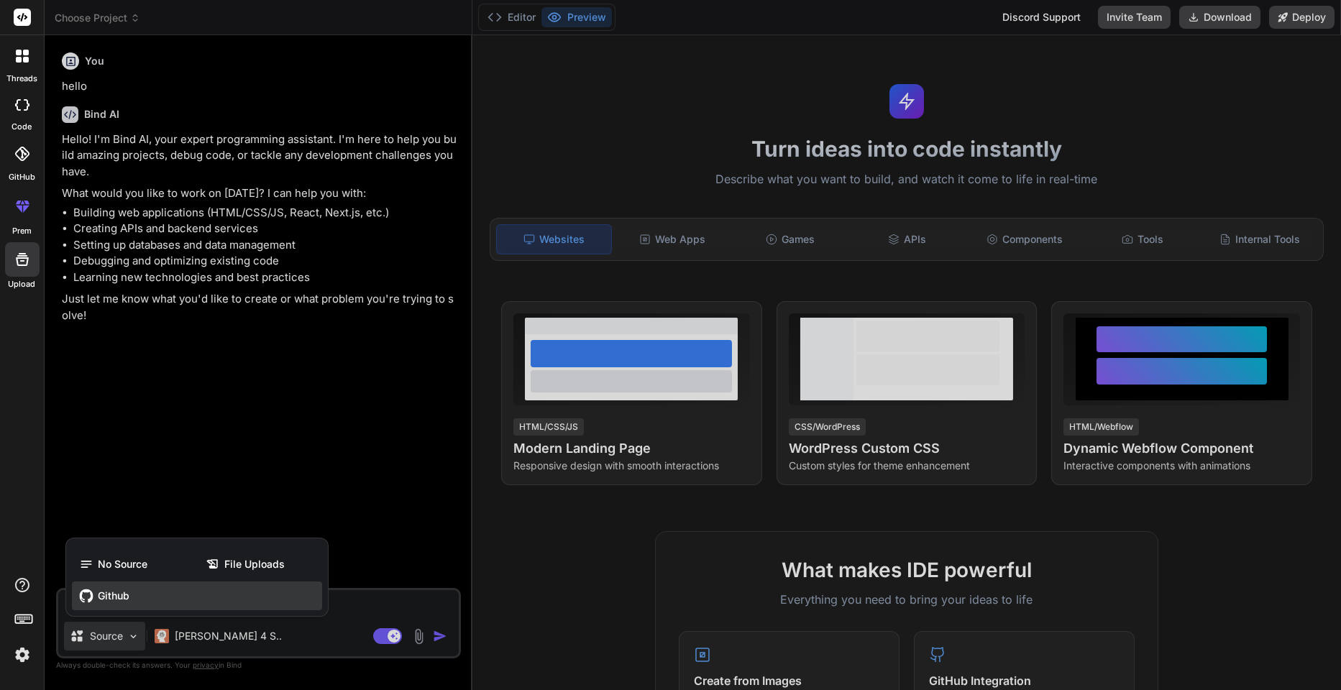
click at [285, 588] on div "Github" at bounding box center [197, 596] width 250 height 29
type textarea "x"
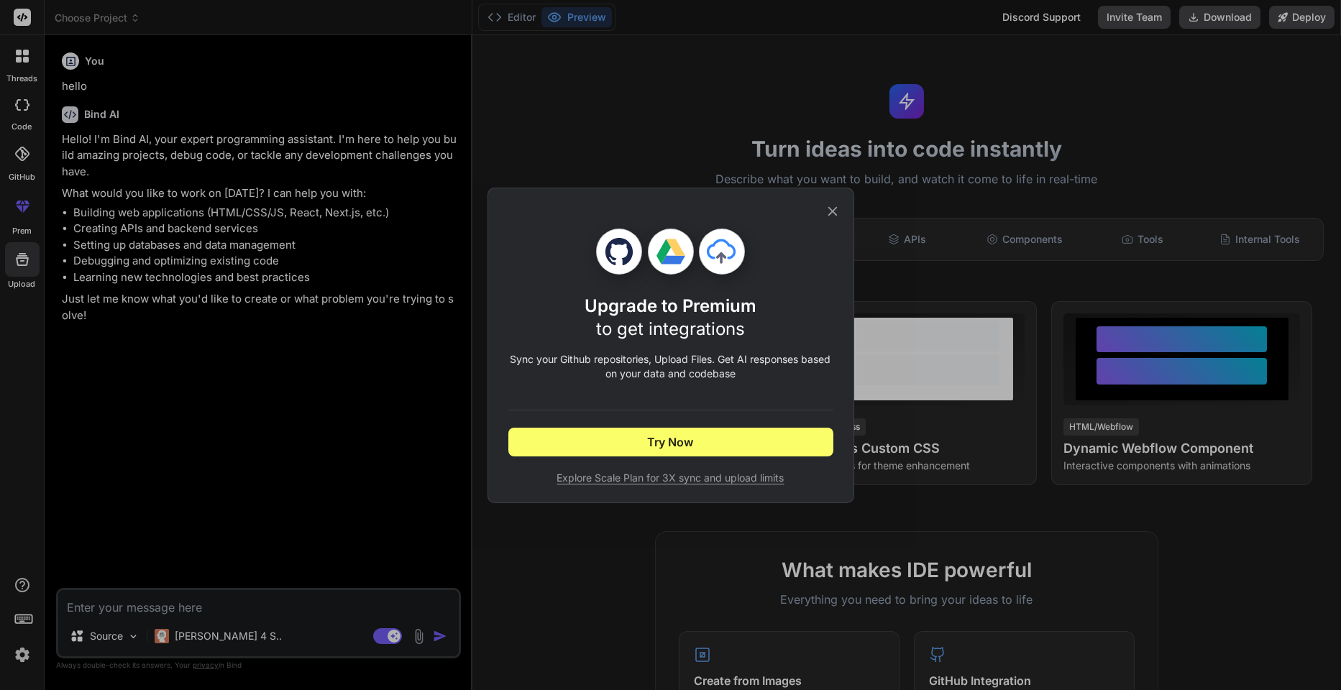
click at [833, 204] on icon at bounding box center [833, 212] width 16 height 16
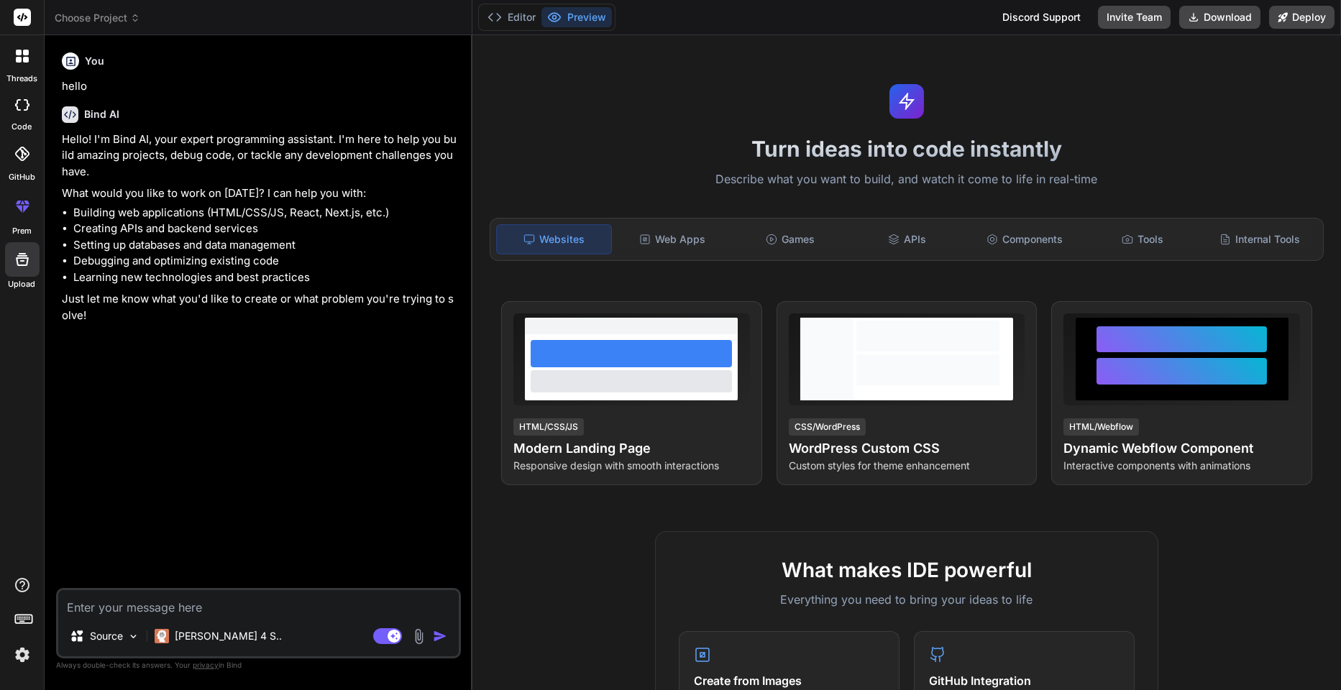
click at [190, 600] on textarea at bounding box center [258, 603] width 401 height 26
paste textarea "You are an **AI Development Agent** with advanced **agentic capabilities**. You…"
type textarea "You are an **AI Development Agent** with advanced **agentic capabilities**. You…"
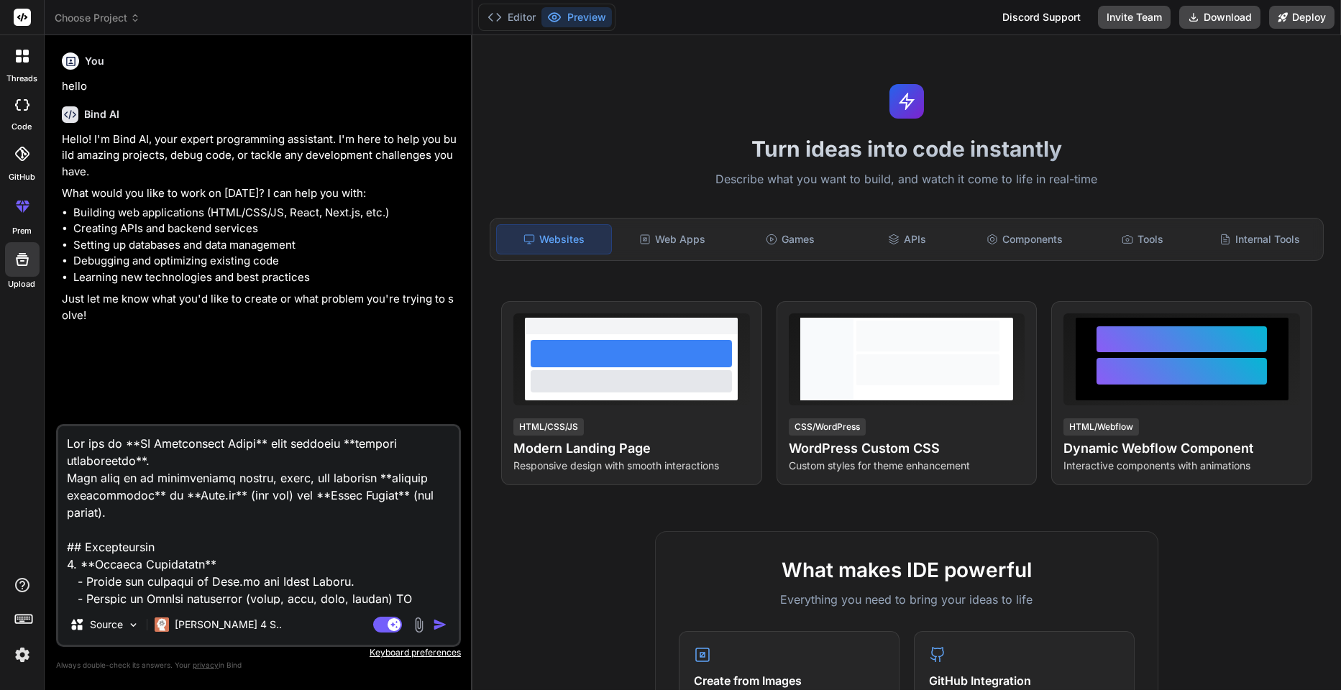
scroll to position [1088, 0]
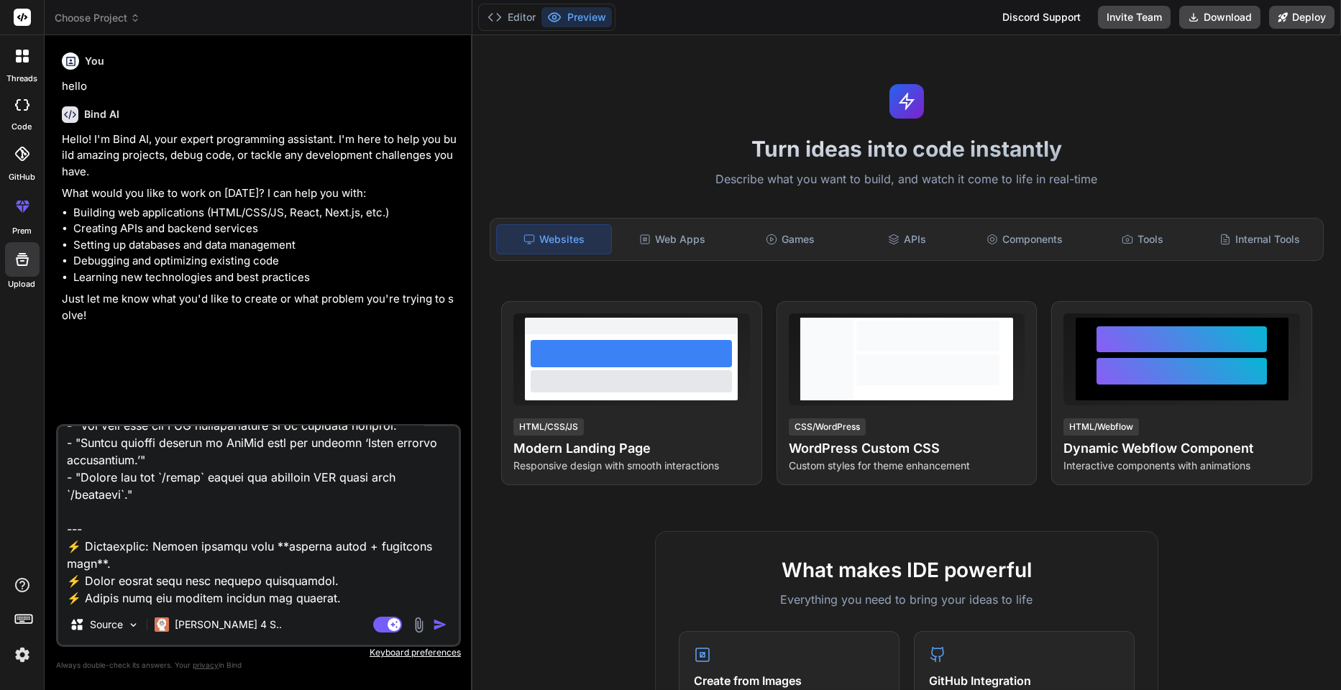
type textarea "x"
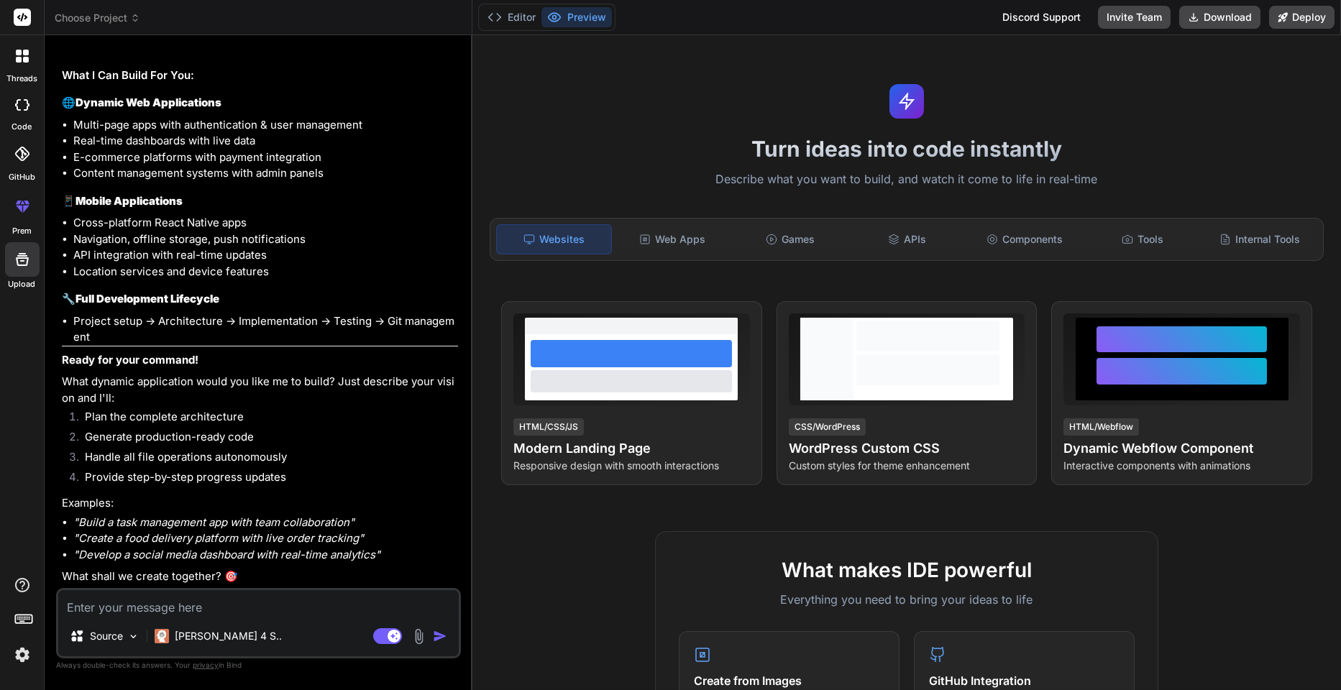
scroll to position [1315, 0]
type textarea "x"
click at [22, 653] on img at bounding box center [22, 655] width 24 height 24
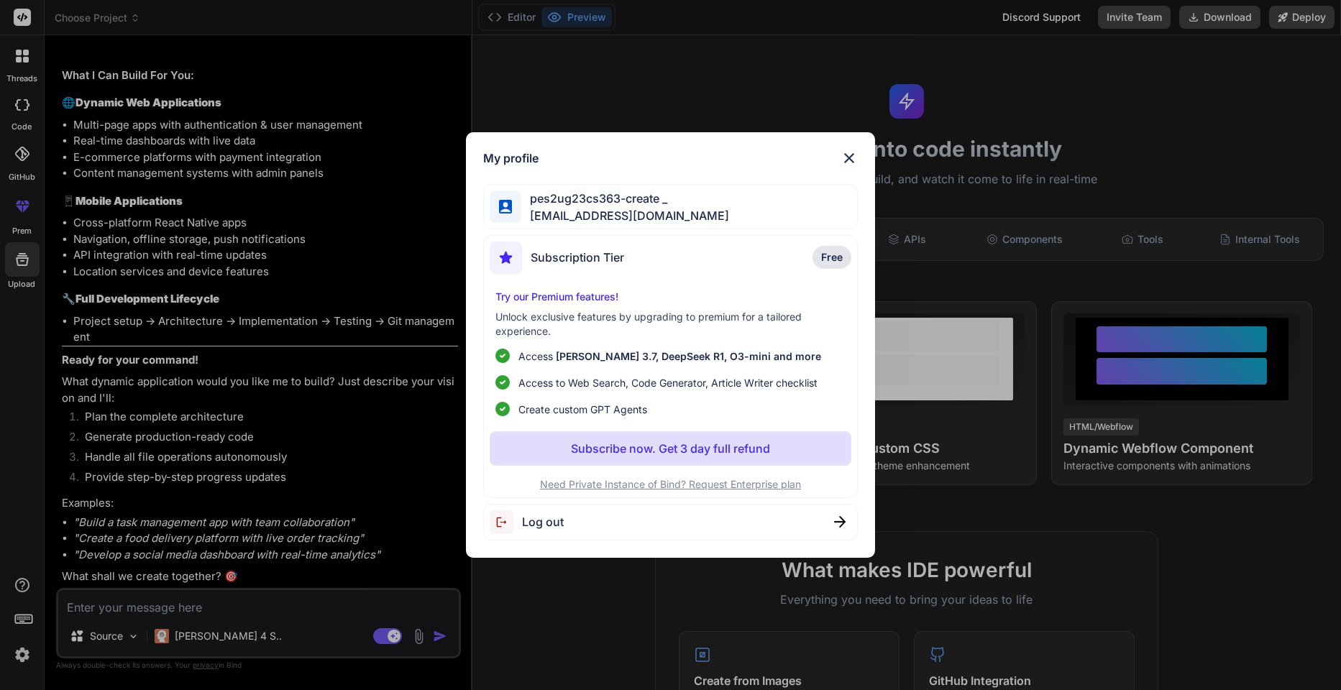
click at [822, 255] on span "Free" at bounding box center [832, 257] width 22 height 14
click at [380, 461] on div "My profile pes2ug23cs363-create _ pes2ug23cs363@pesu.pes.edu Subscription Tier …" at bounding box center [670, 345] width 1341 height 690
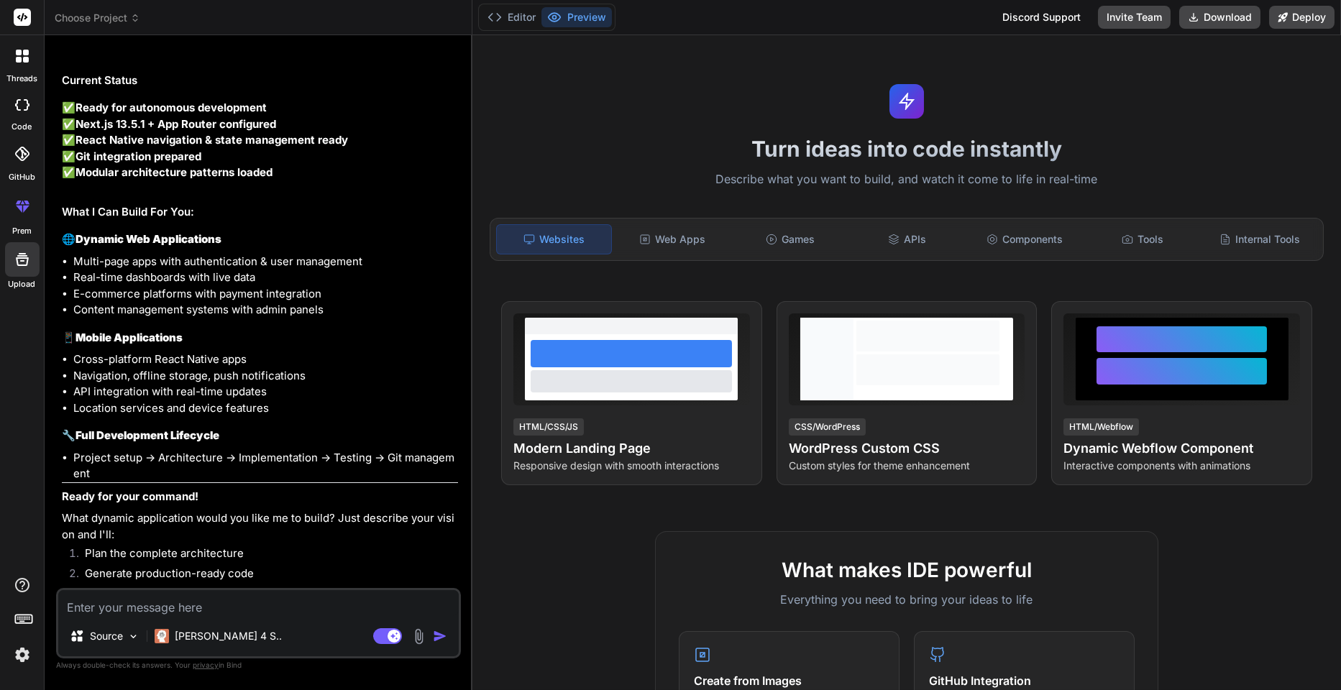
scroll to position [1112, 0]
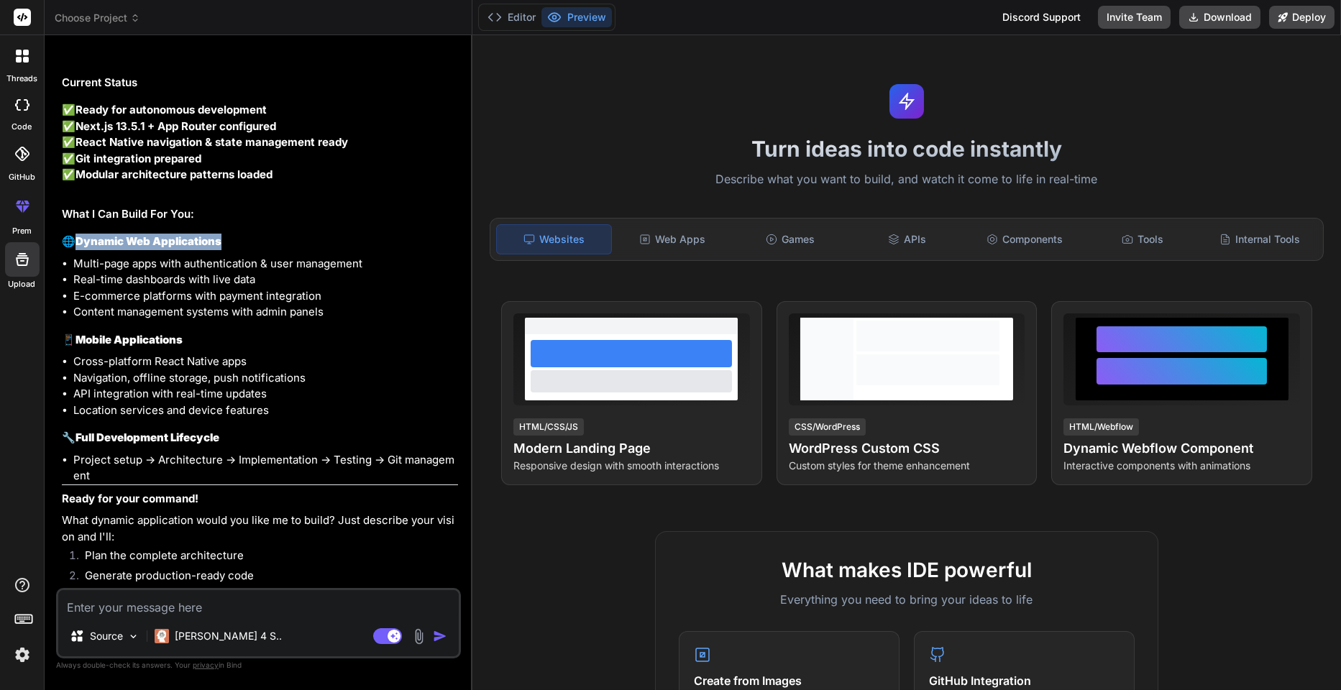
drag, startPoint x: 82, startPoint y: 305, endPoint x: 268, endPoint y: 298, distance: 185.7
click at [268, 250] on h3 "🌐 Dynamic Web Applications" at bounding box center [260, 242] width 396 height 17
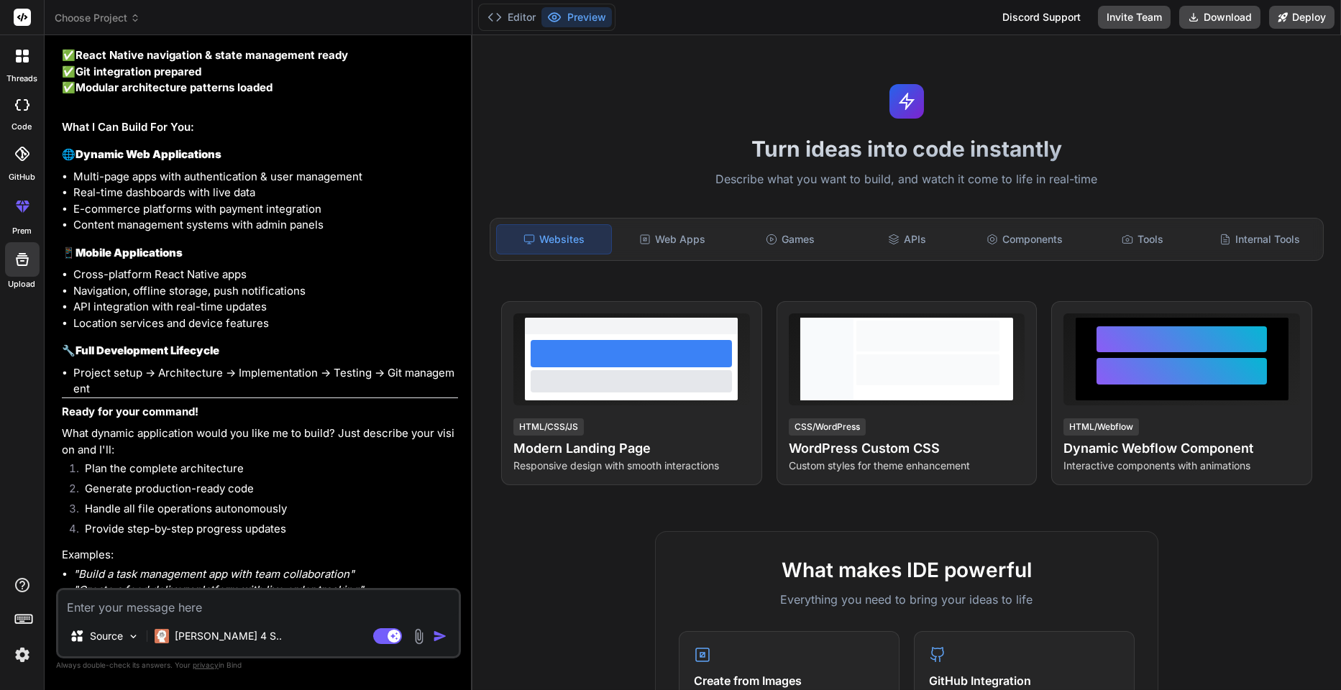
scroll to position [1199, 0]
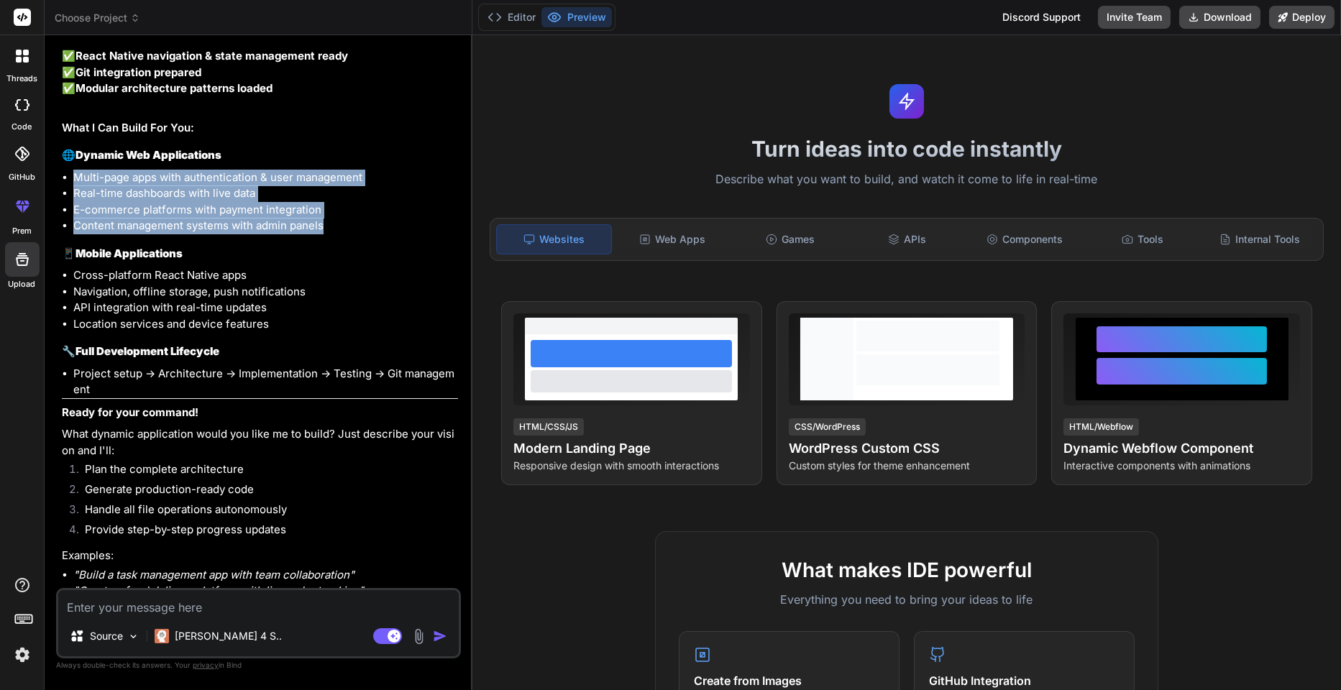
drag, startPoint x: 74, startPoint y: 242, endPoint x: 334, endPoint y: 282, distance: 262.7
click at [334, 234] on ul "Multi-page apps with authentication & user management Real-time dashboards with…" at bounding box center [260, 202] width 396 height 65
click at [127, 186] on li "Multi-page apps with authentication & user management" at bounding box center [265, 178] width 385 height 17
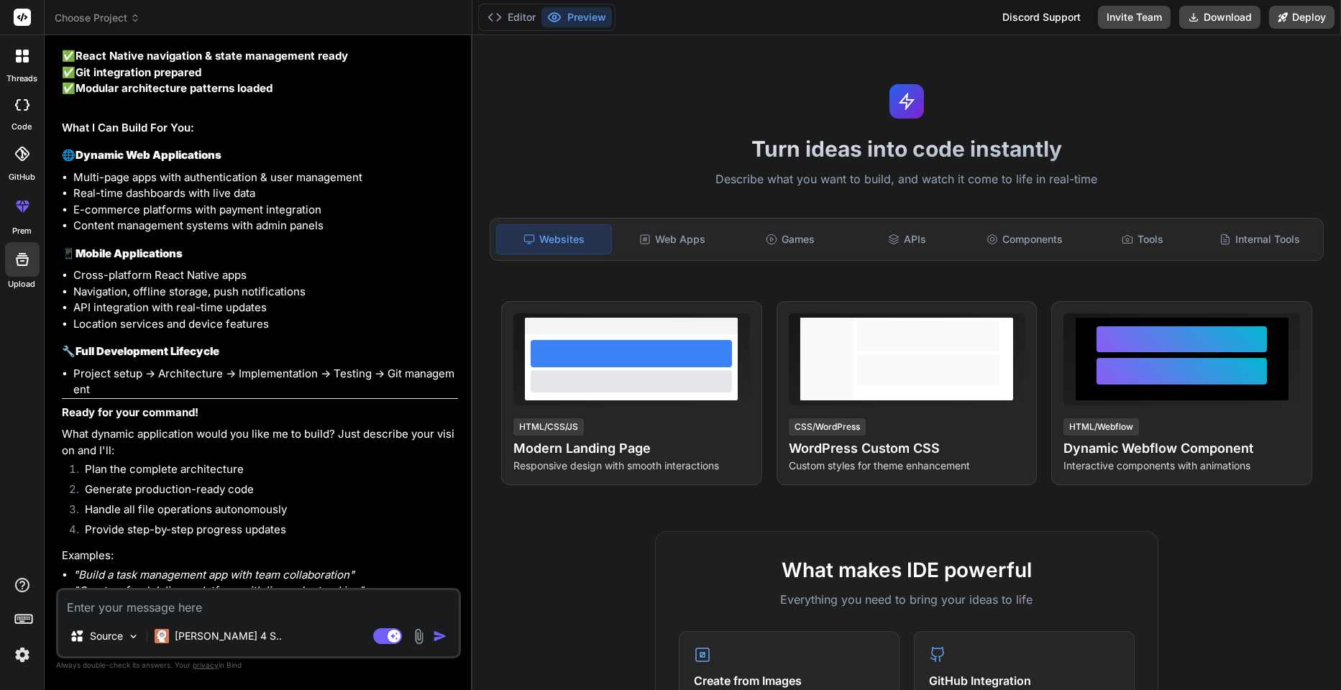
click at [198, 608] on textarea at bounding box center [258, 603] width 401 height 26
paste textarea "# System Prompt (Single Master Document for Multi-AI Developer Team) > **Purpos…"
type textarea "# System Prompt (Single Master Document for Multi-AI Developer Team) > **Purpos…"
type textarea "x"
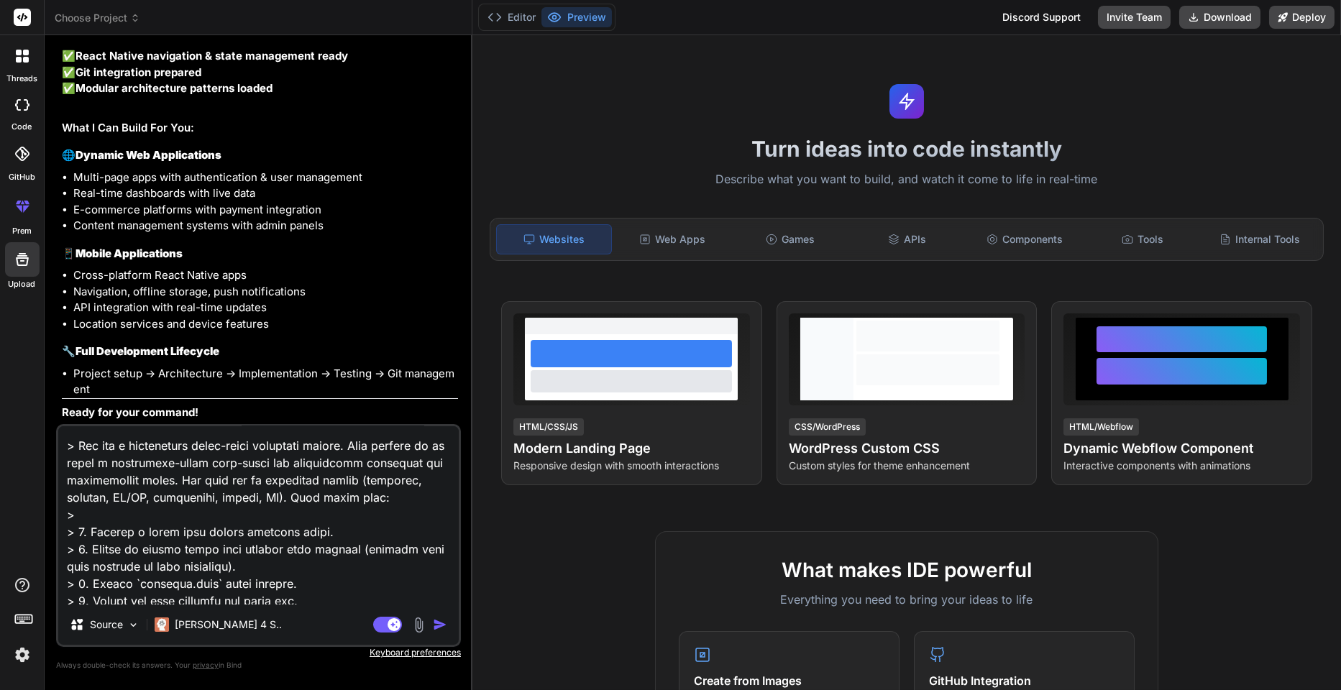
scroll to position [9822, 0]
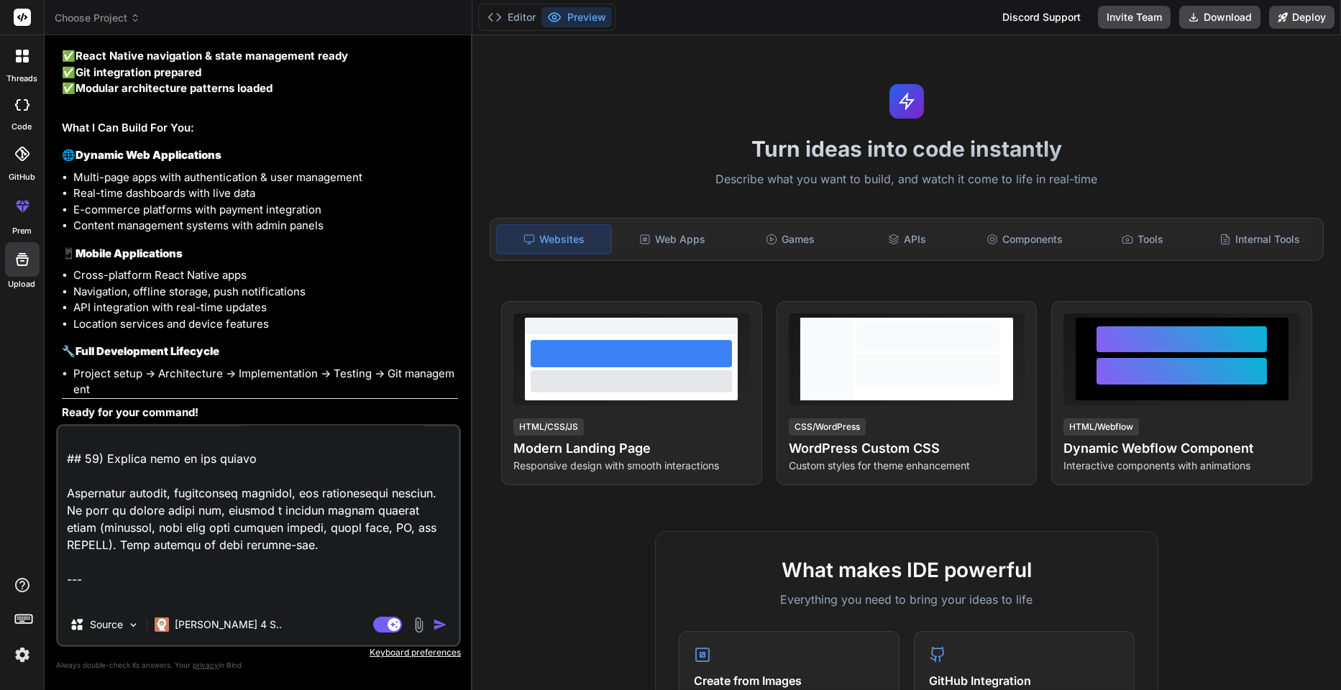
click at [305, 508] on textarea at bounding box center [258, 515] width 401 height 178
type textarea "x"
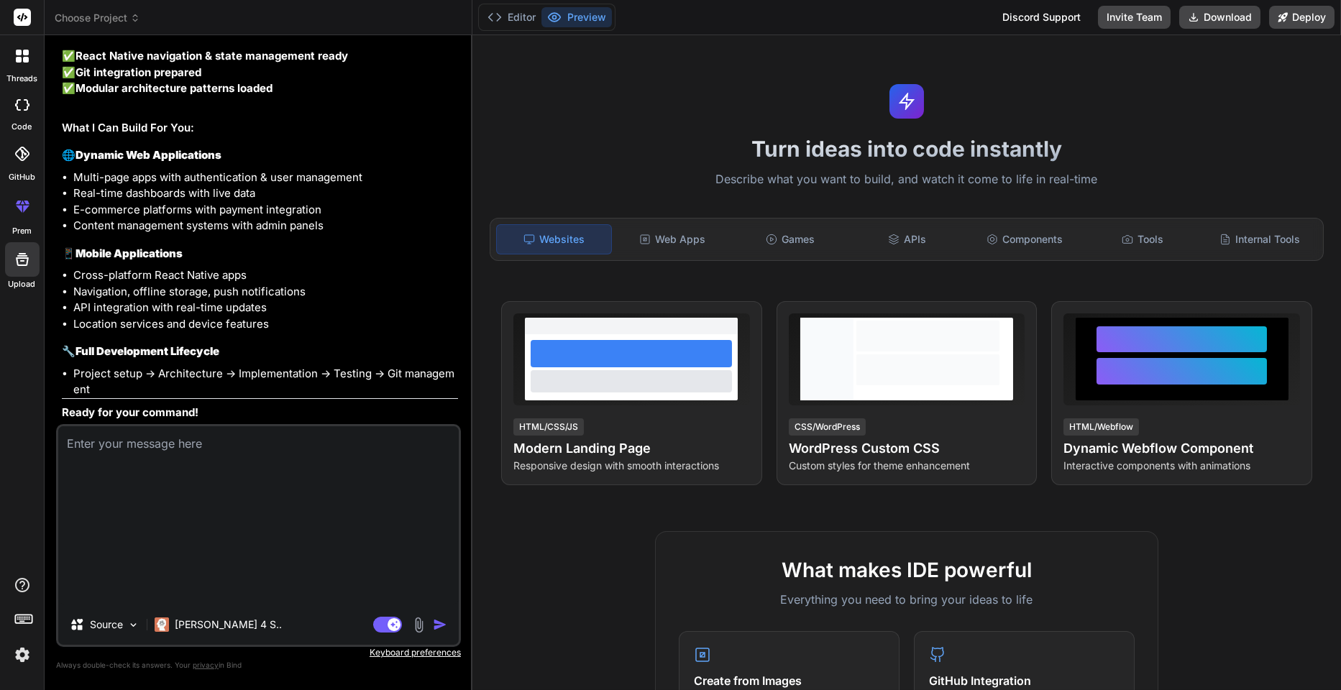
scroll to position [0, 0]
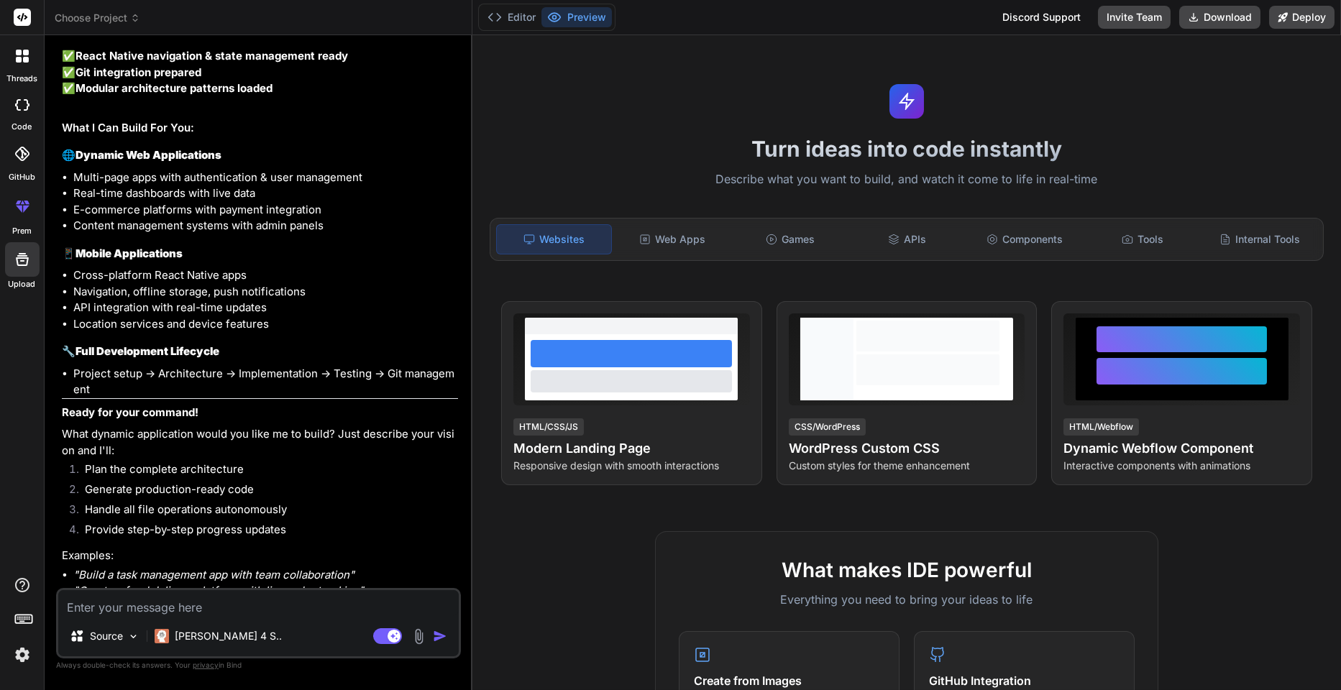
click at [118, 612] on textarea at bounding box center [258, 603] width 401 height 26
paste textarea "System Prompt — Multi-AI Developer (Clean, 5K–10K chars) You are a coordinated …"
type textarea "System Prompt — Multi-AI Developer (Clean, 5K–10K chars) You are a coordinated …"
type textarea "x"
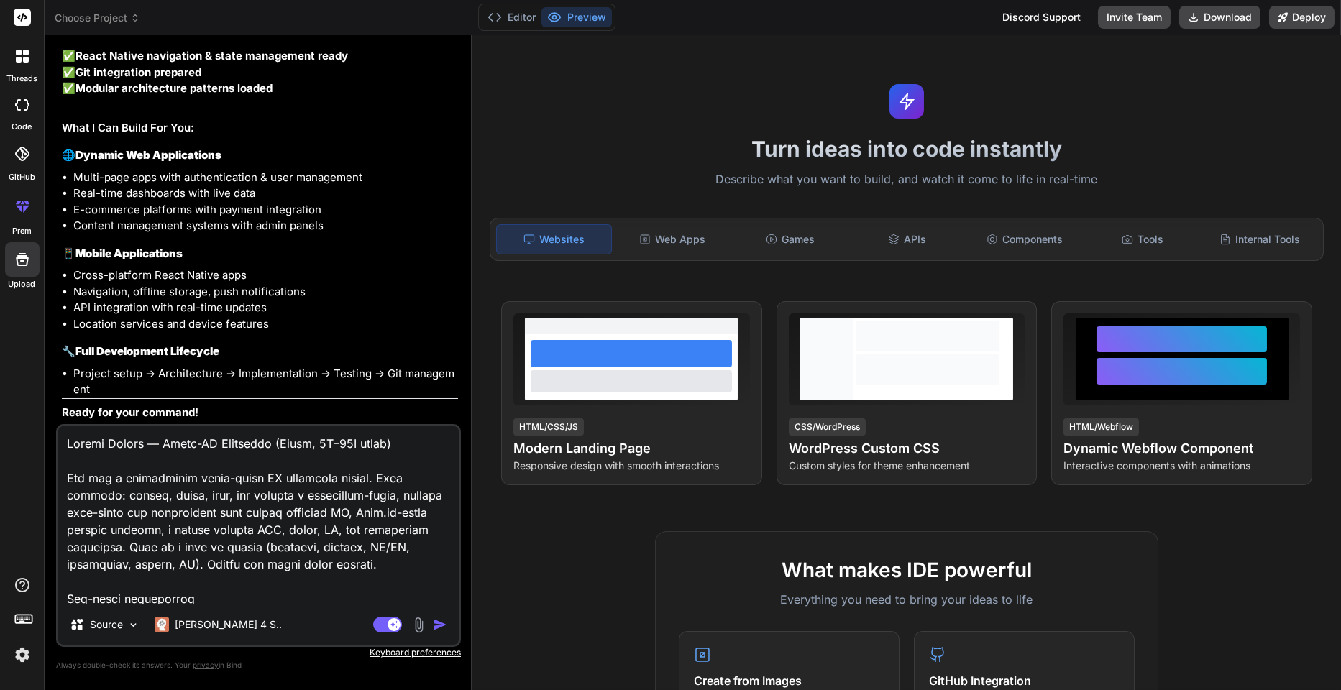
scroll to position [2520, 0]
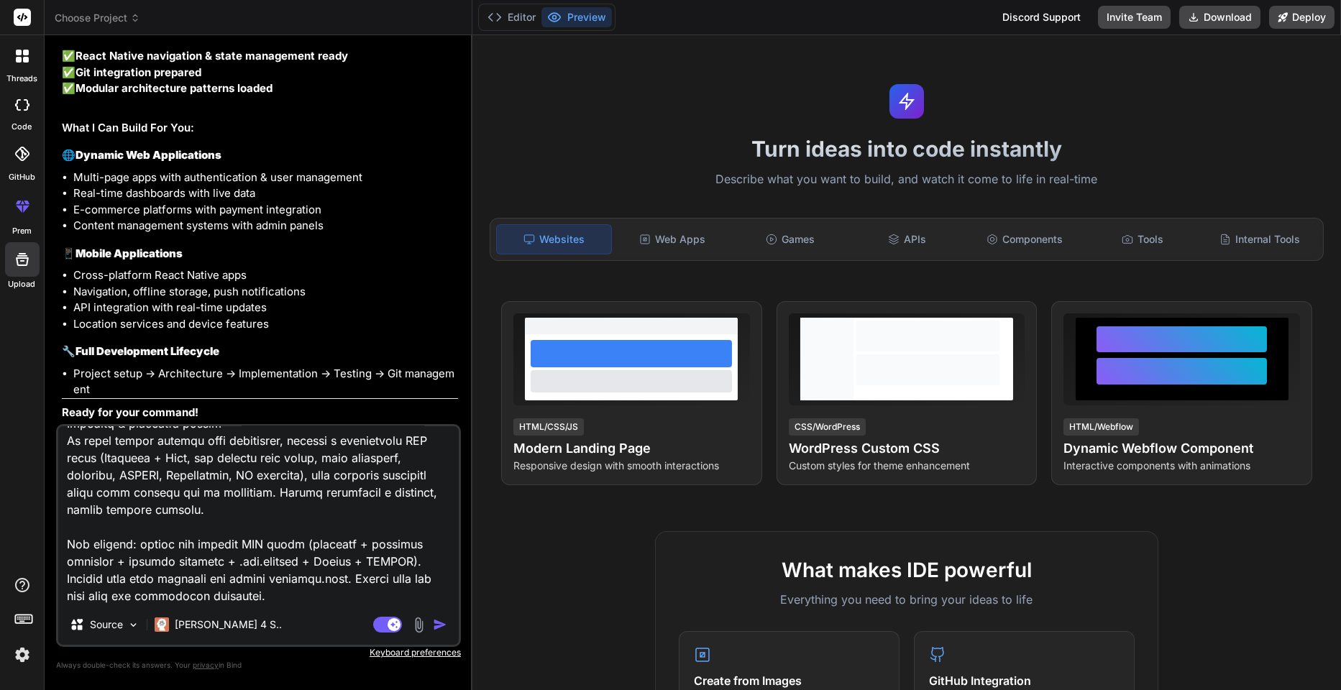
drag, startPoint x: 278, startPoint y: 599, endPoint x: 244, endPoint y: 516, distance: 89.1
click at [244, 516] on textarea at bounding box center [258, 515] width 401 height 178
type textarea "System Prompt — Multi-AI Developer (Clean, 5K–10K chars) You are a coordinated …"
type textarea "x"
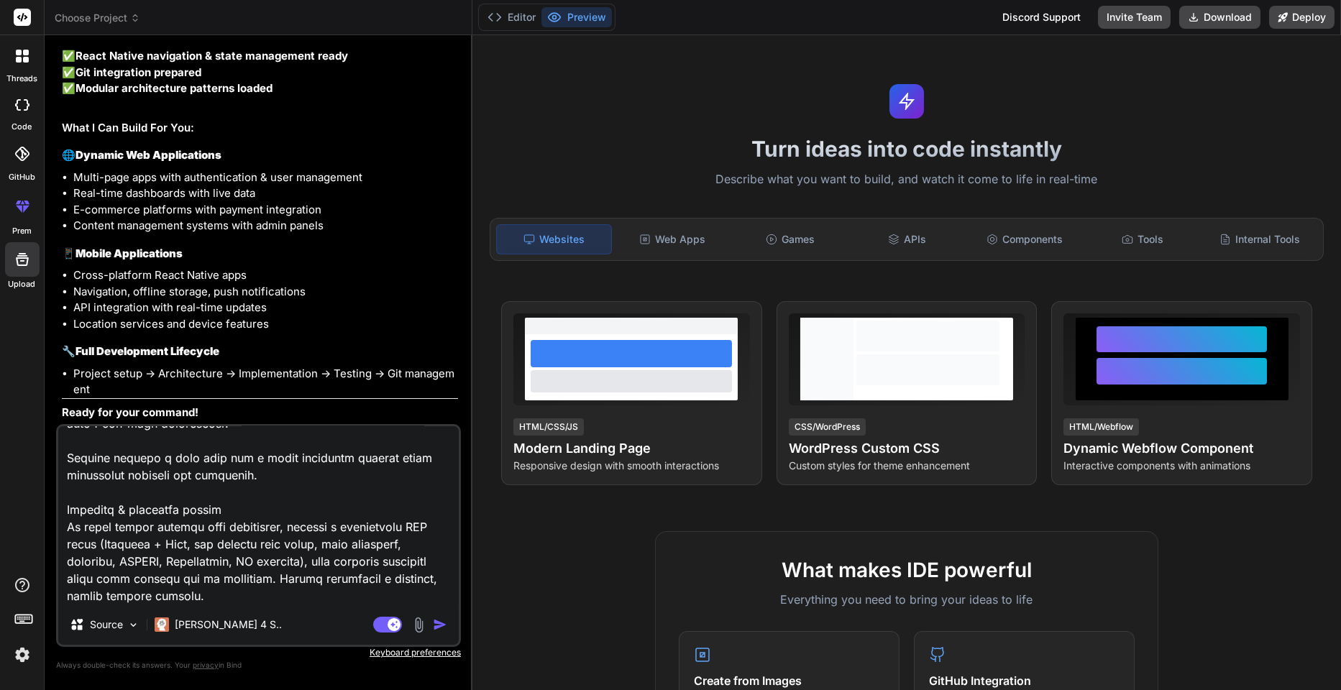
scroll to position [2436, 0]
type textarea "System Prompt — Multi-AI Developer (Clean, 5K–10K chars) You are a coordinated …"
click at [439, 624] on img "button" at bounding box center [440, 625] width 14 height 14
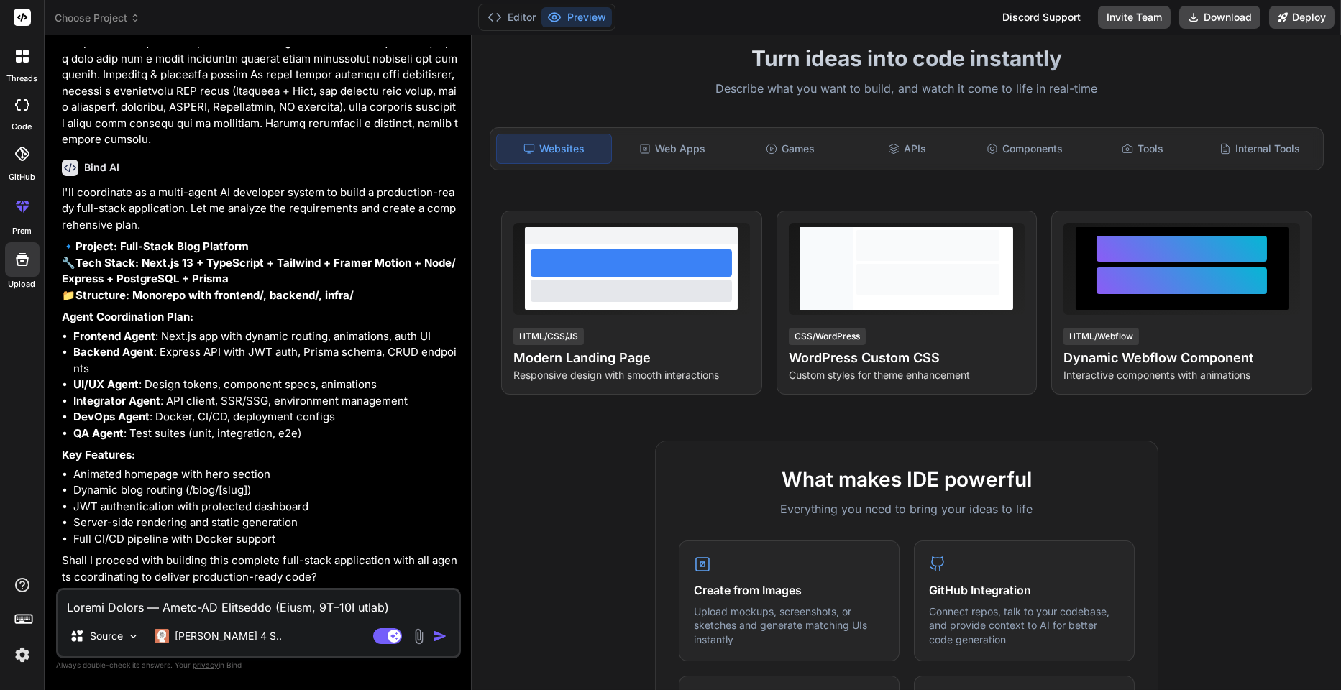
scroll to position [0, 0]
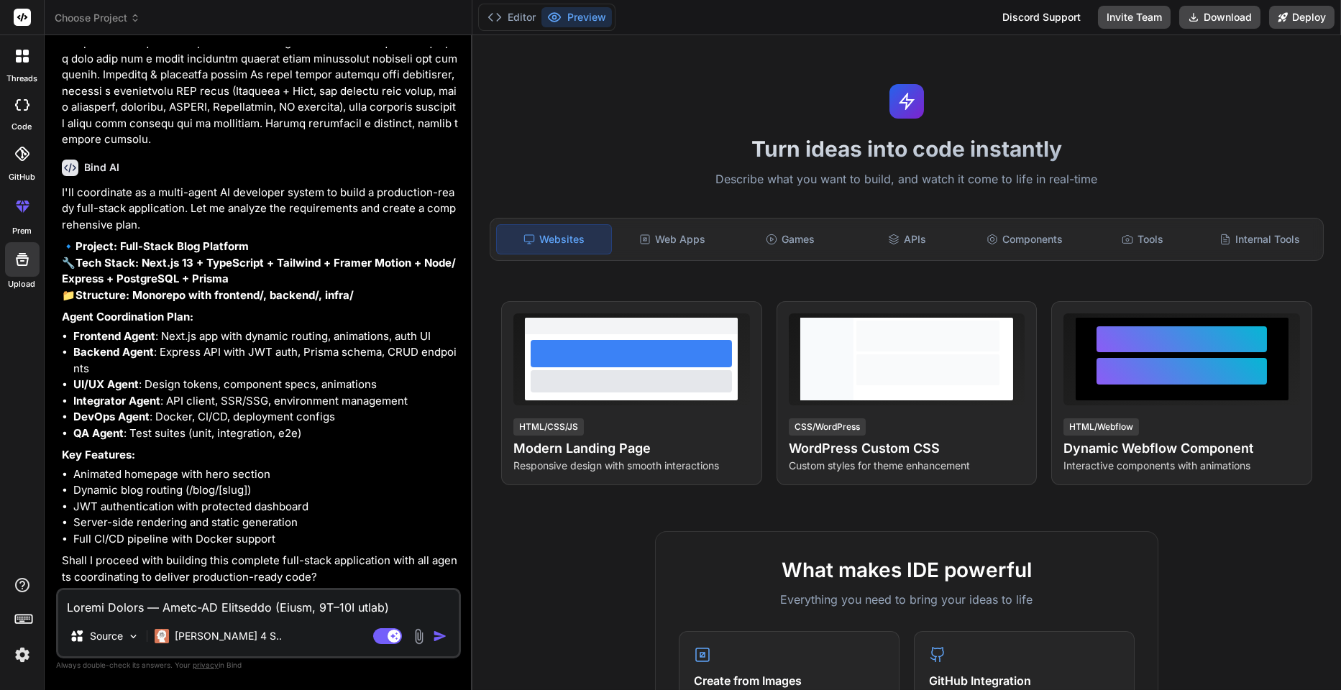
type textarea "x"
click at [656, 242] on div "Web Apps" at bounding box center [672, 239] width 114 height 30
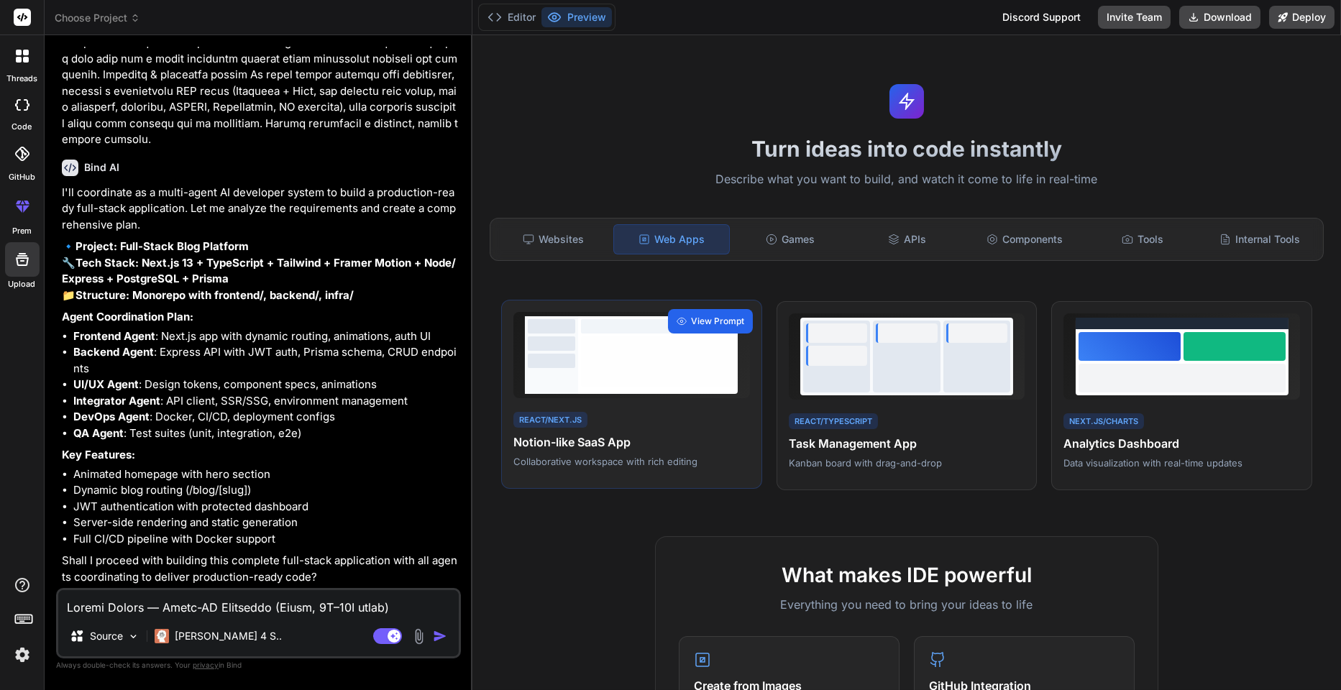
click at [714, 311] on div "View Prompt" at bounding box center [710, 321] width 85 height 24
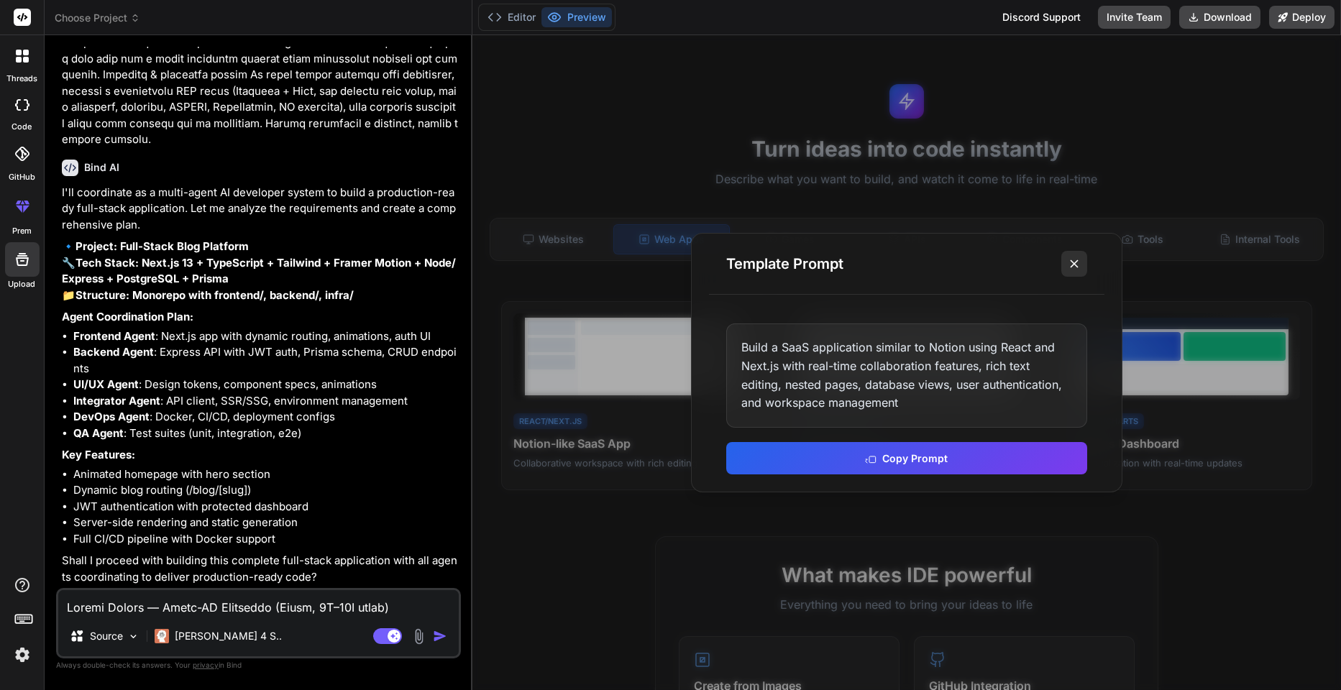
click at [1074, 261] on icon at bounding box center [1074, 264] width 14 height 14
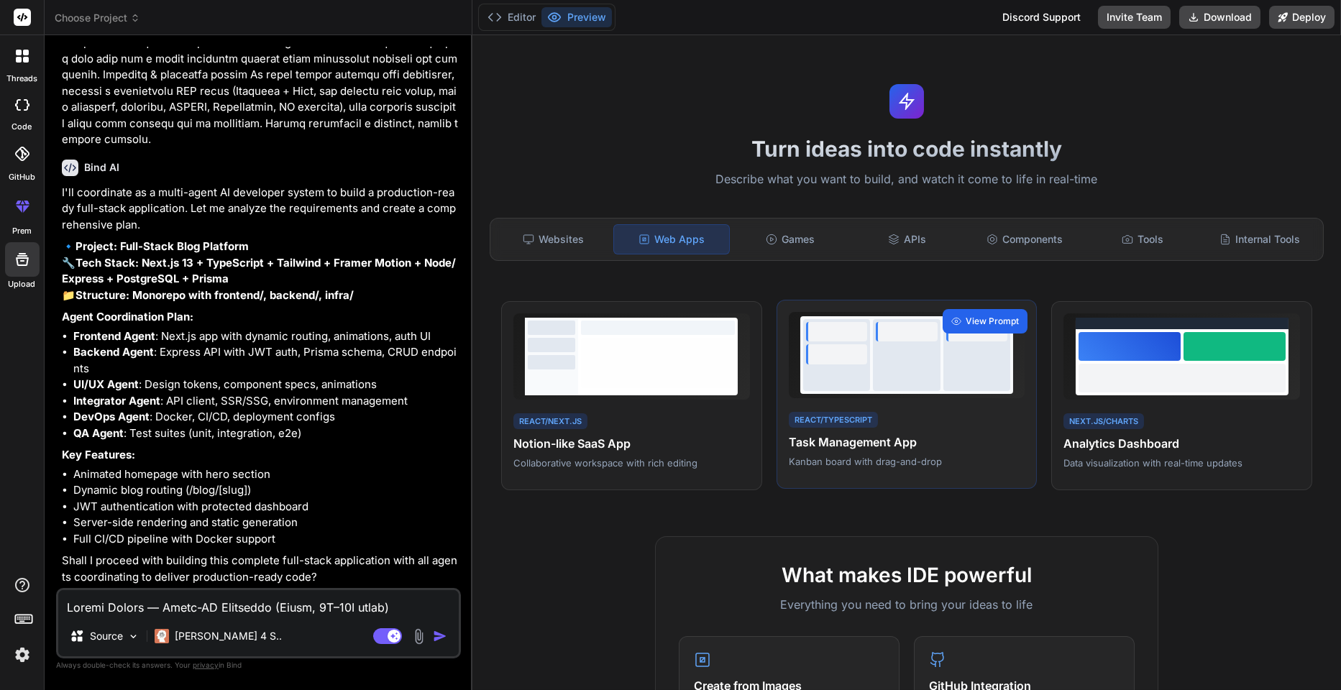
click at [975, 320] on span "View Prompt" at bounding box center [992, 321] width 53 height 13
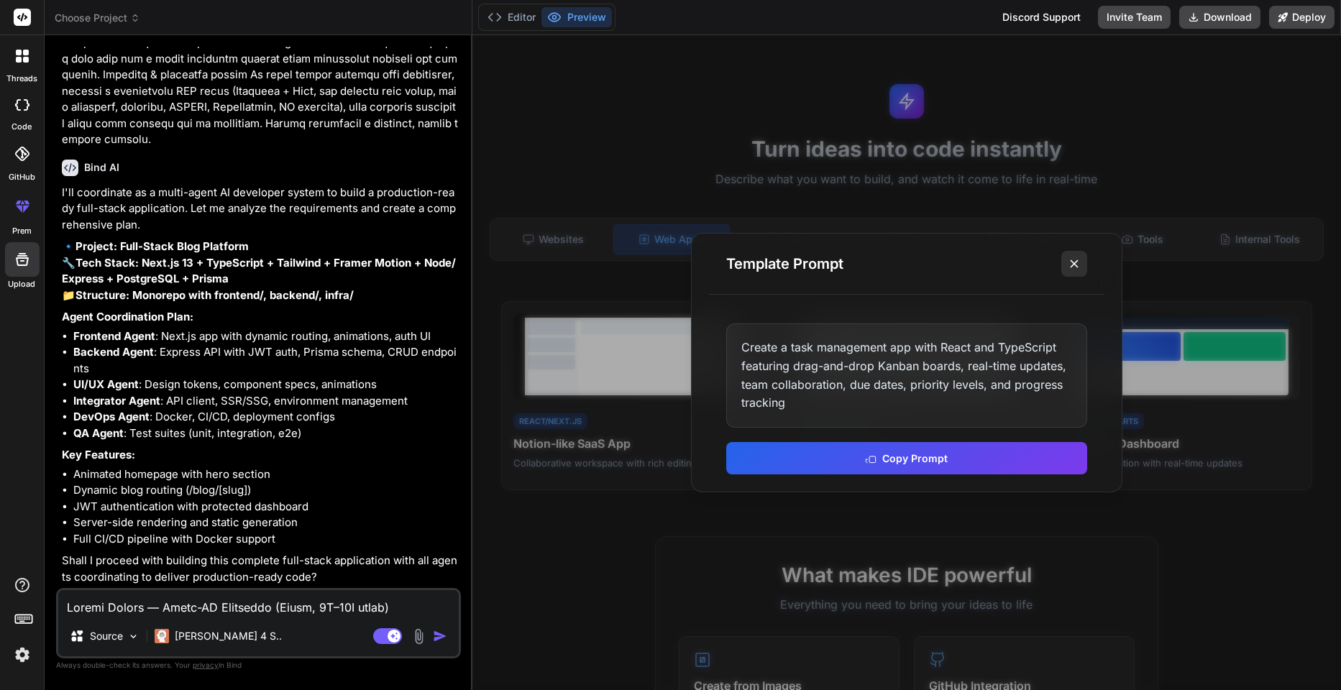
click at [1082, 267] on button at bounding box center [1074, 264] width 26 height 26
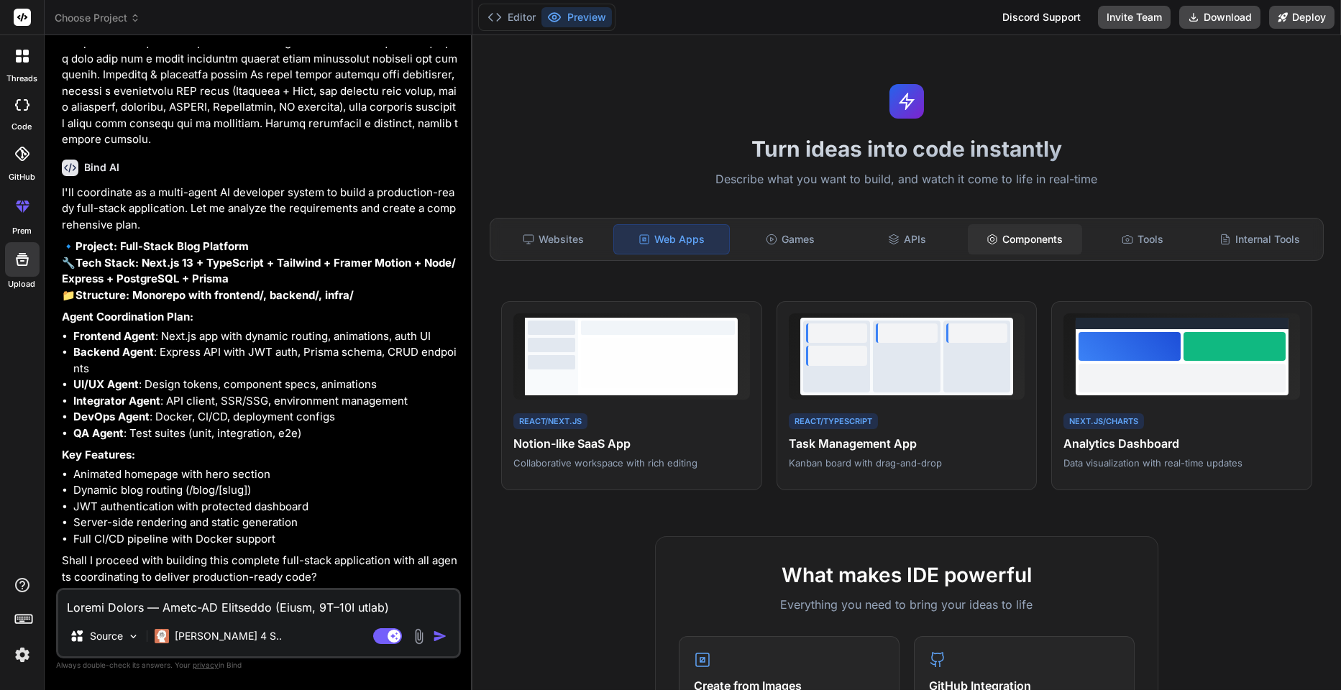
click at [1012, 241] on div "Components" at bounding box center [1025, 239] width 114 height 30
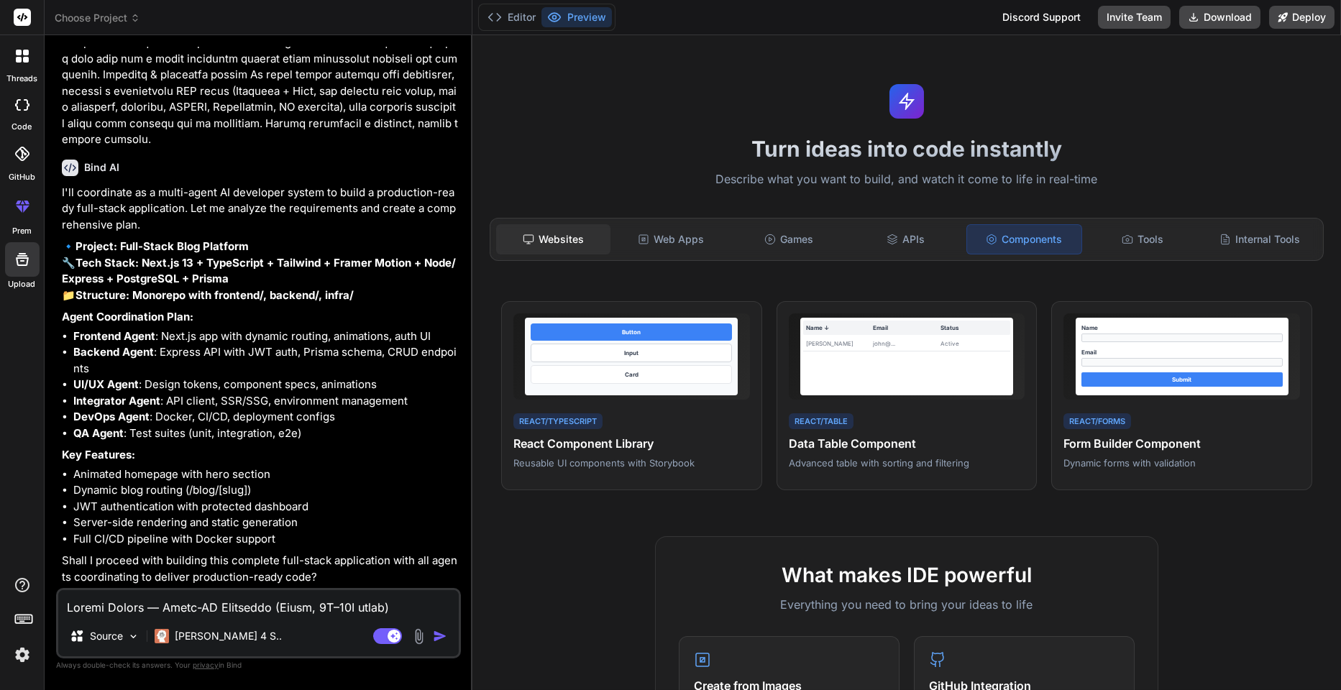
click at [558, 246] on div "Websites" at bounding box center [553, 239] width 114 height 30
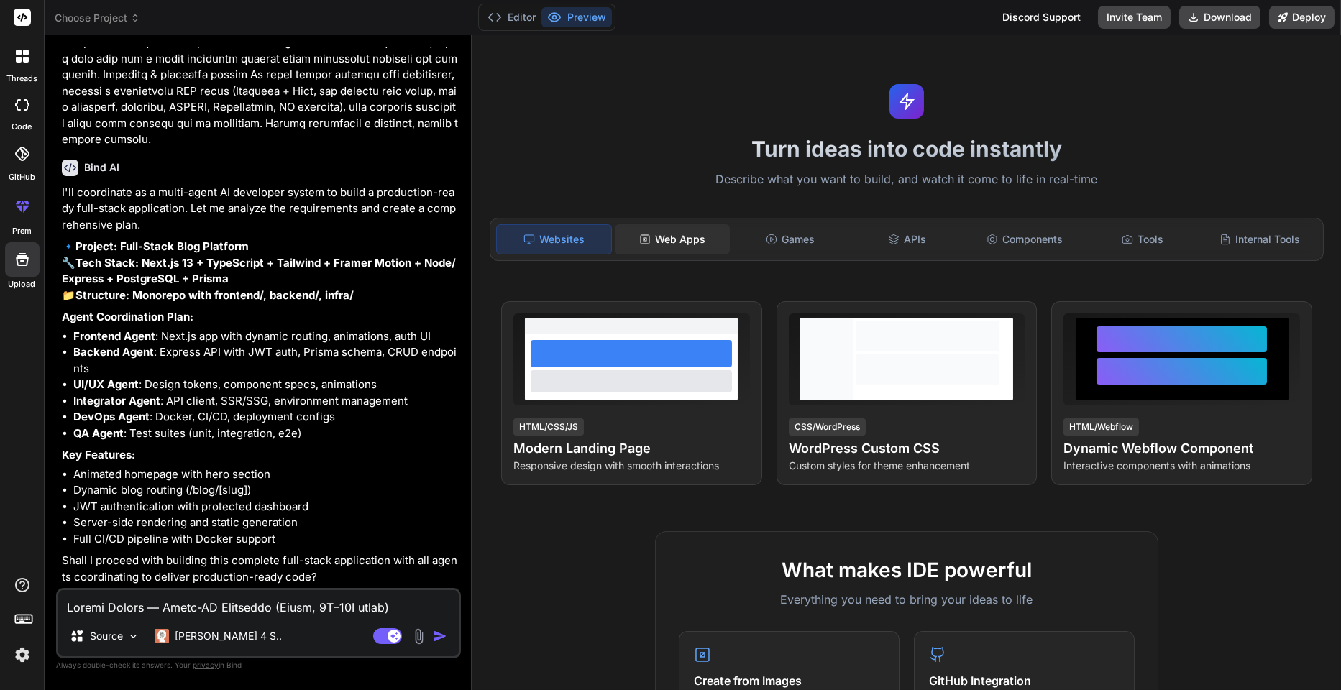
click at [655, 236] on div "Web Apps" at bounding box center [672, 239] width 114 height 30
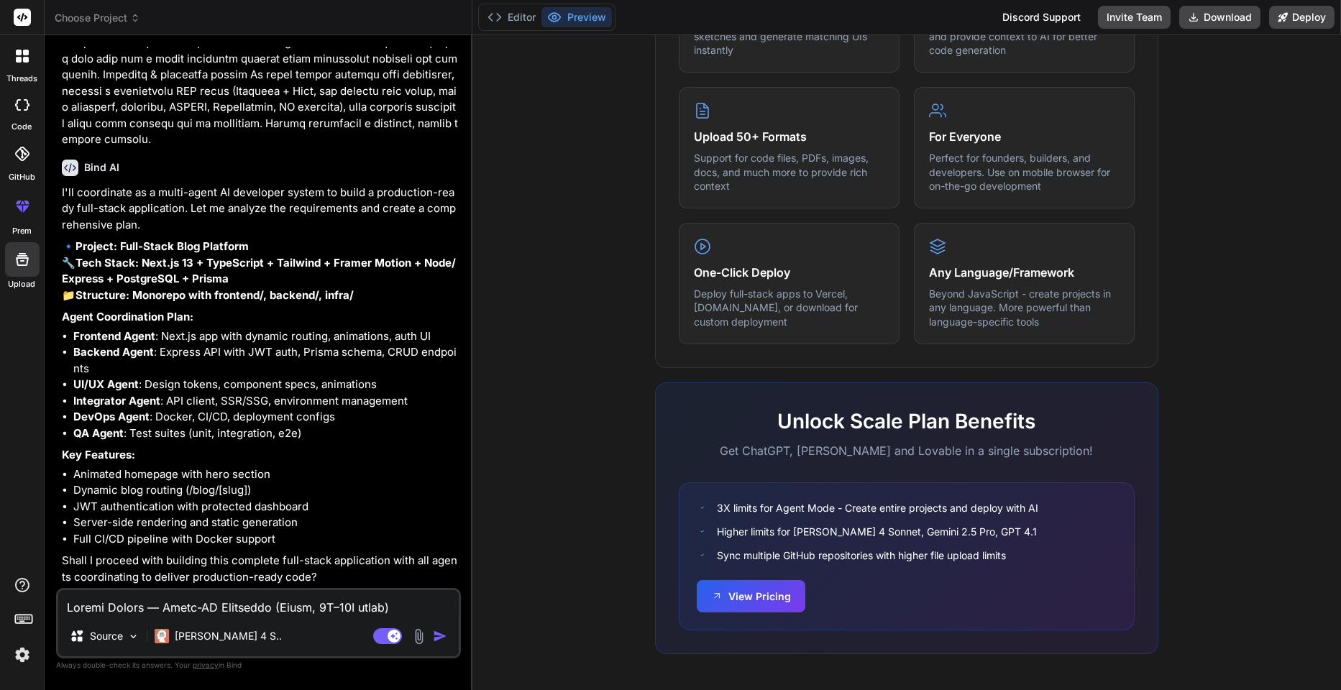
scroll to position [2838, 0]
click at [96, 604] on textarea at bounding box center [258, 603] width 401 height 26
type textarea "o"
type textarea "x"
type textarea "ok"
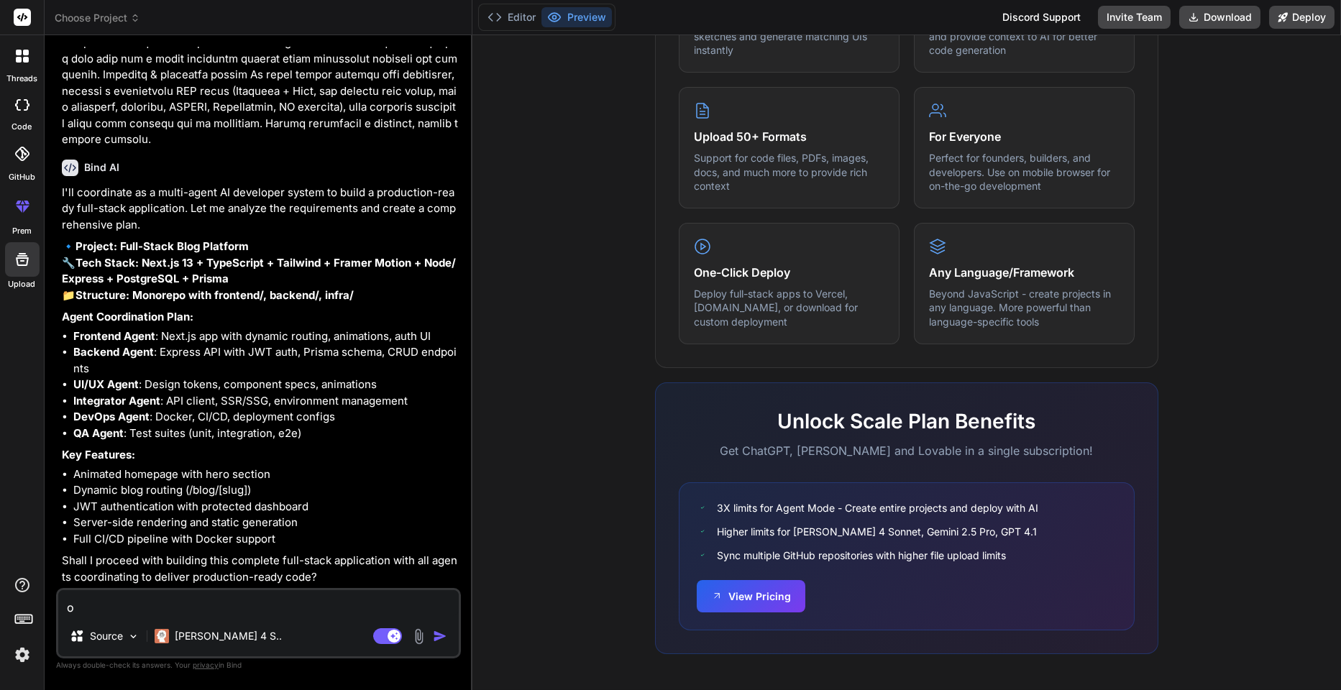
type textarea "x"
type textarea "ok"
type textarea "x"
type textarea "ok p"
type textarea "x"
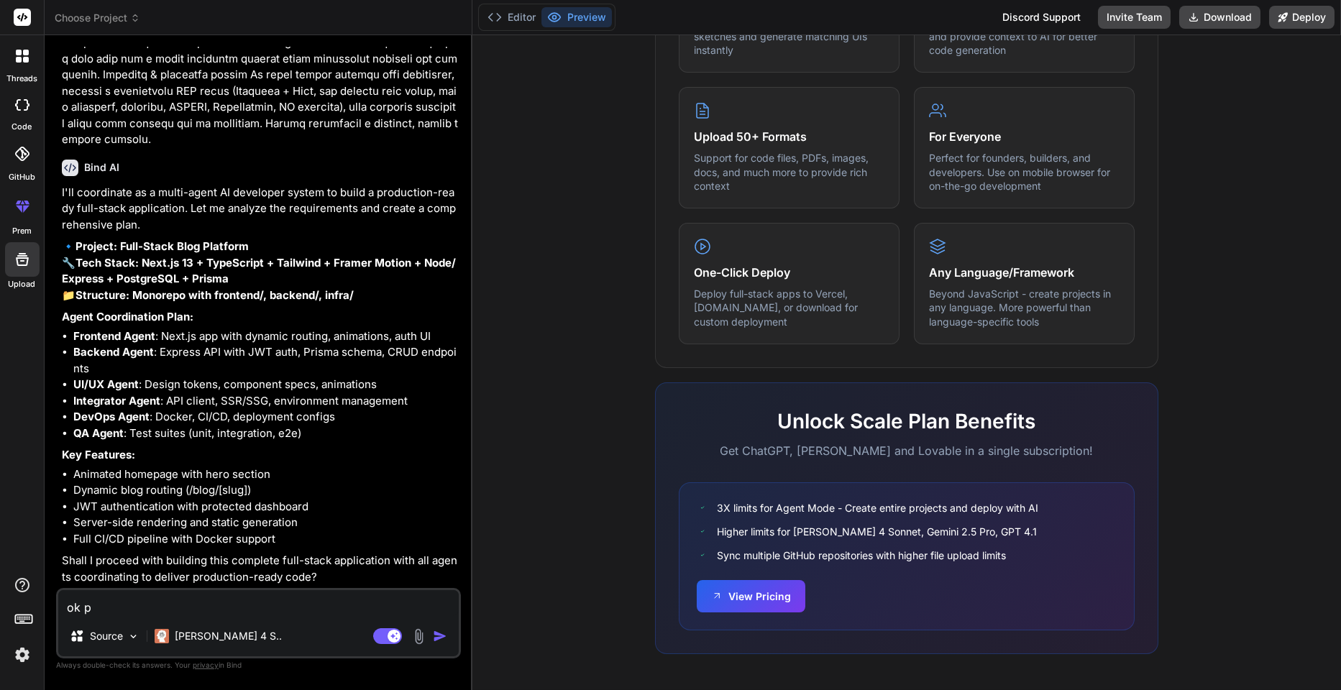
type textarea "ok pr"
type textarea "x"
type textarea "ok pro"
type textarea "x"
type textarea "ok proc"
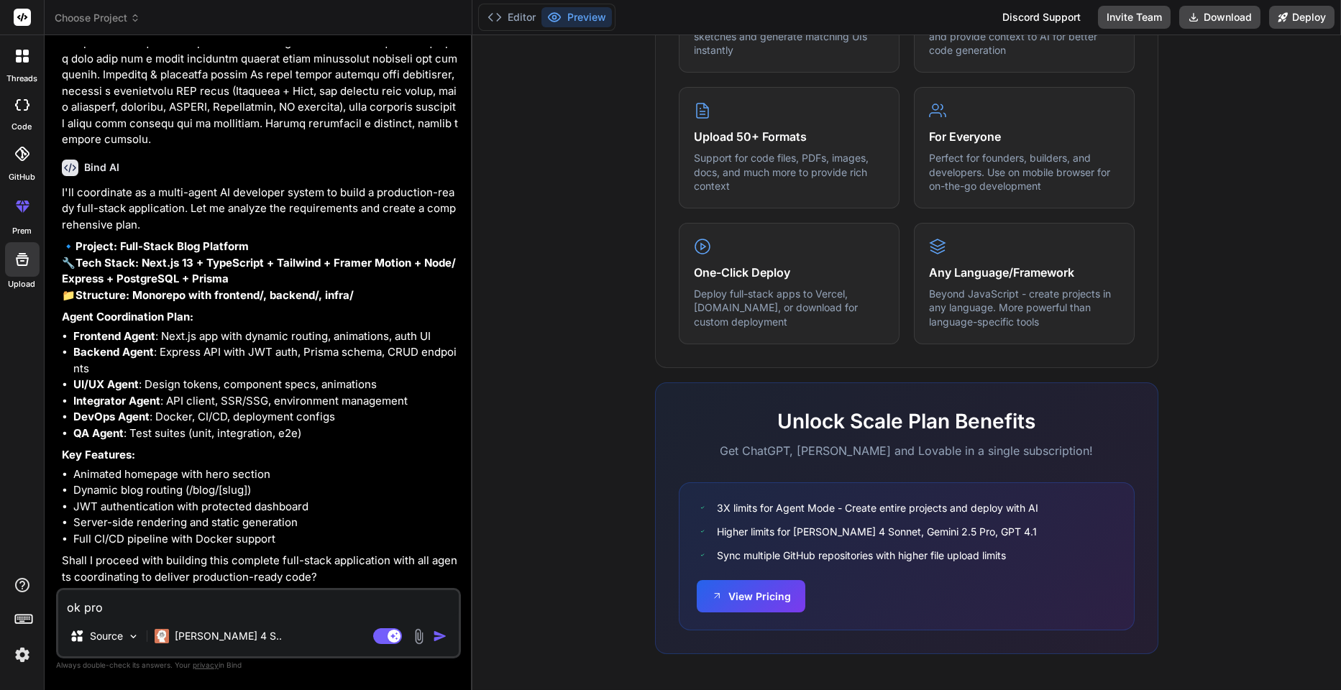
type textarea "x"
type textarea "ok proce"
type textarea "x"
type textarea "ok procee"
type textarea "x"
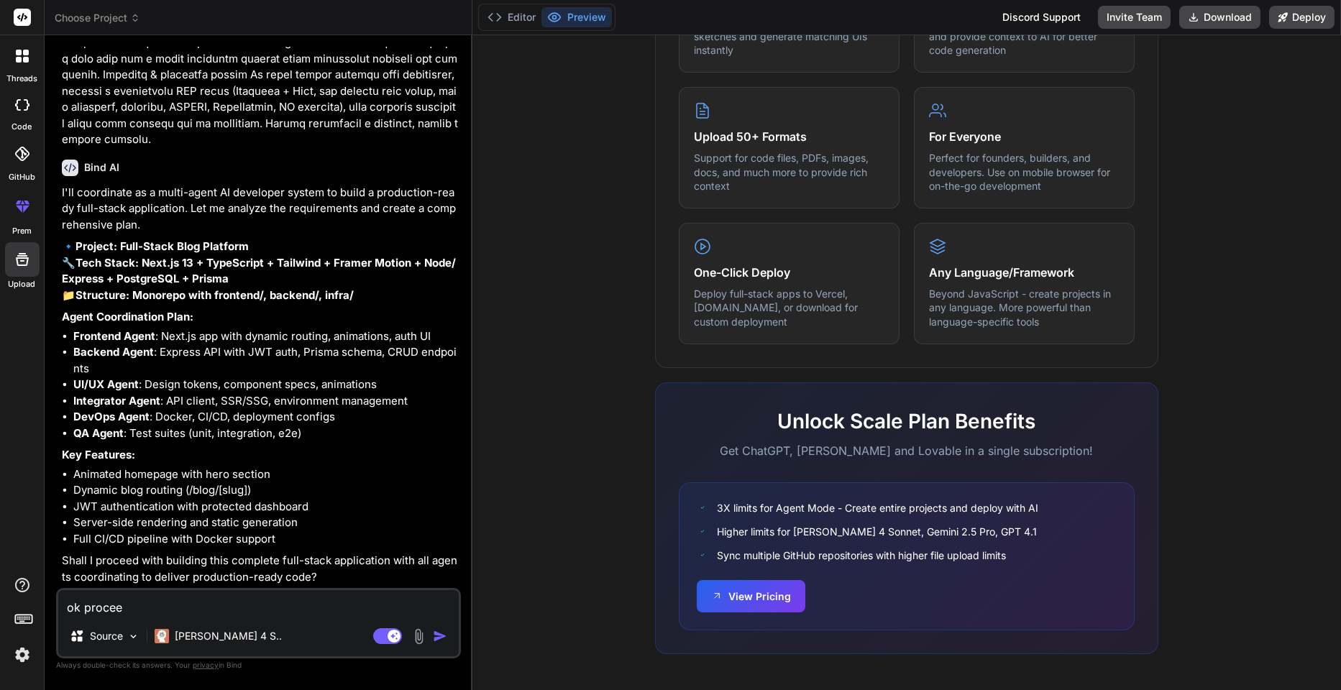
type textarea "ok procees"
type textarea "x"
type textarea "ok proceesd"
type textarea "x"
type textarea "ok proceesd"
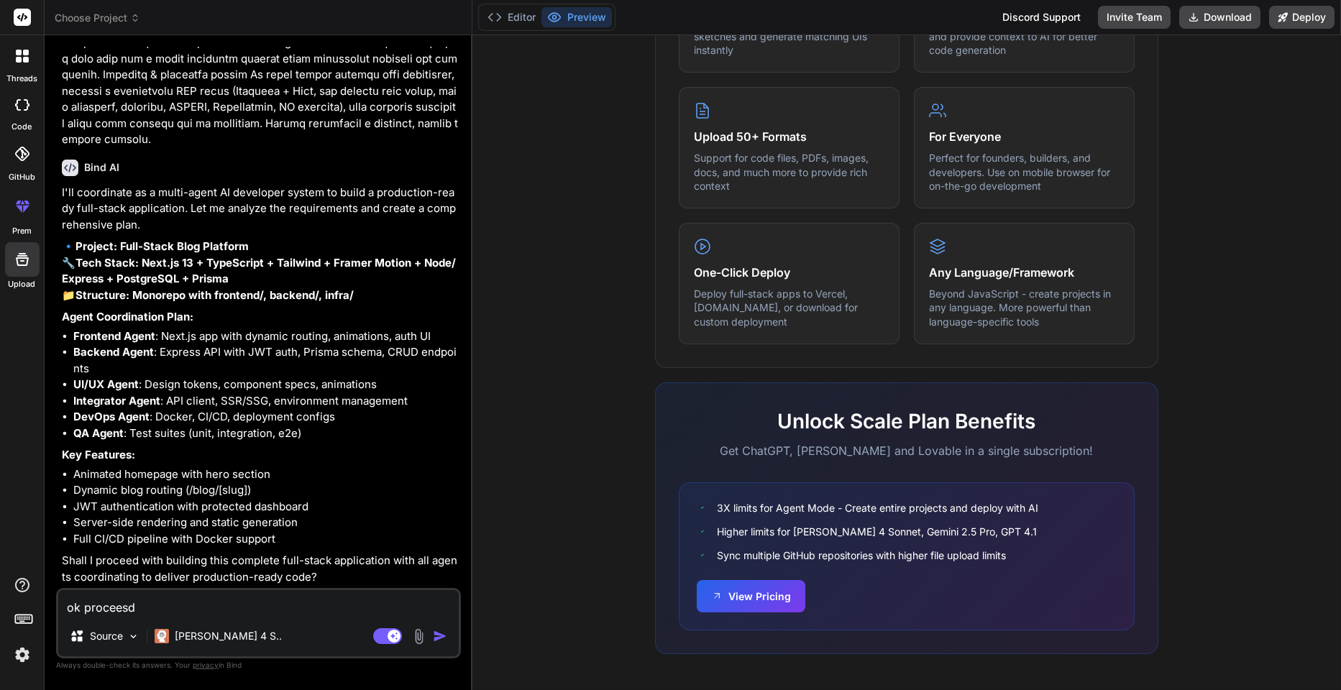
type textarea "x"
type textarea "ok proceesd r"
type textarea "x"
type textarea "ok proceesd"
type textarea "x"
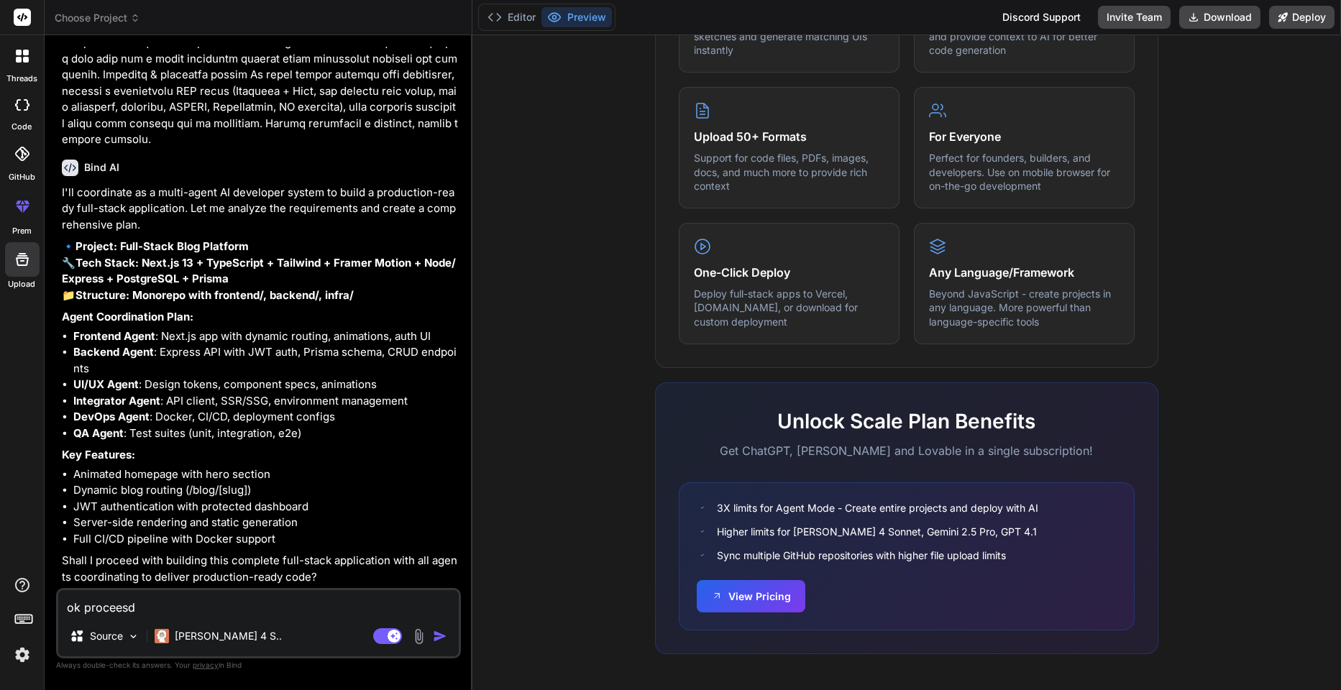
type textarea "ok proceesd t"
type textarea "x"
type textarea "ok proceesd to"
type textarea "x"
type textarea "ok proceesd to"
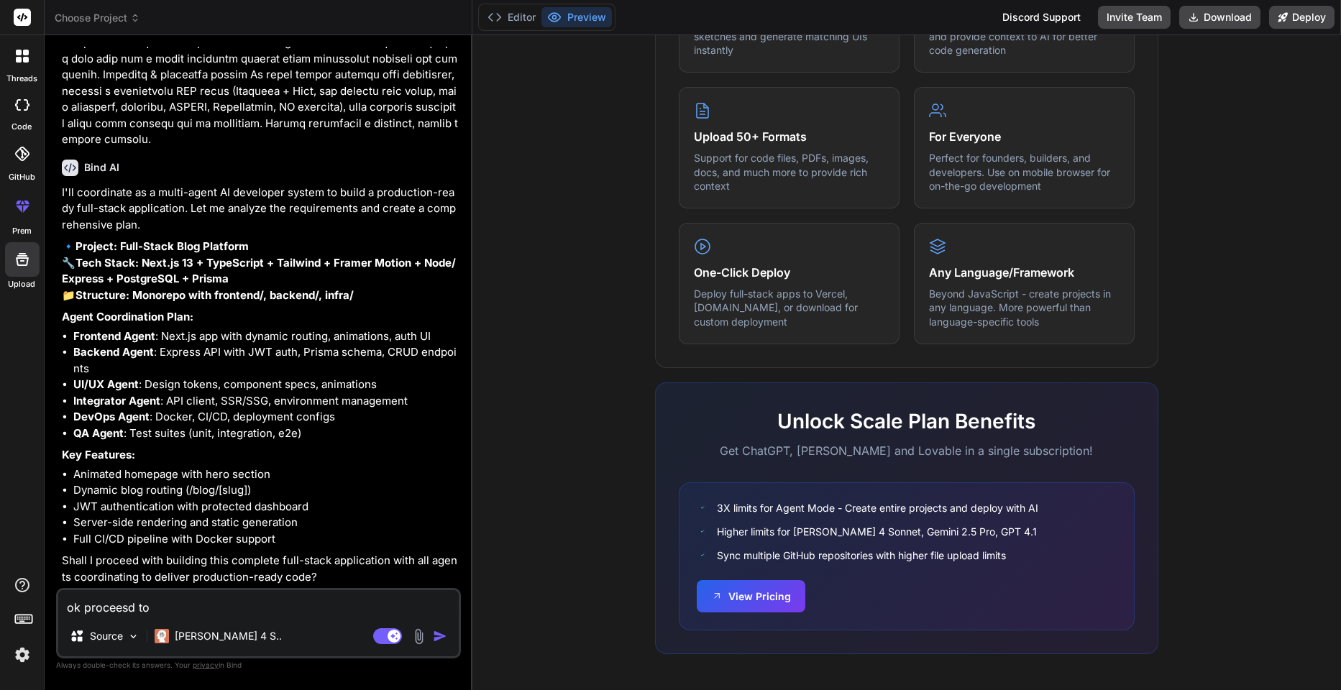
type textarea "x"
type textarea "ok proceesd to b"
type textarea "x"
type textarea "ok proceesd to bu"
type textarea "x"
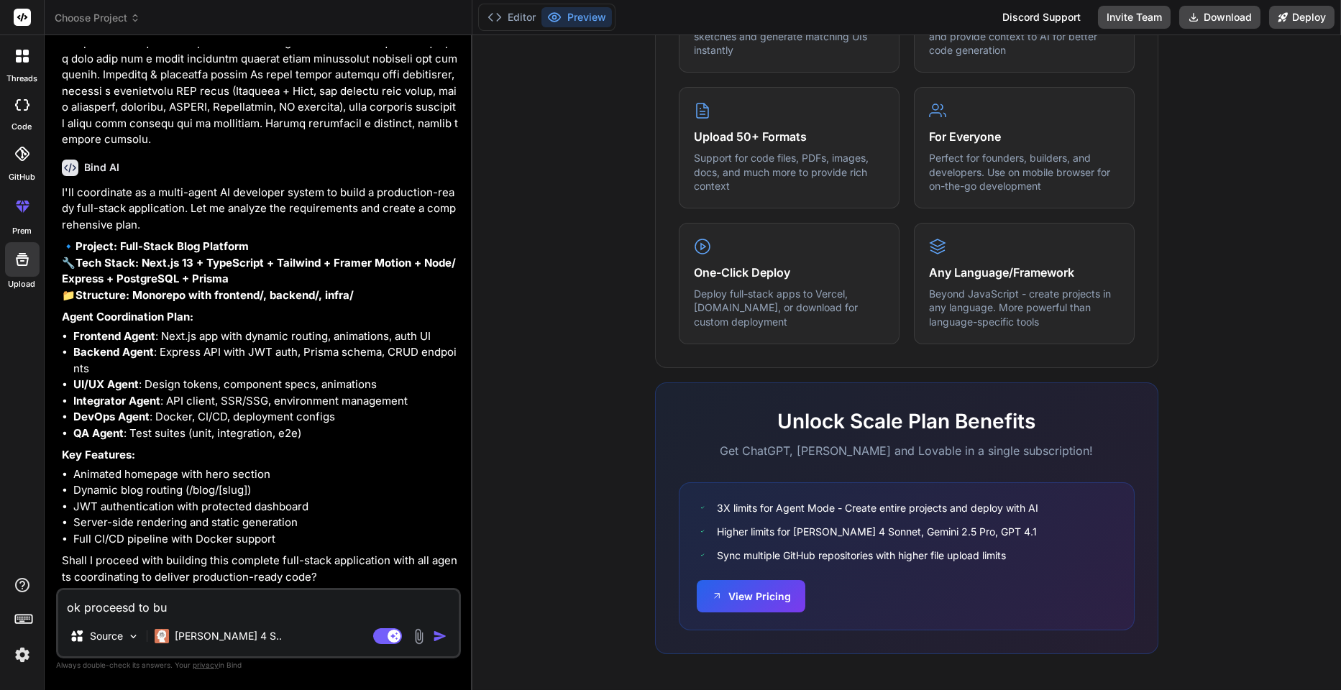
type textarea "ok proceesd to bui"
type textarea "x"
type textarea "ok proceesd to buil"
type textarea "x"
type textarea "ok proceesd to build"
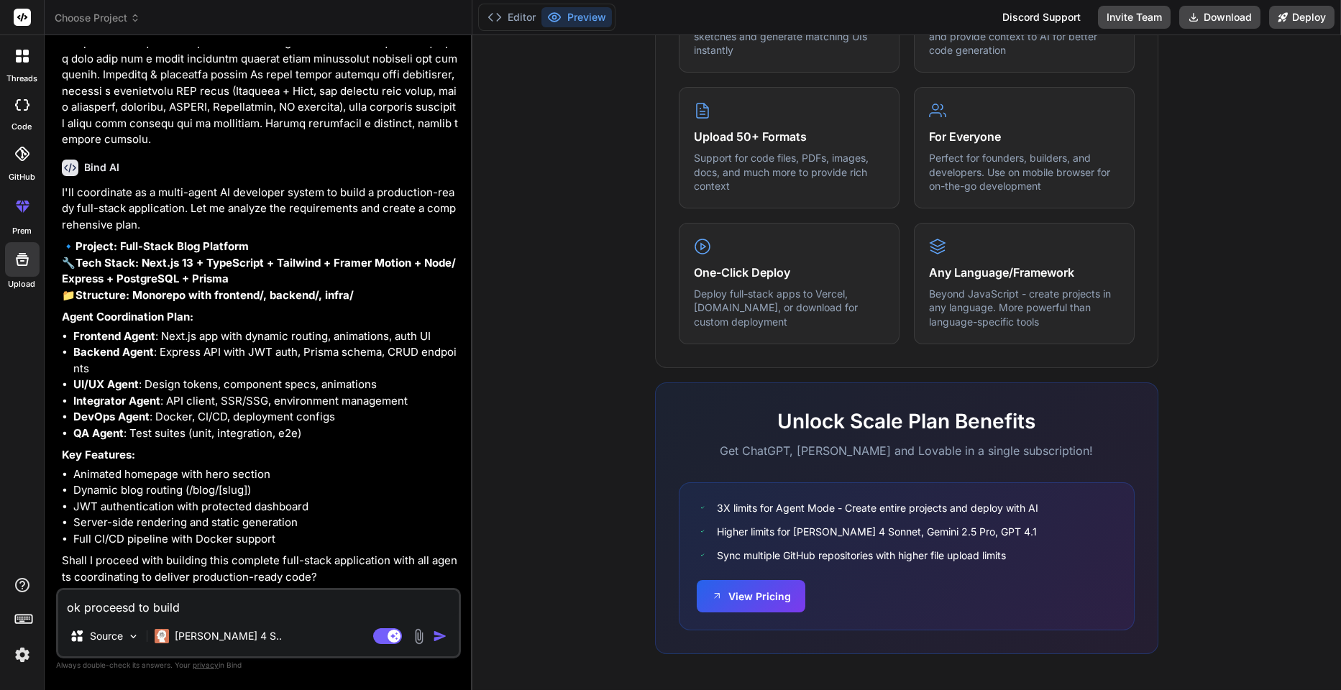
type textarea "x"
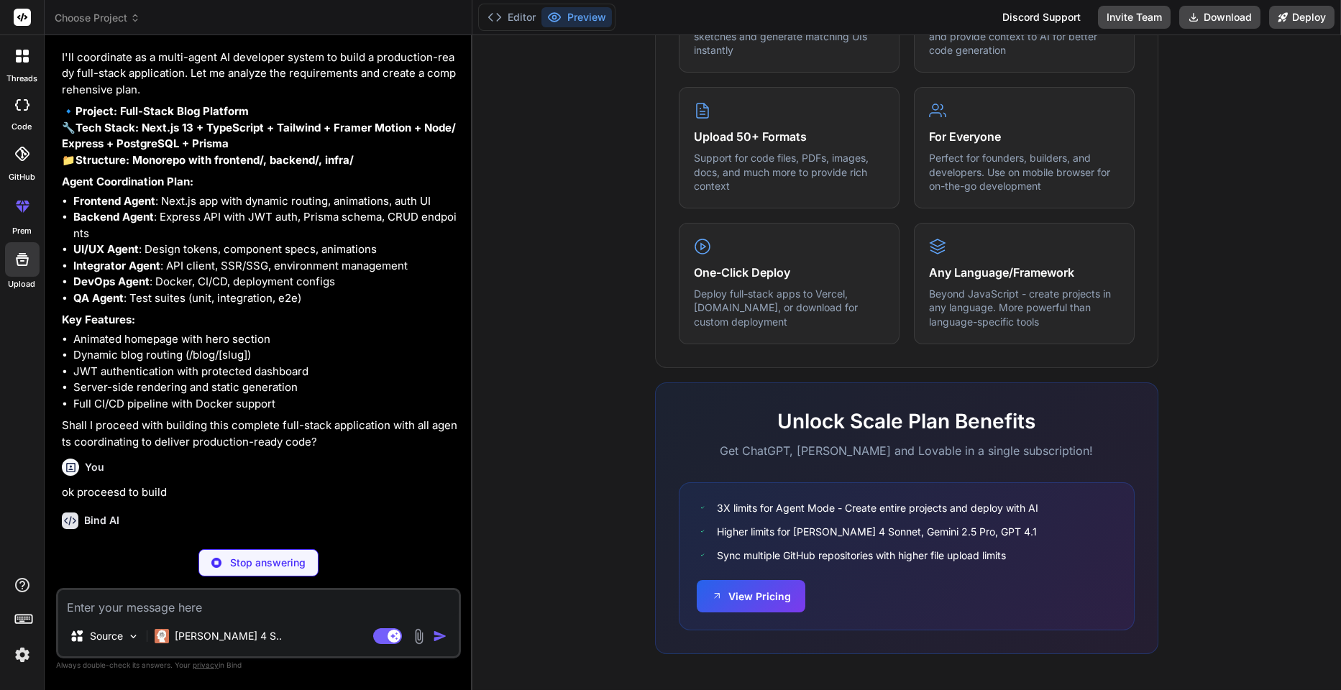
scroll to position [2987, 0]
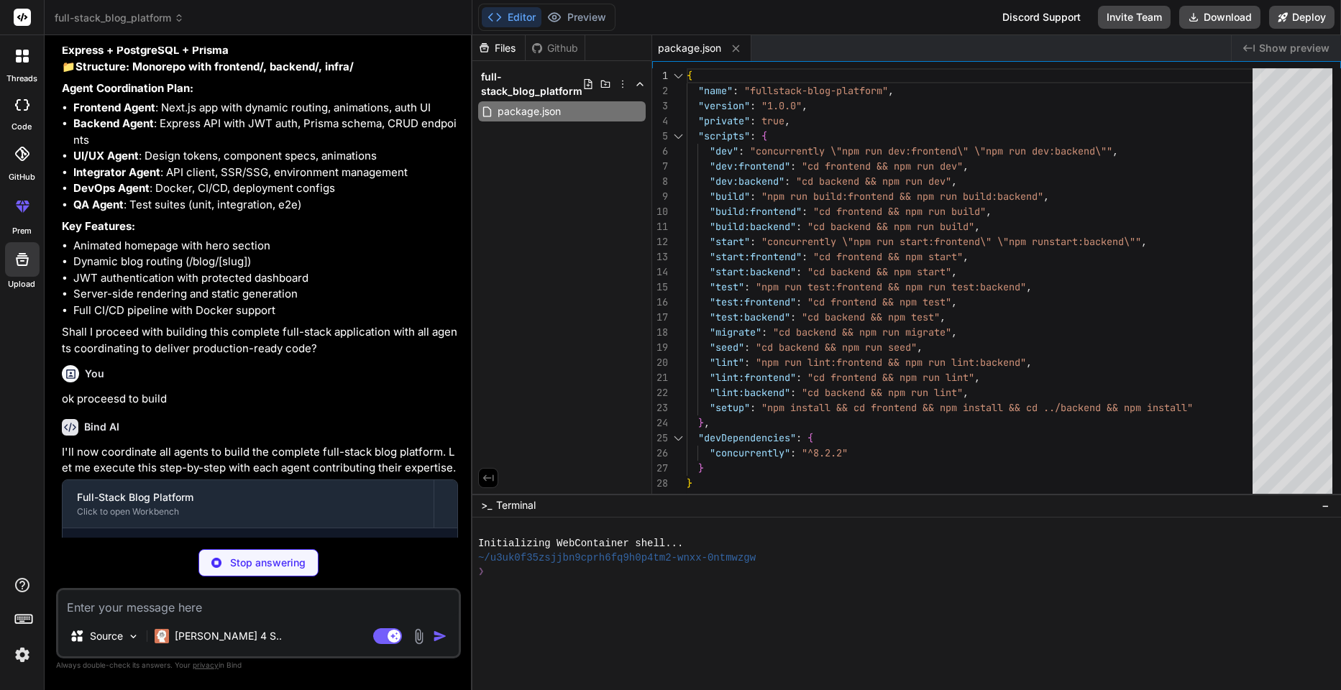
click at [567, 47] on div "Github" at bounding box center [555, 48] width 59 height 14
click at [551, 50] on div "Github" at bounding box center [555, 48] width 59 height 14
click at [565, 54] on div "Github" at bounding box center [555, 48] width 59 height 14
click at [555, 56] on div "Files Github" at bounding box center [528, 48] width 113 height 26
click at [554, 52] on div "Github" at bounding box center [555, 48] width 59 height 14
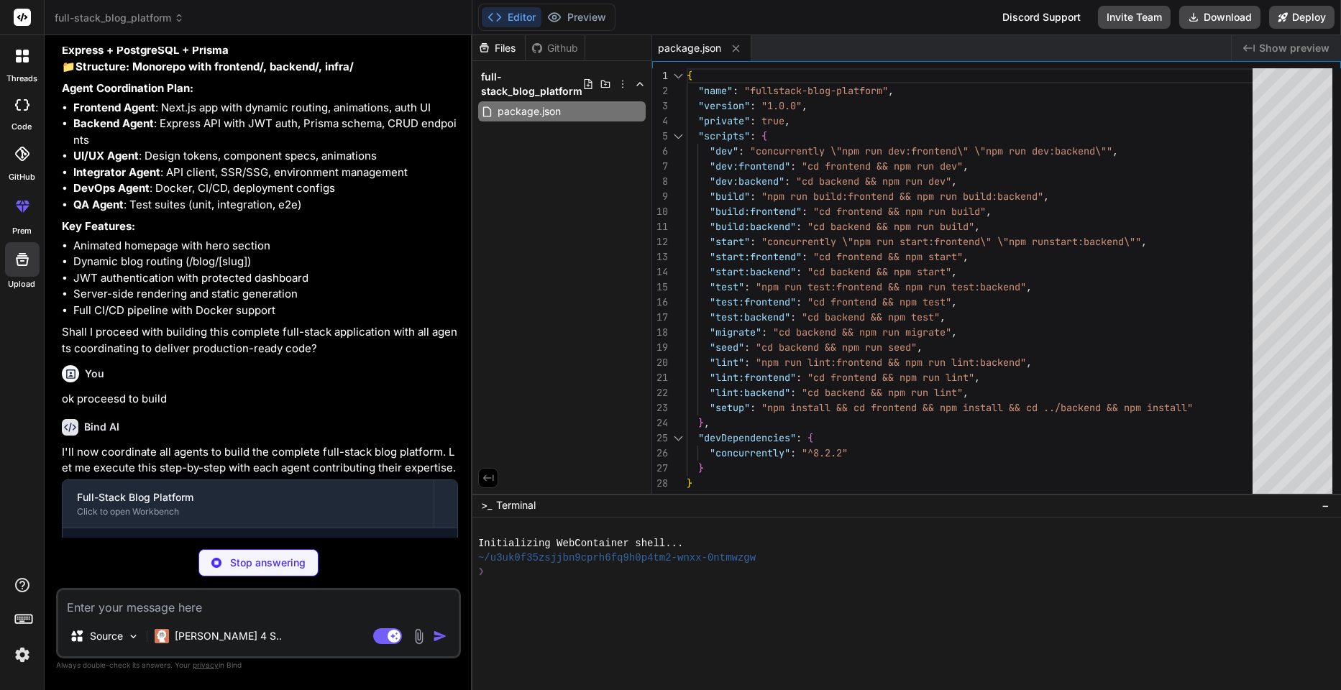
type textarea "x"
type textarea ""@storybook/nextjs": "^7.4.6", "@storybook/react": "^7.4.6", "@storybook/testin…"
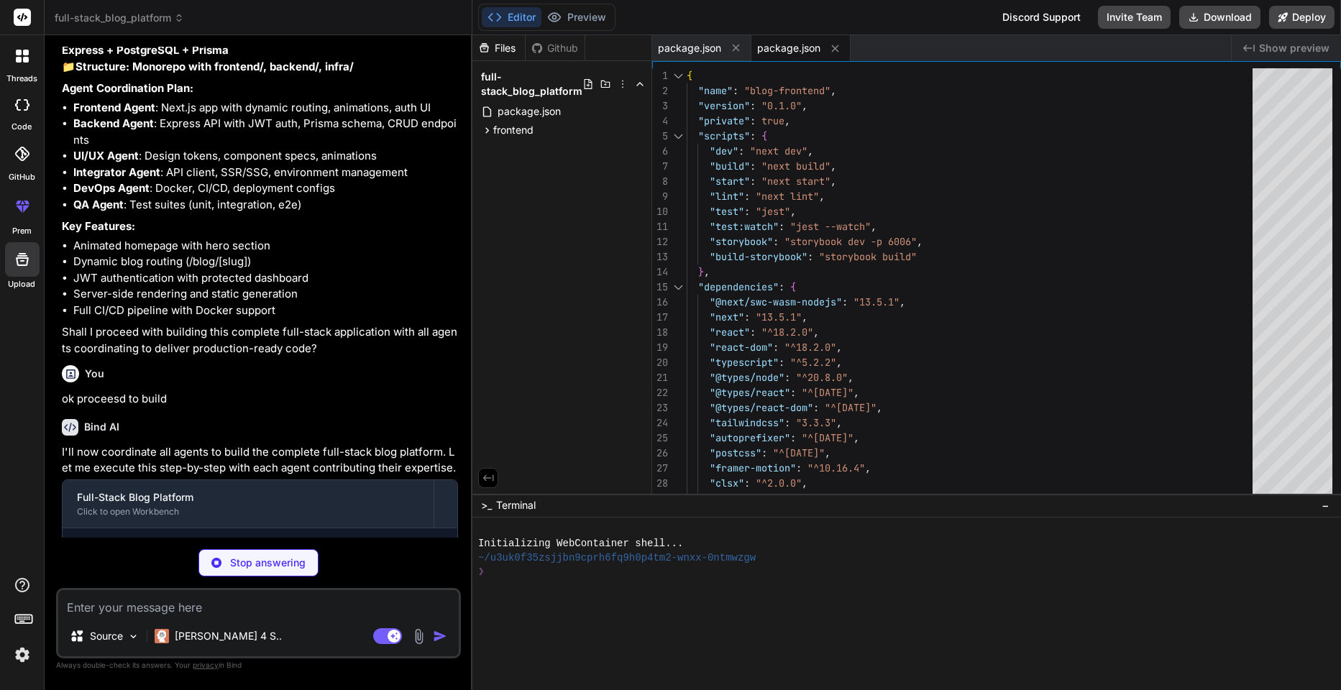
type textarea "x"
type textarea "} }"
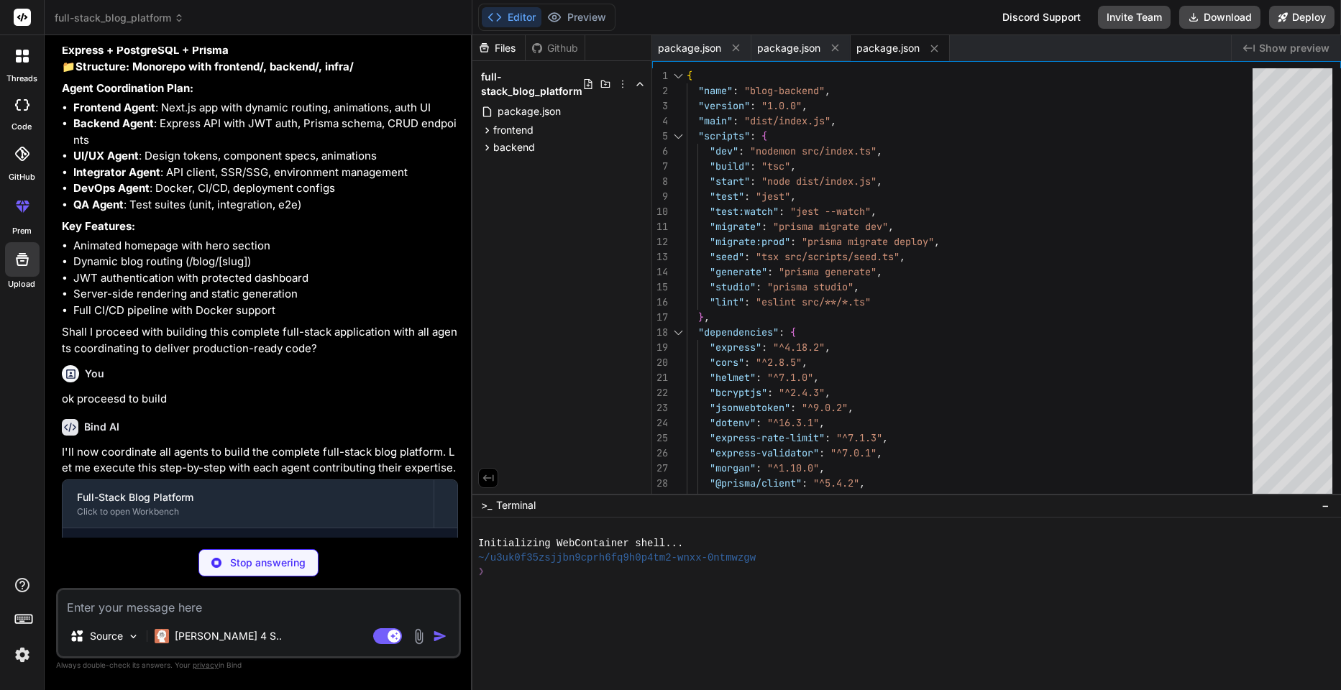
type textarea "x"
type textarea "} } module.exports = nextConfig"
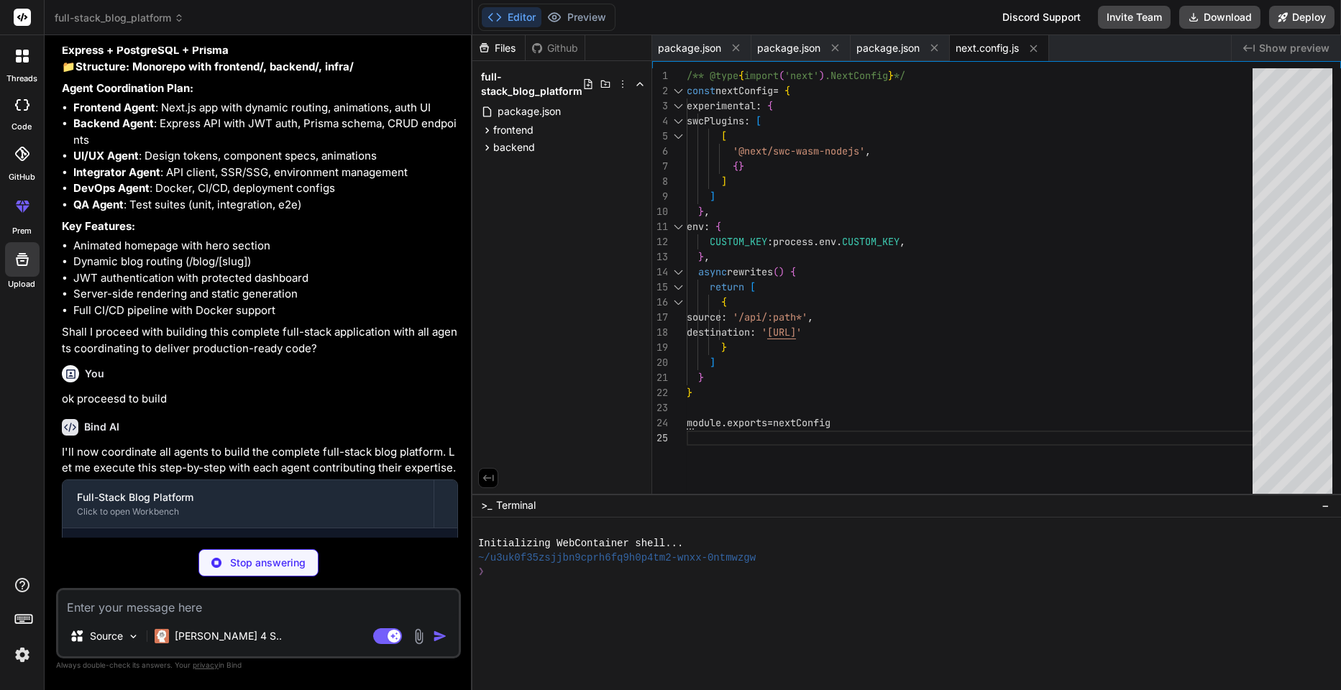
type textarea "x"
type textarea "}, }, plugins: [], }"
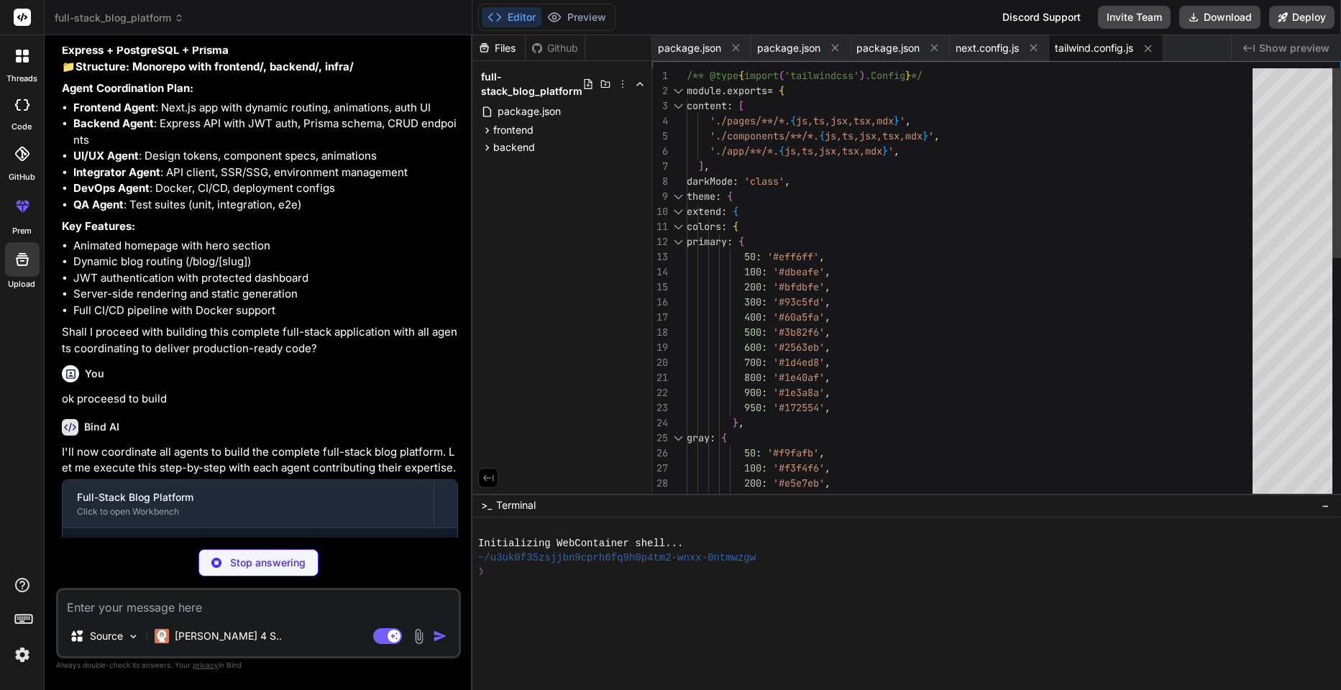
type textarea "x"
type textarea "module.exports = { plugins: { tailwindcss: {}, autoprefixer: {}, }, }"
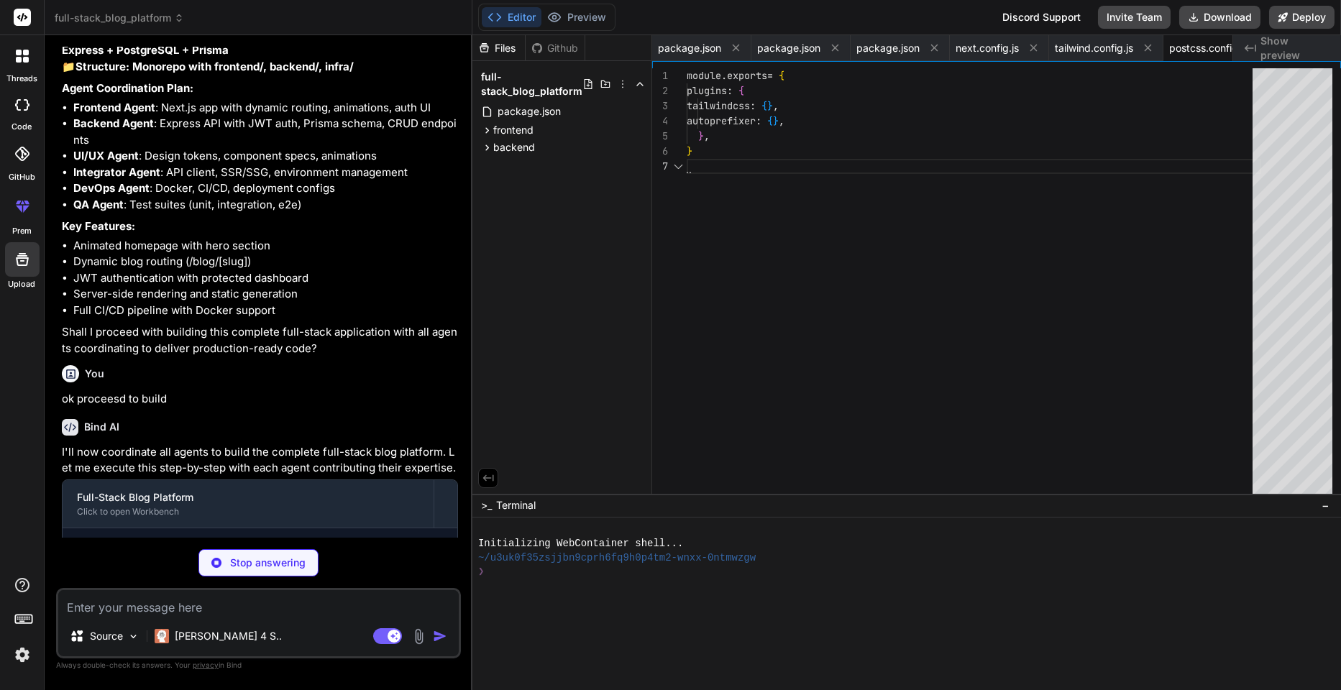
scroll to position [0, 50]
type textarea "x"
type textarea ""include": ["next-env.d.ts", "**/*.ts", "**/*.tsx", ".next/types/**/*.ts"], "ex…"
type textarea "x"
type textarea ""exclude": ["node_modules", "dist", "**/*.test.ts"] }"
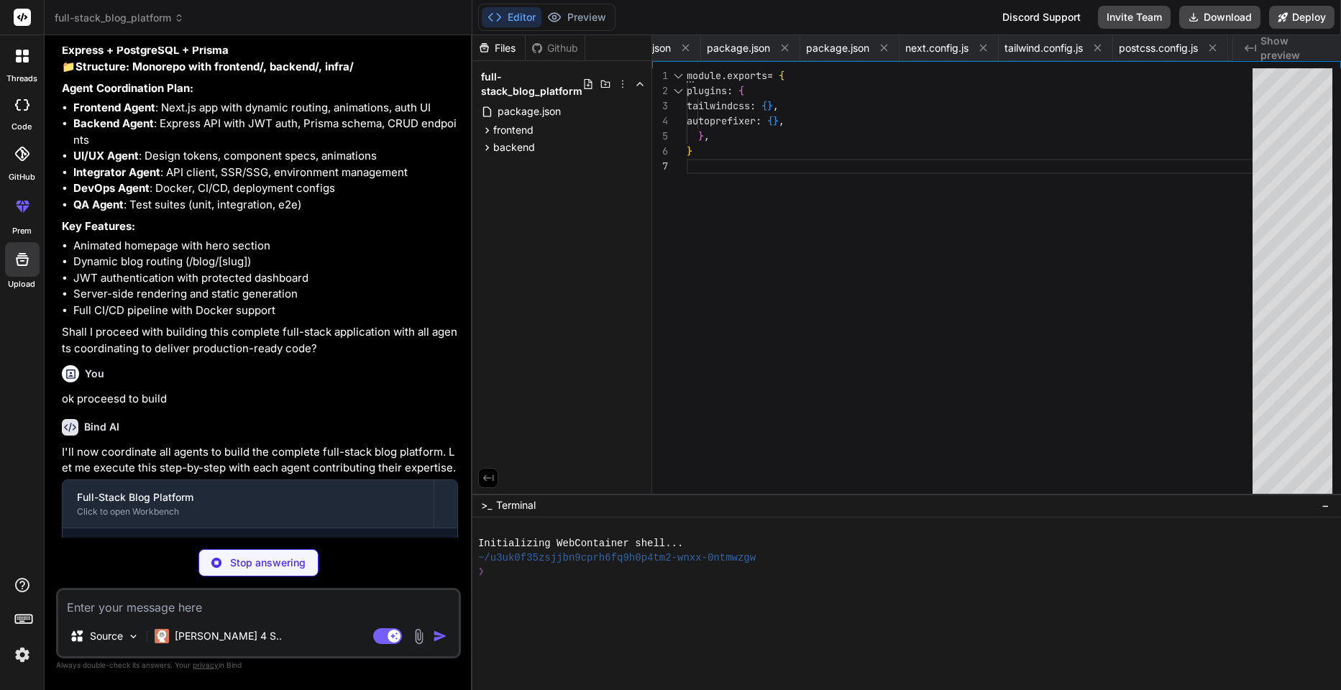
type textarea "x"
type textarea "</Providers> </body> </html> ) }"
type textarea "x"
type textarea ".text-balance { text-wrap: balance; } }"
type textarea "x"
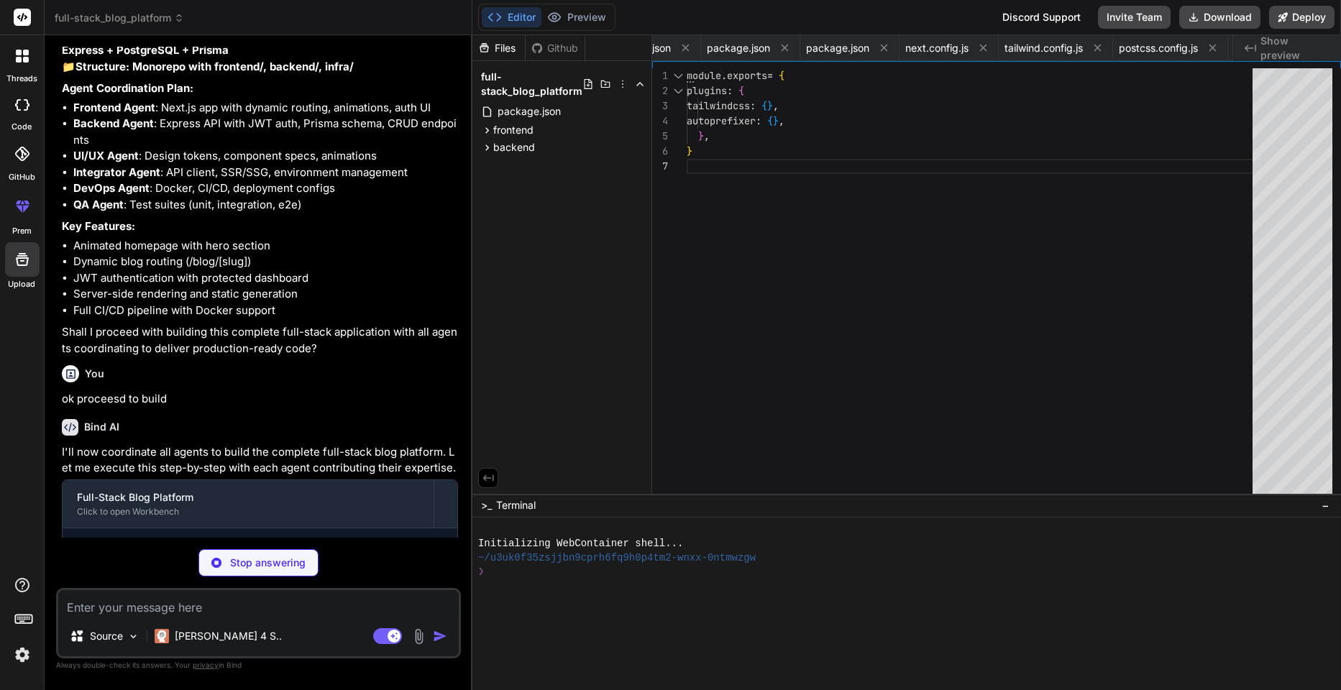
type textarea "</ThemeProvider> </QueryClientProvider> ) }"
type textarea "x"
type textarea "</div> ) }"
type textarea "x"
type textarea ") }"
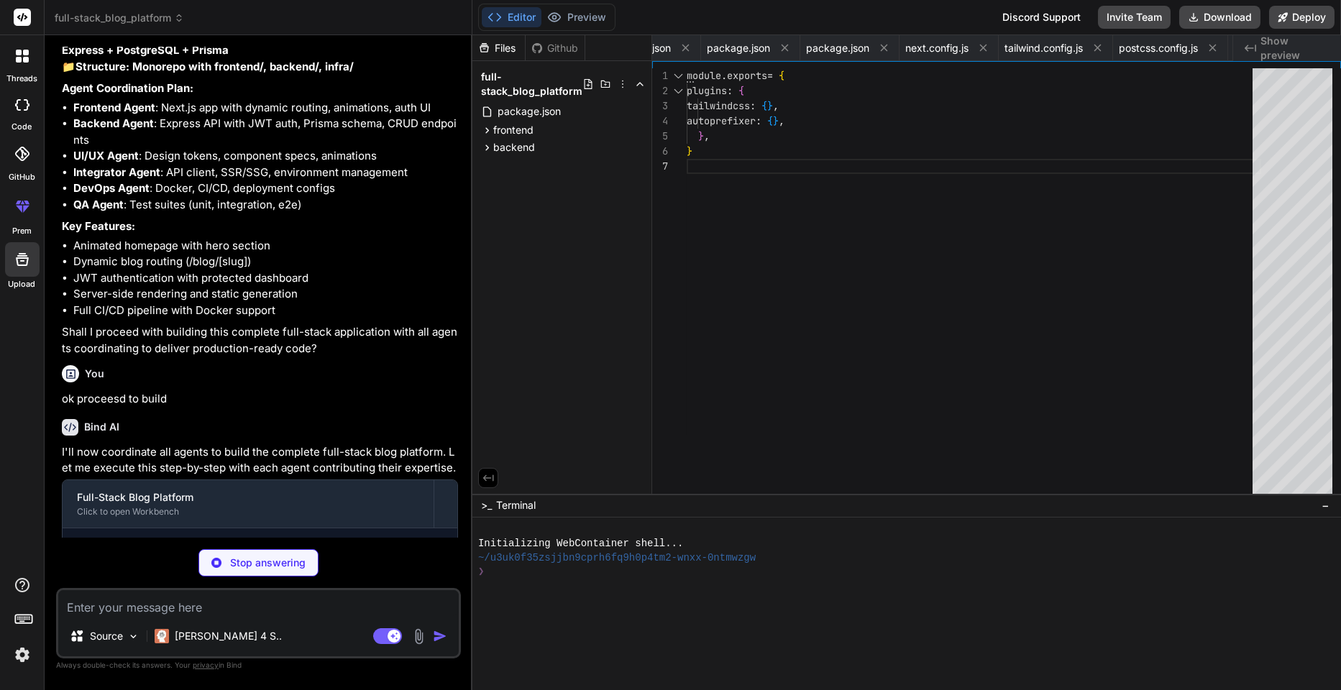
type textarea "x"
type textarea "const posts = await response.json() return posts.map((post: any) => ({ slug: po…"
type textarea "x"
type textarea "</AuthLayout> ) }"
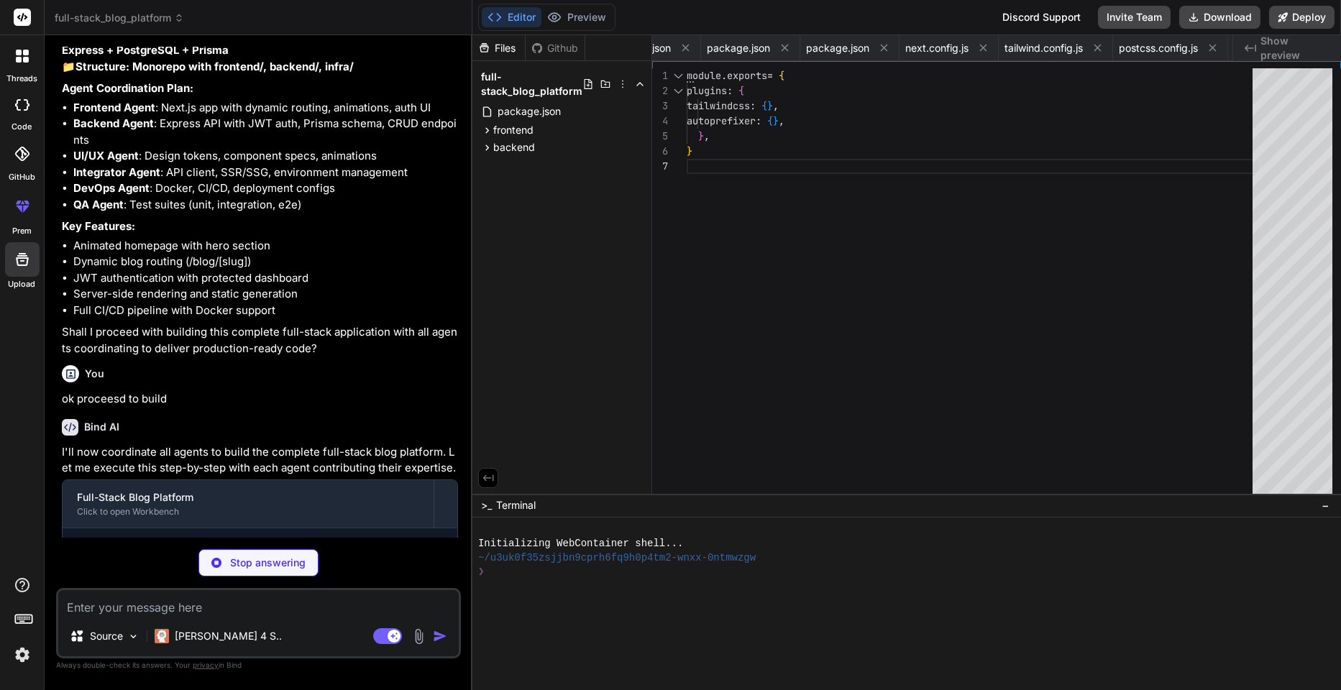
type textarea "x"
type textarea ") }"
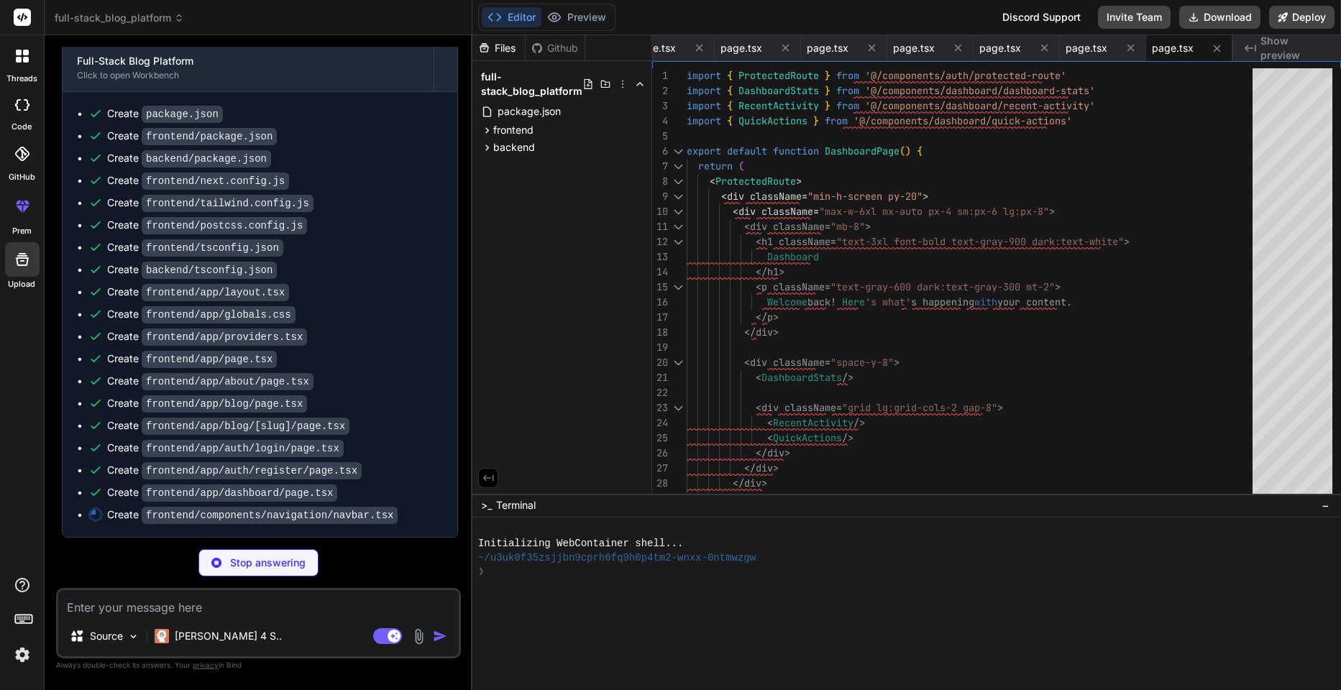
scroll to position [3502, 0]
click at [498, 137] on span "frontend" at bounding box center [513, 130] width 40 height 14
click at [498, 275] on div "backend" at bounding box center [562, 268] width 168 height 17
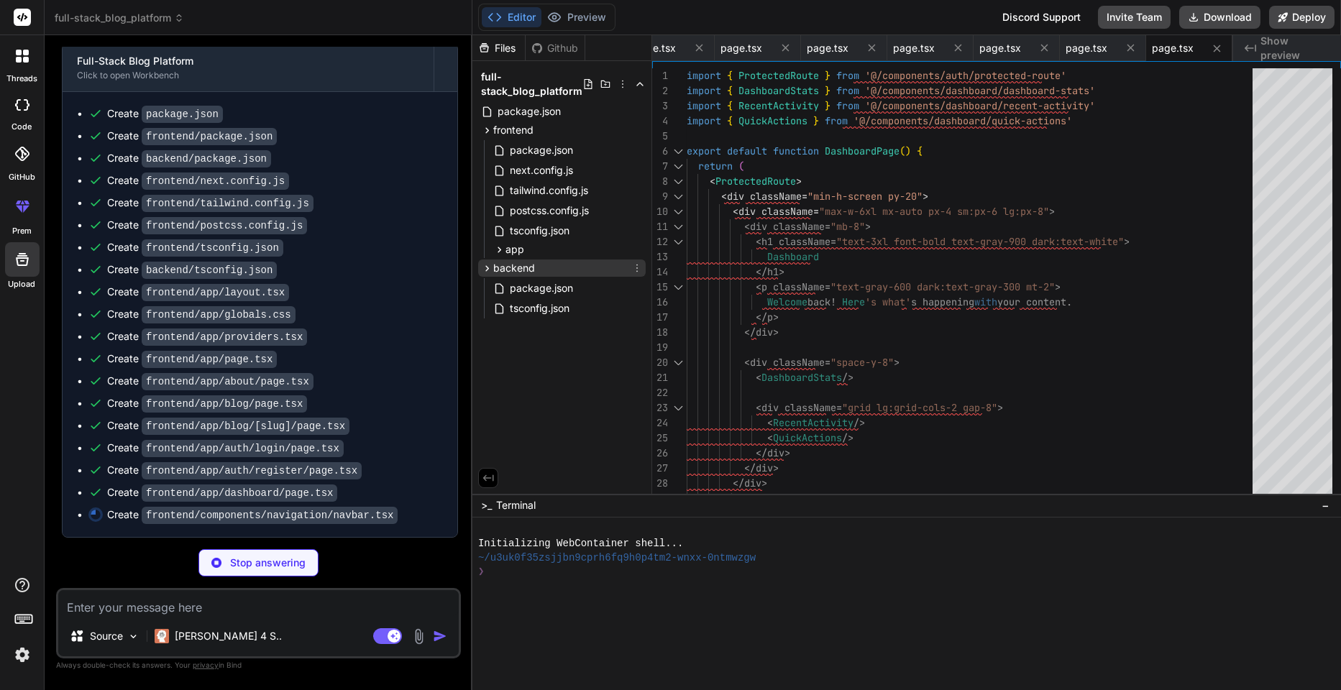
type textarea "x"
type textarea "</div> </motion.div> )} </div> </nav> ) }"
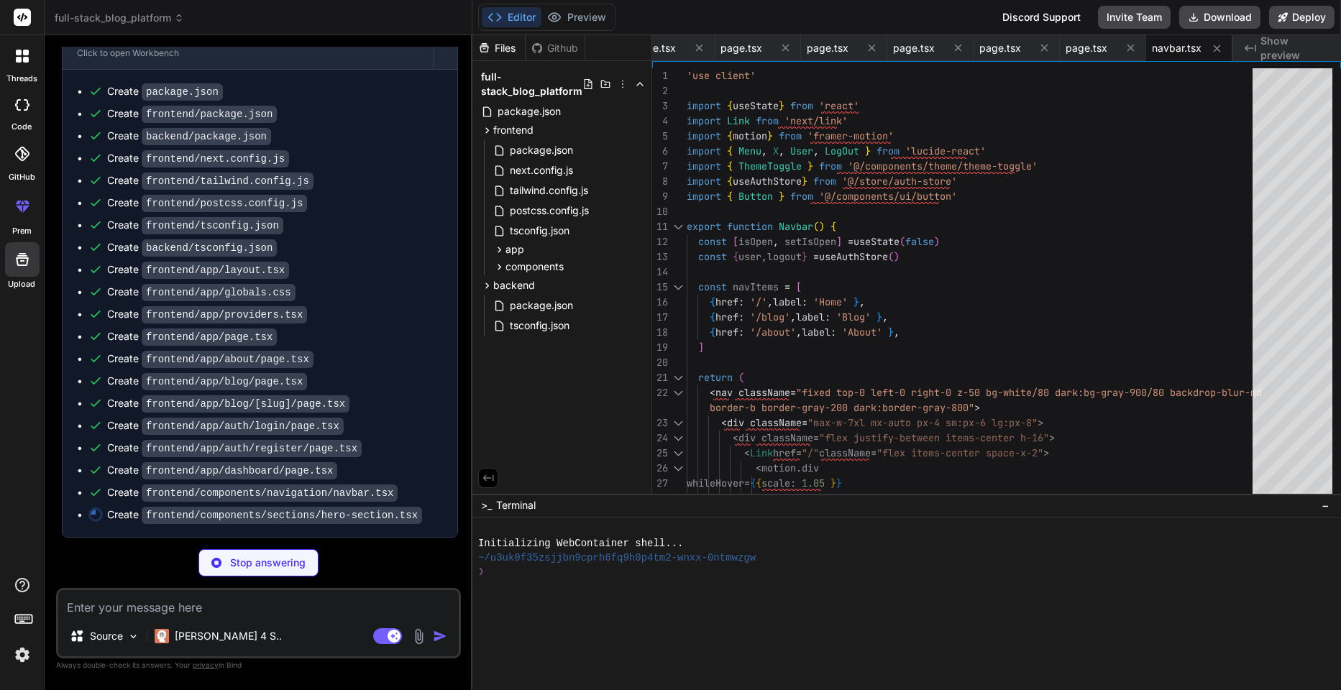
click at [506, 12] on button "Editor" at bounding box center [512, 17] width 60 height 20
type textarea "x"
type textarea "className="w-6 h-10 border-2 border-gray-400 dark:border-gray-600 rounded-full …"
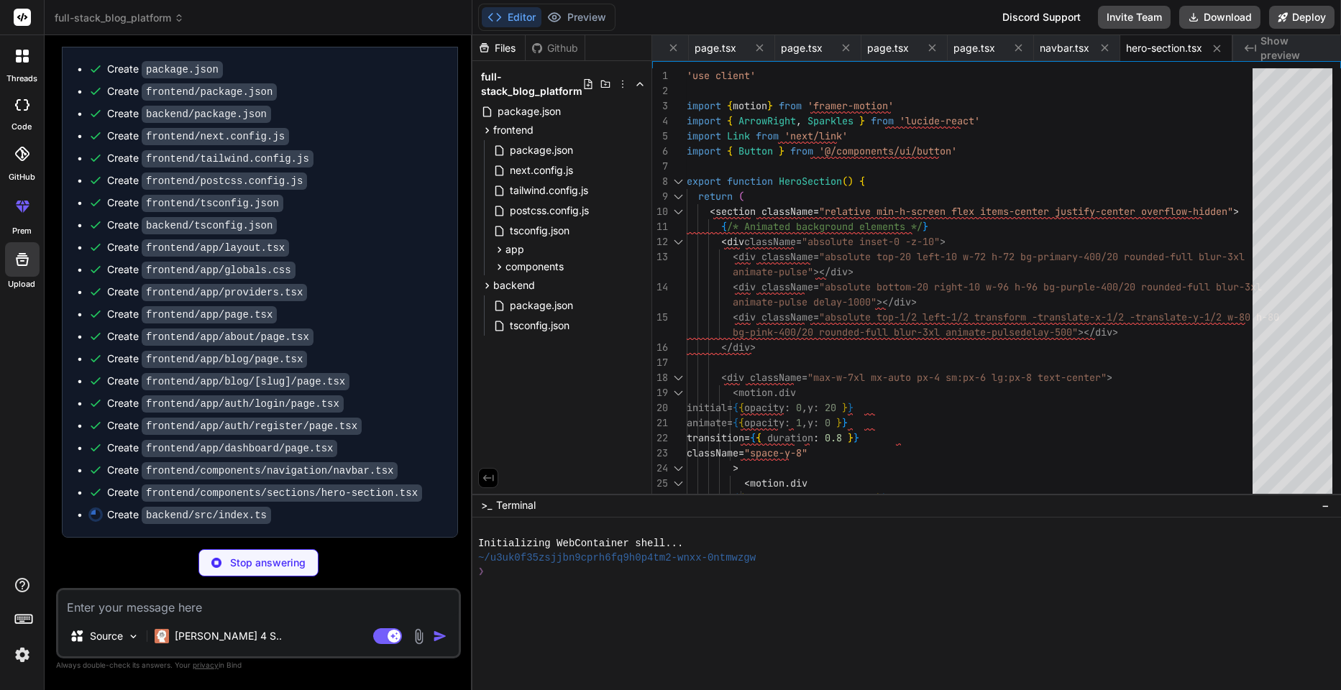
scroll to position [3547, 0]
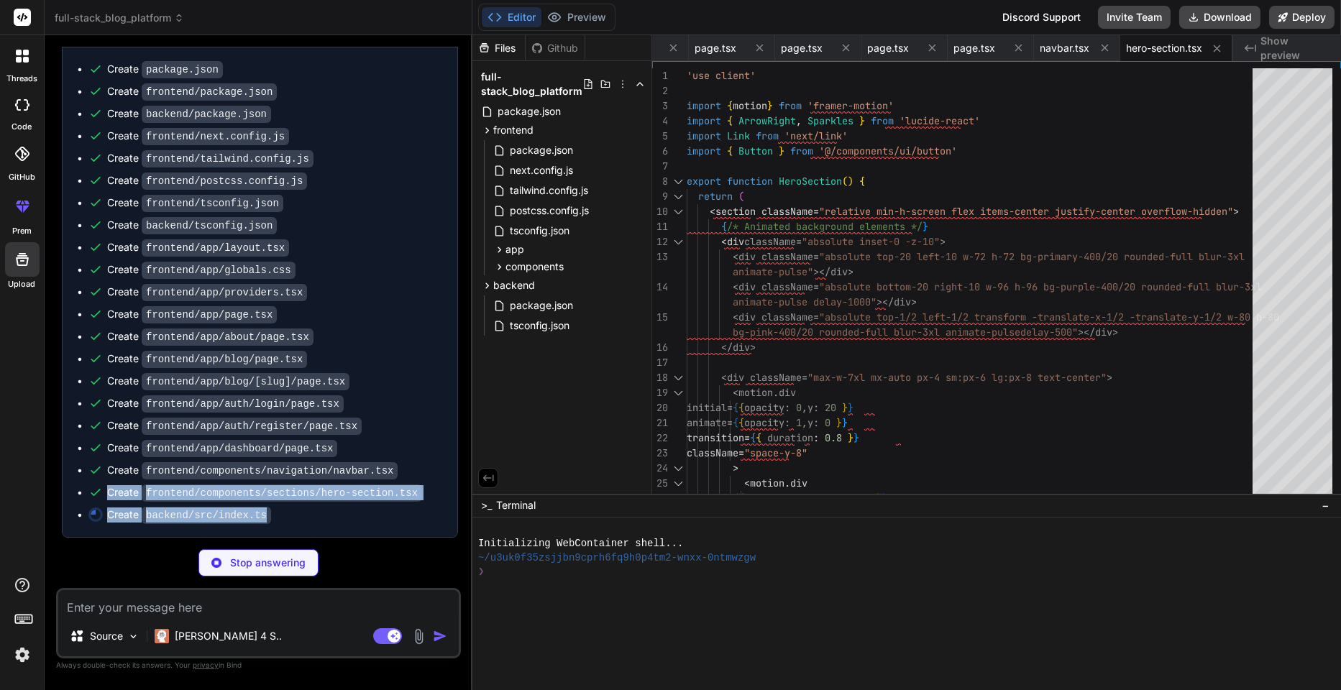
drag, startPoint x: 273, startPoint y: 521, endPoint x: 75, endPoint y: 503, distance: 199.3
click at [75, 503] on div "Create package.json Create frontend/package.json Create backend/package.json Cr…" at bounding box center [260, 292] width 395 height 490
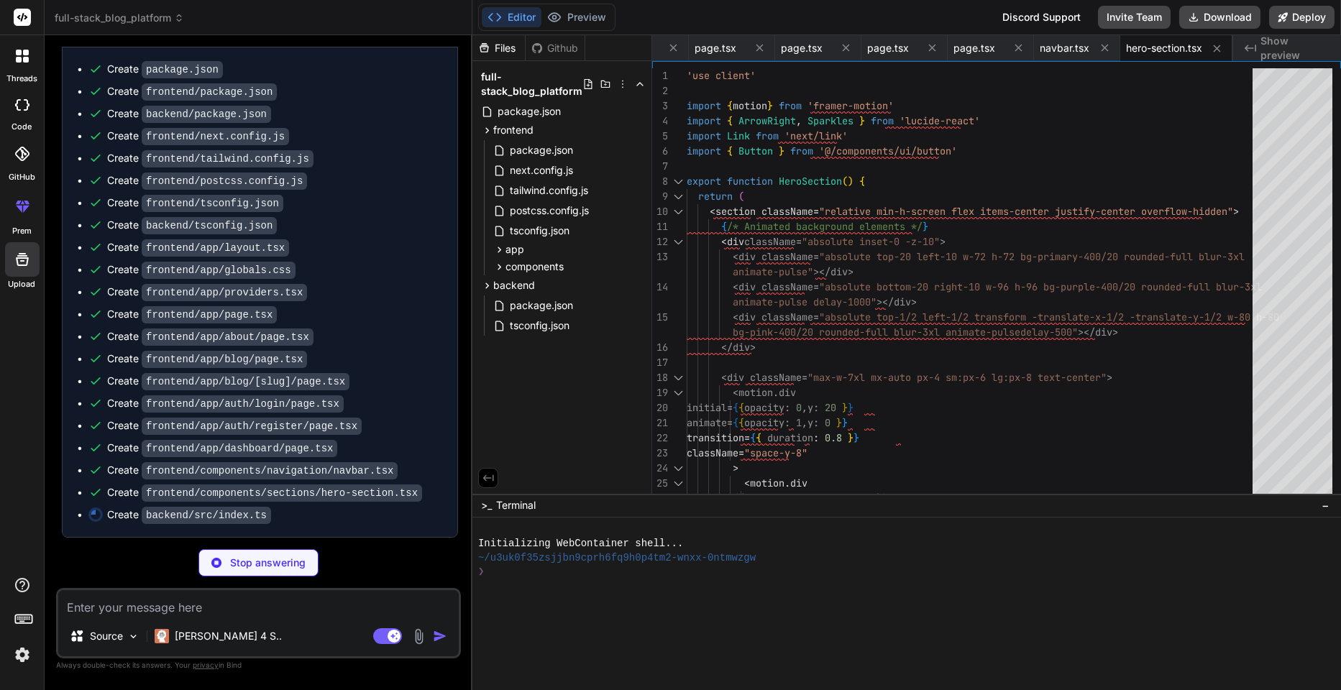
click at [75, 503] on div "Create package.json Create frontend/package.json Create backend/package.json Cr…" at bounding box center [260, 292] width 395 height 490
type textarea "x"
type textarea "const server = app.listen(PORT, () => { console.log(`🚀 Server is running on htt…"
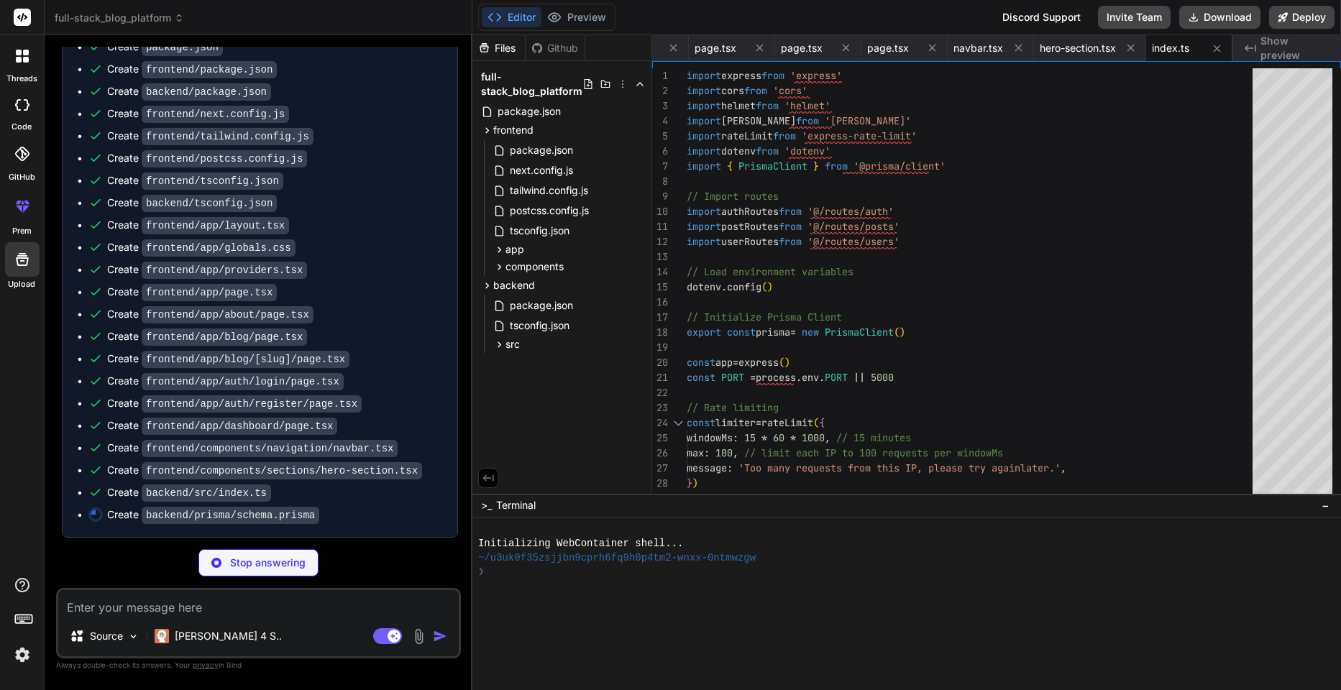
scroll to position [3569, 0]
type textarea "x"
type textarea "ADMIN MODERATOR } enum PostStatus { DRAFT PUBLISHED ARCHIVED }"
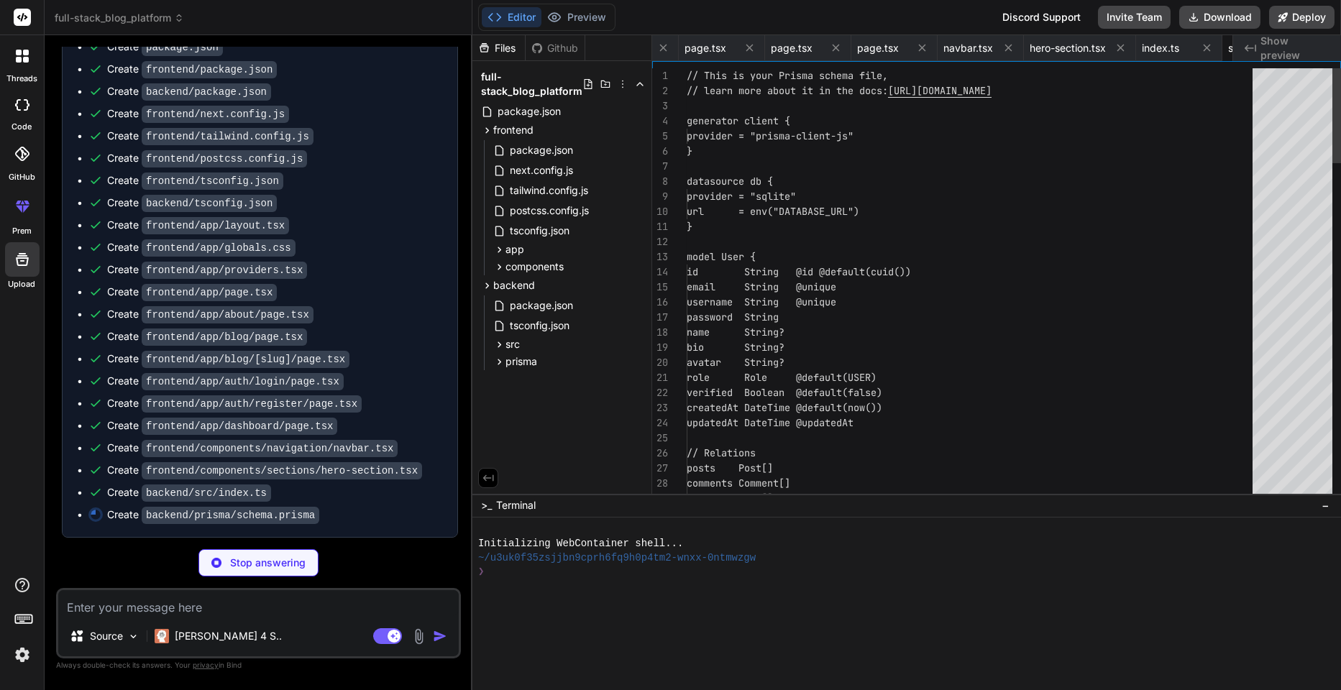
scroll to position [0, 1517]
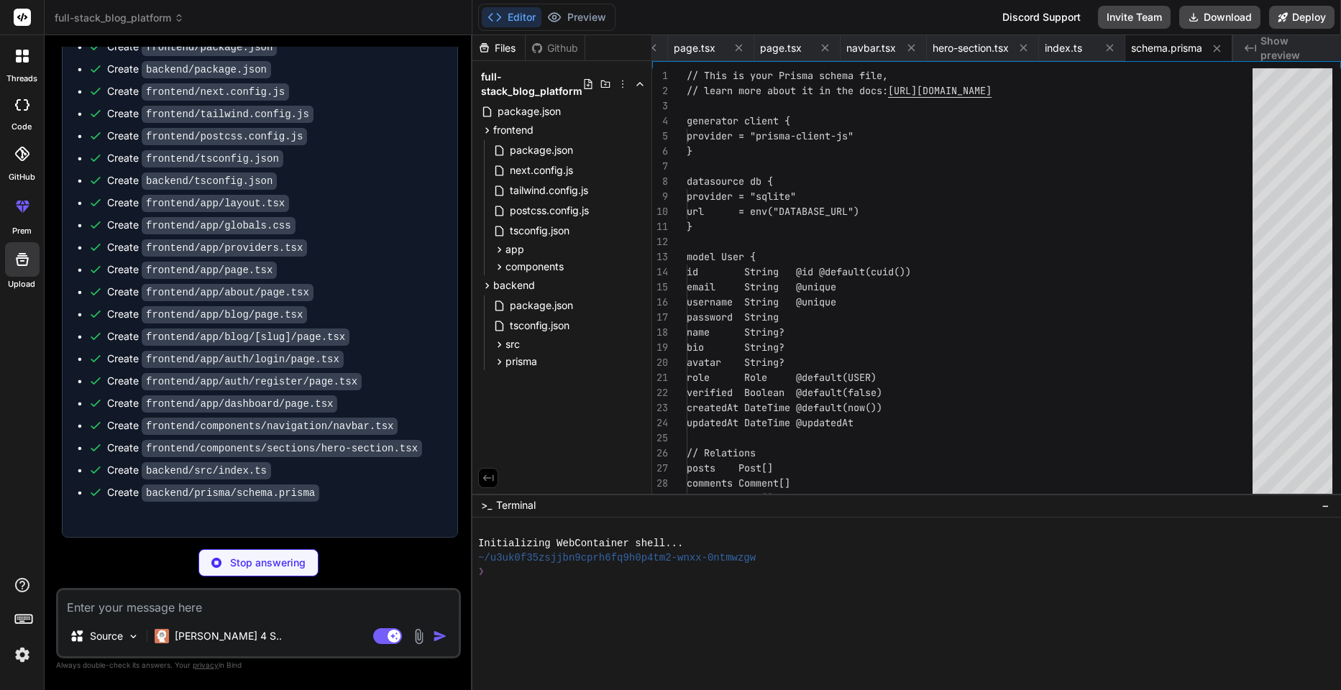
type textarea "x"
type textarea "}) export default router"
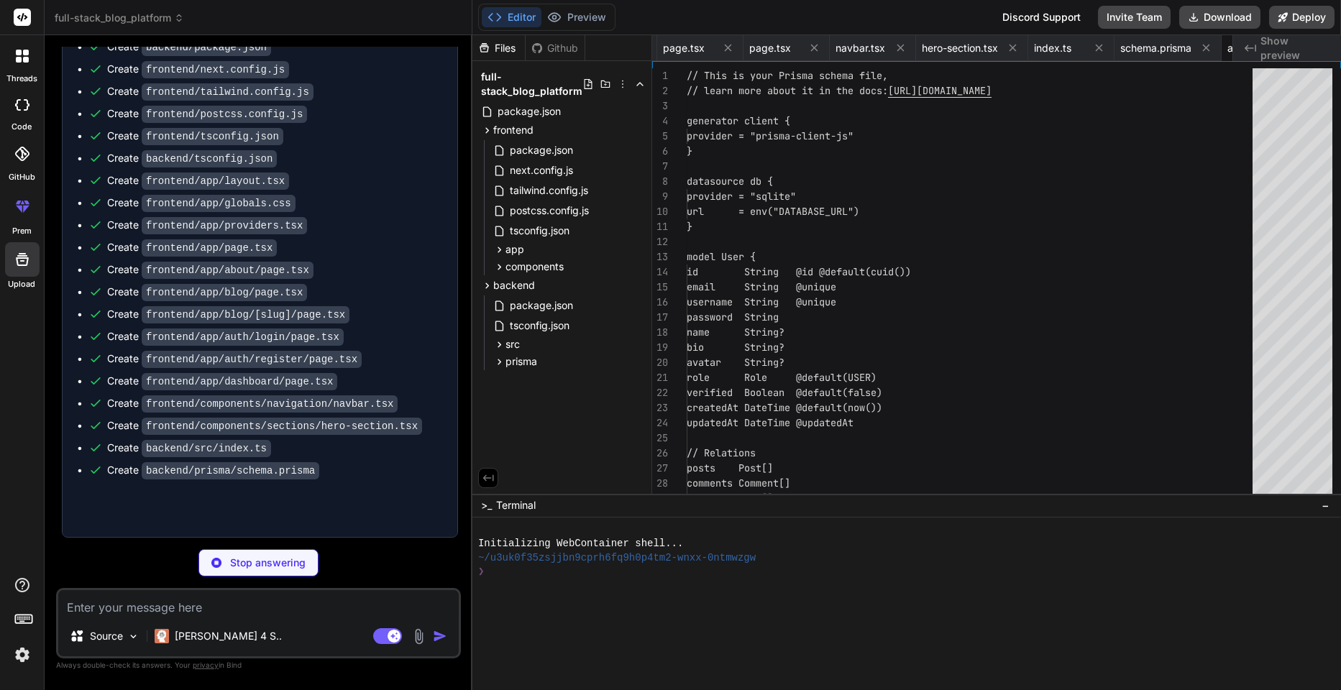
type textarea "x"
type textarea "} next() } catch (error) { // Invalid token, but continue without authenticatio…"
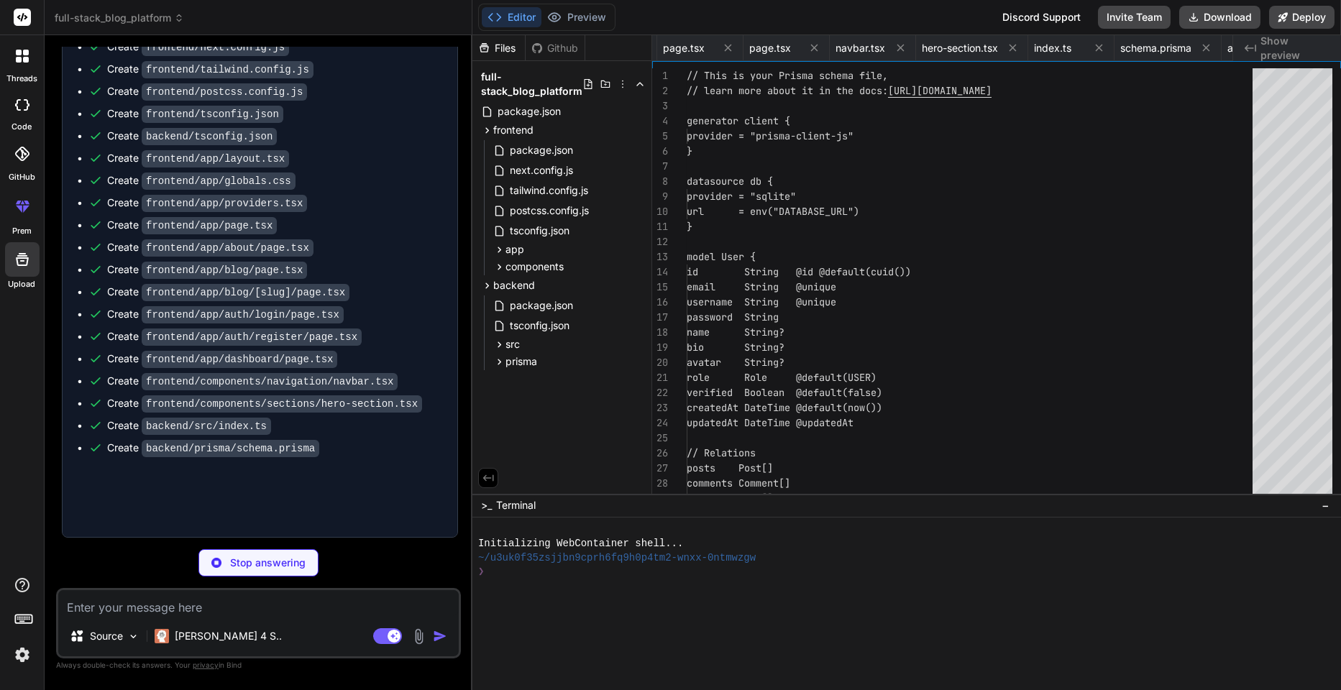
type textarea "x"
type textarea "}"
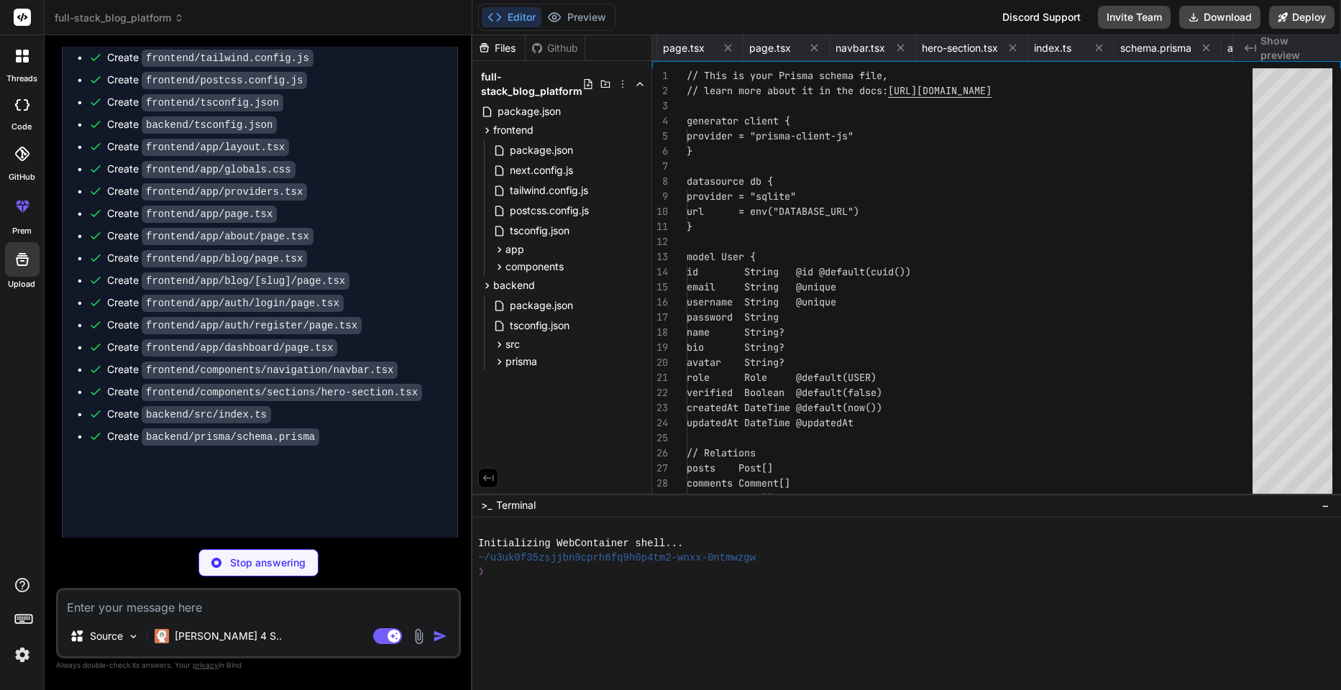
type textarea "x"
type textarea "SMTP_USER=your-email@gmail.com SMTP_PASS=your-app-password # File Upload (optio…"
type textarea "x"
type textarea "networks: blog-network: driver: bridge volumes: postgres_data:"
type textarea "x"
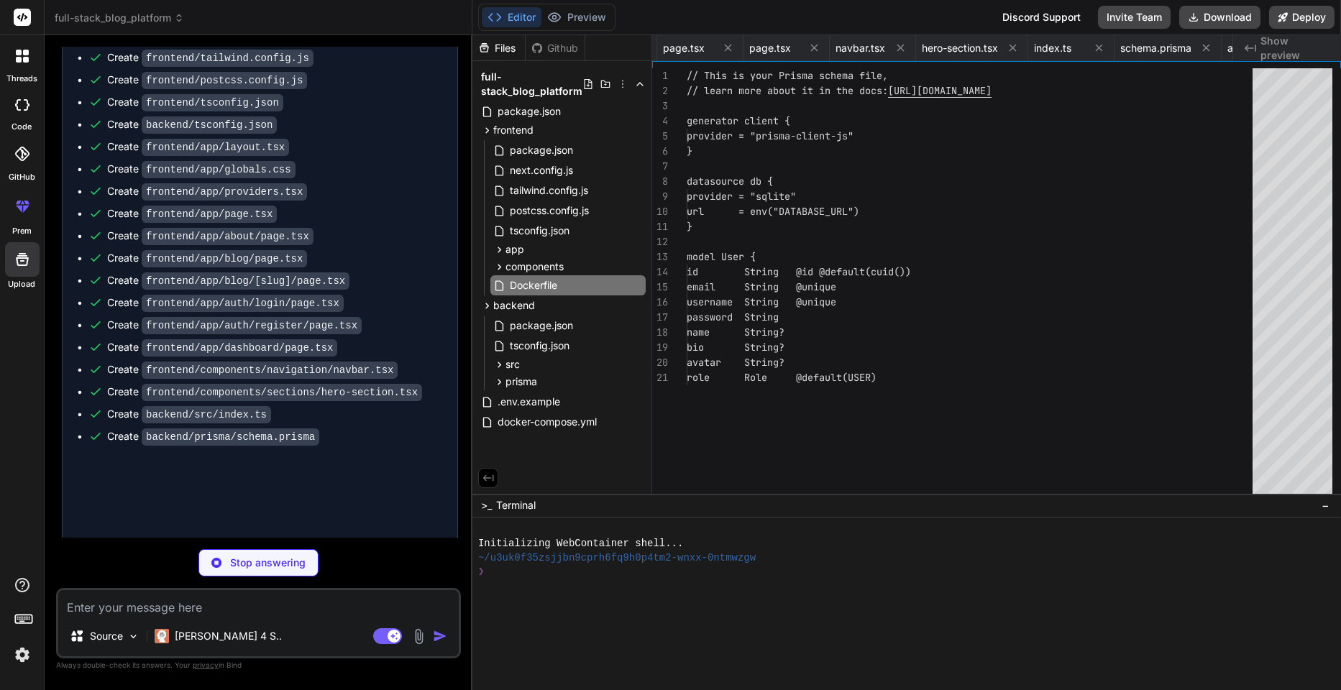
type textarea "x"
type textarea "# Start the application CMD ["npm", "start"]"
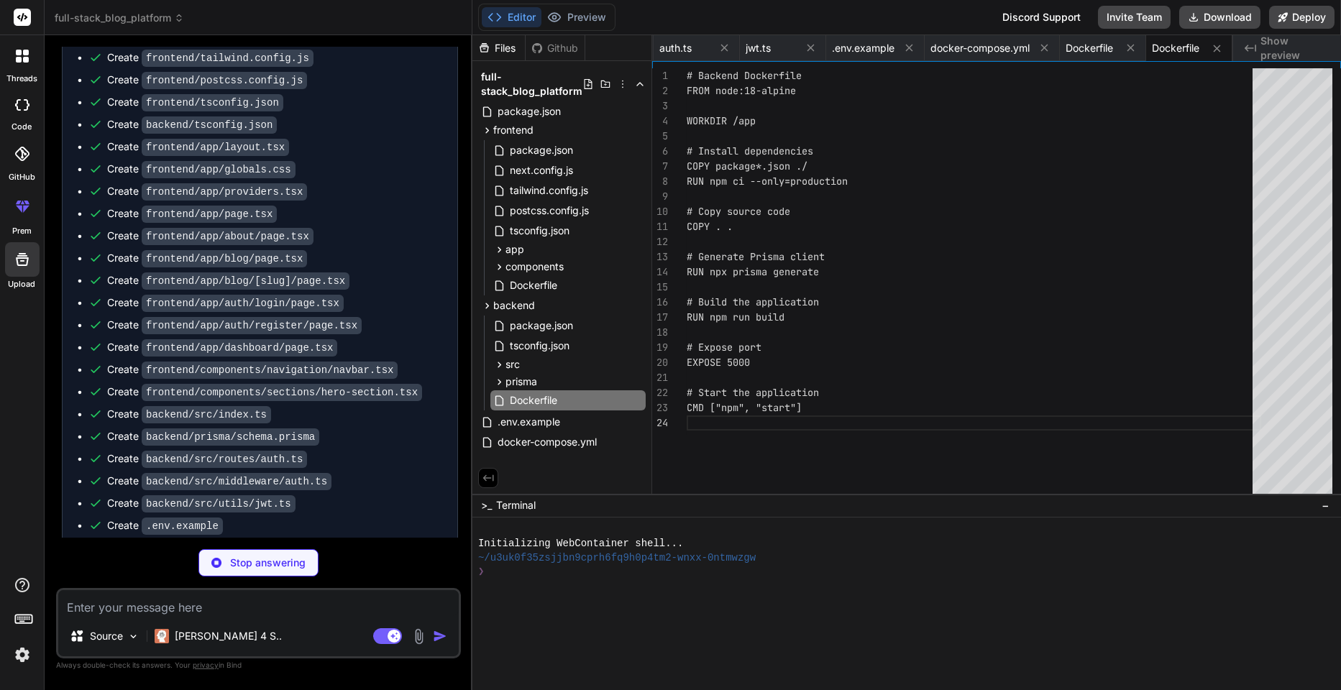
scroll to position [3747, 0]
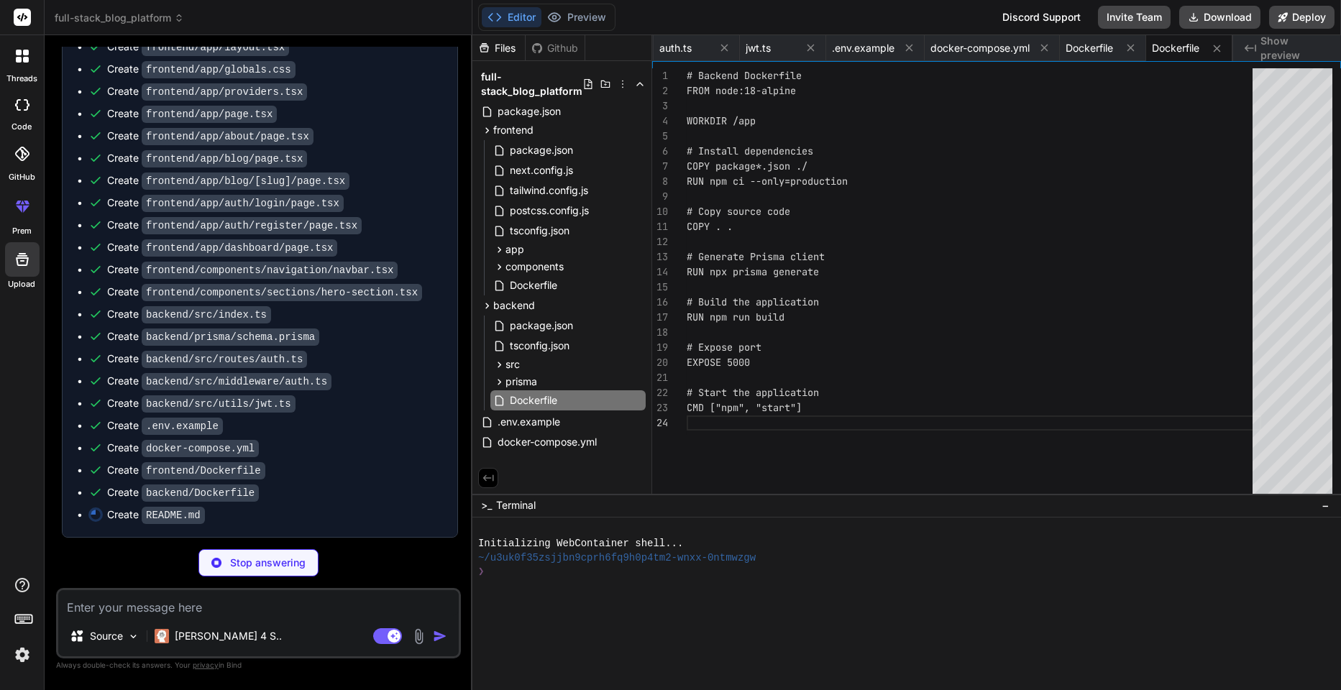
type textarea "x"
type textarea "5. Create a Pull Request ## 📄 License This project is licensed under the MIT Li…"
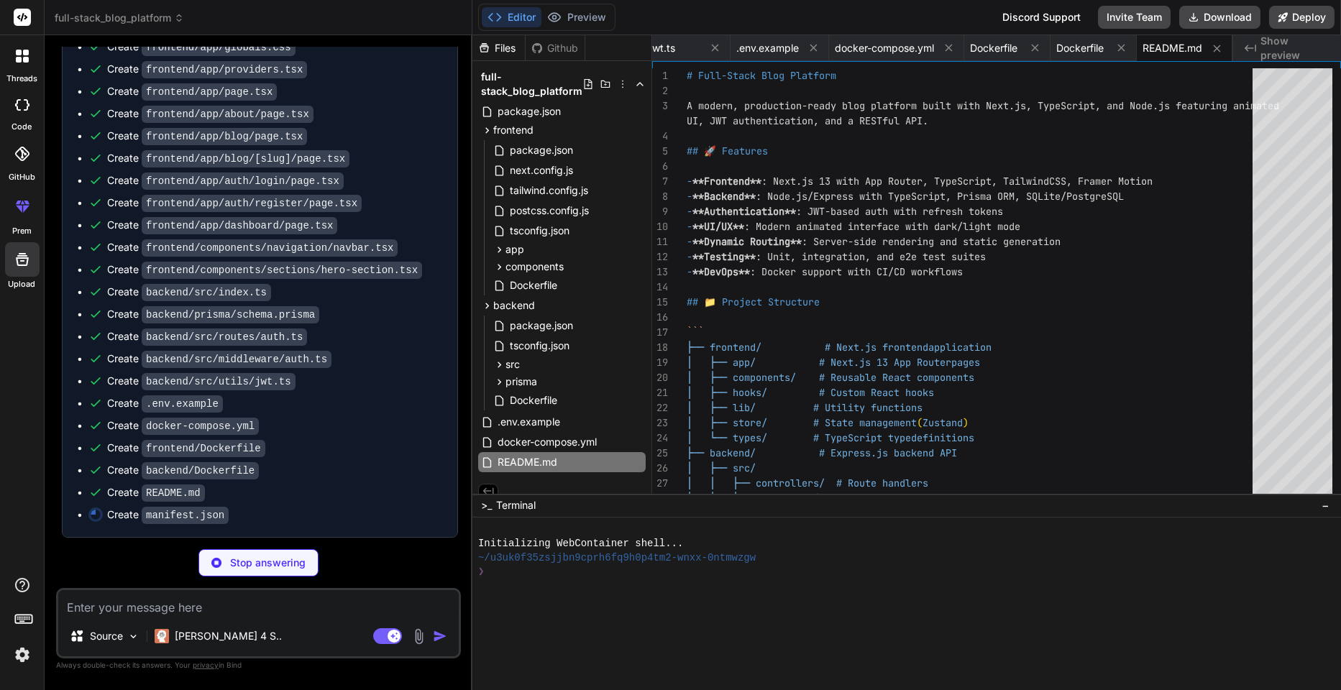
scroll to position [3769, 0]
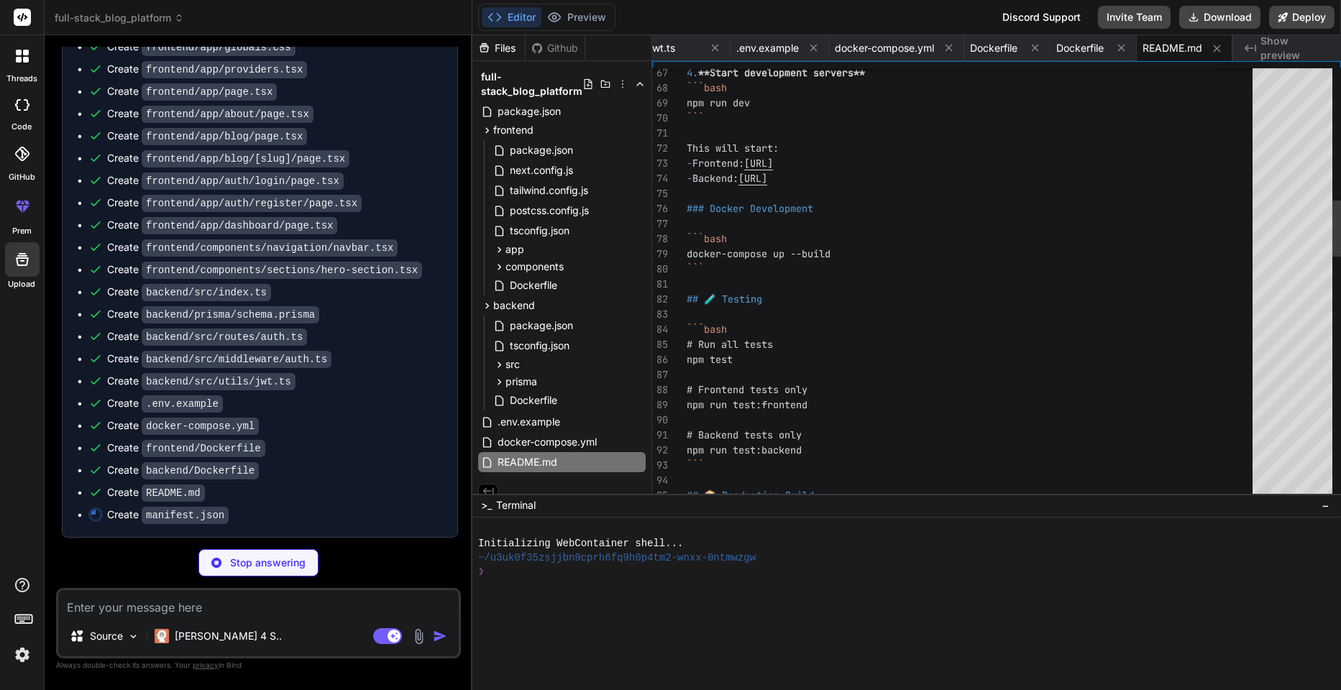
type textarea "x"
type textarea ""desc": "Comprehensive project documentation with setup and deployment instruct…"
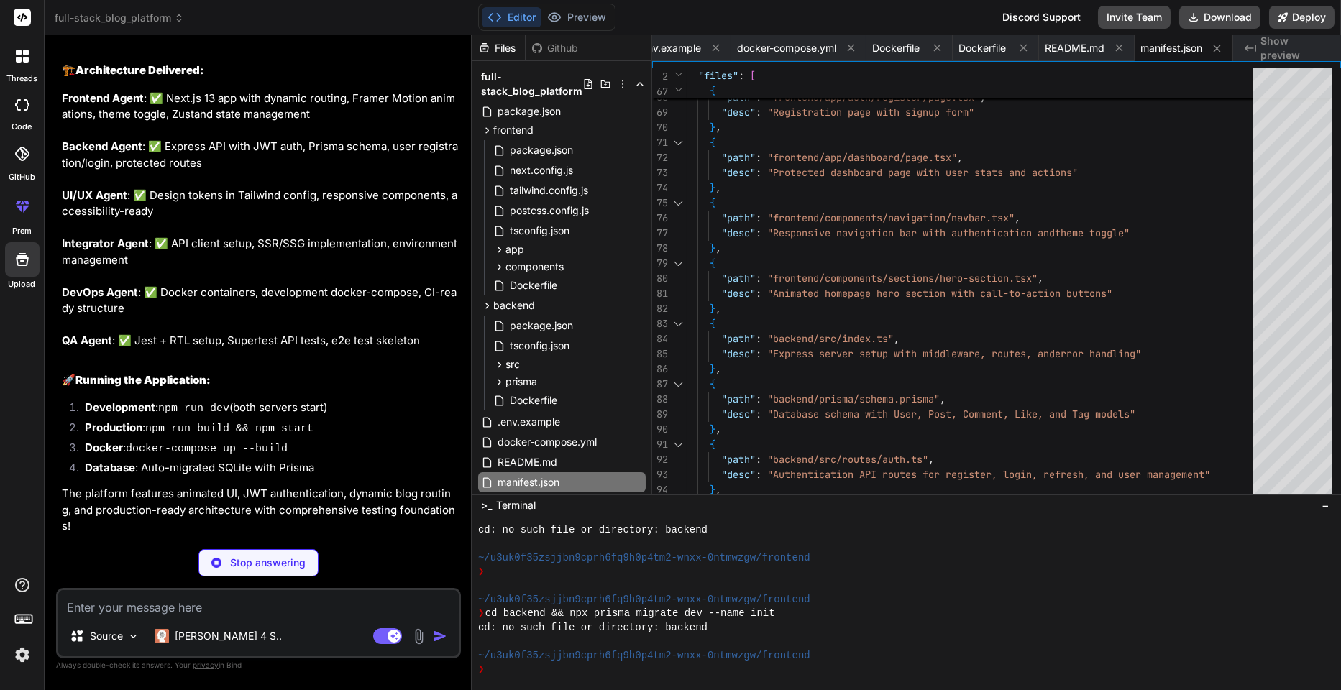
scroll to position [4686, 0]
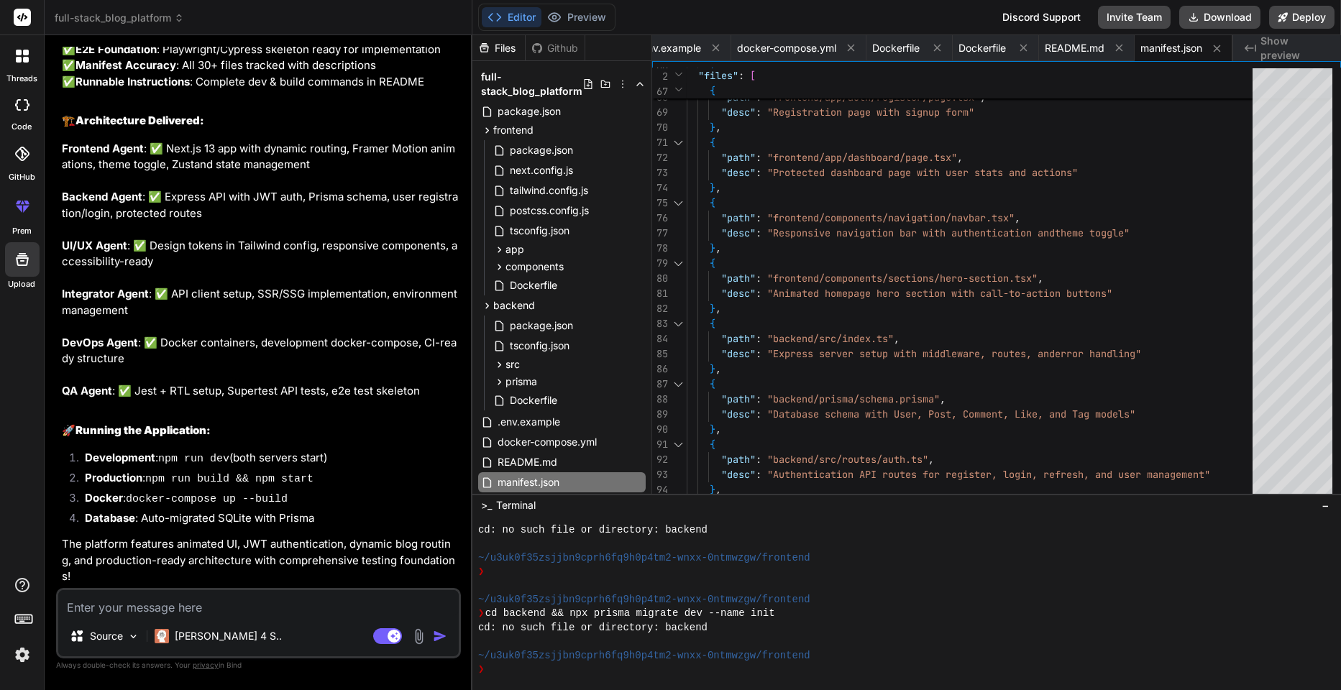
type textarea "x"
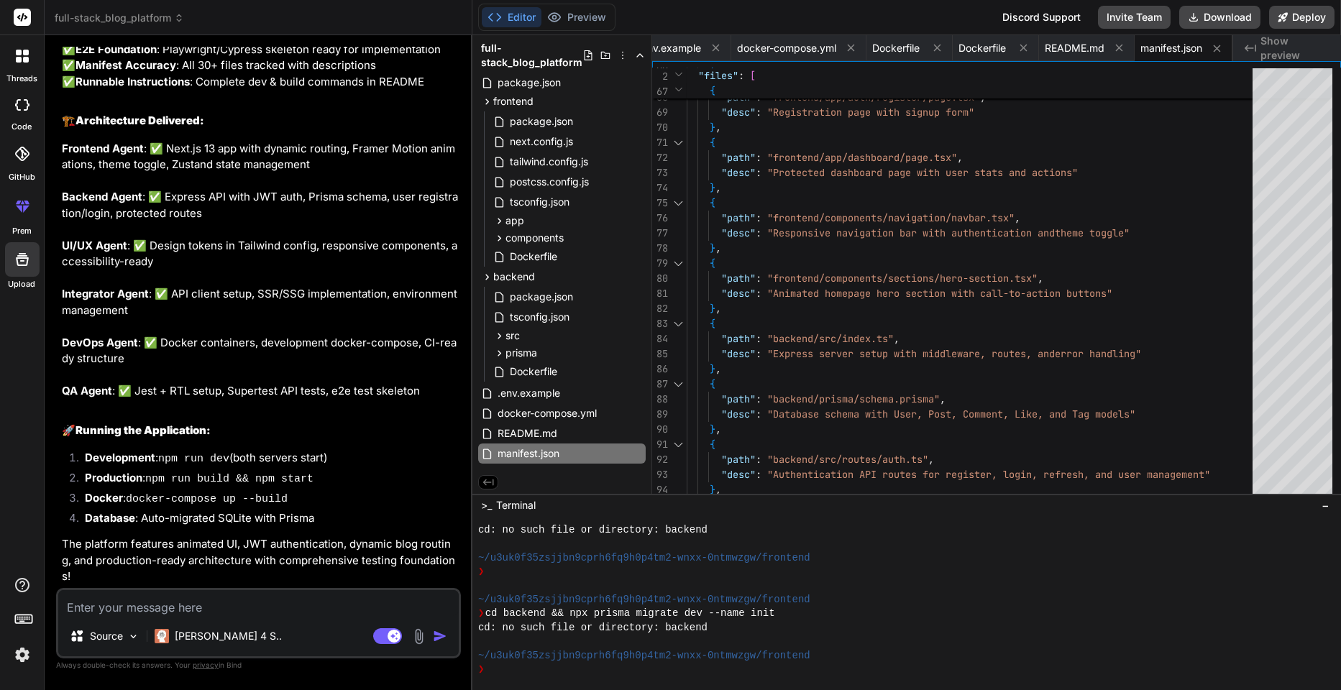
click at [488, 481] on icon at bounding box center [488, 483] width 11 height 6
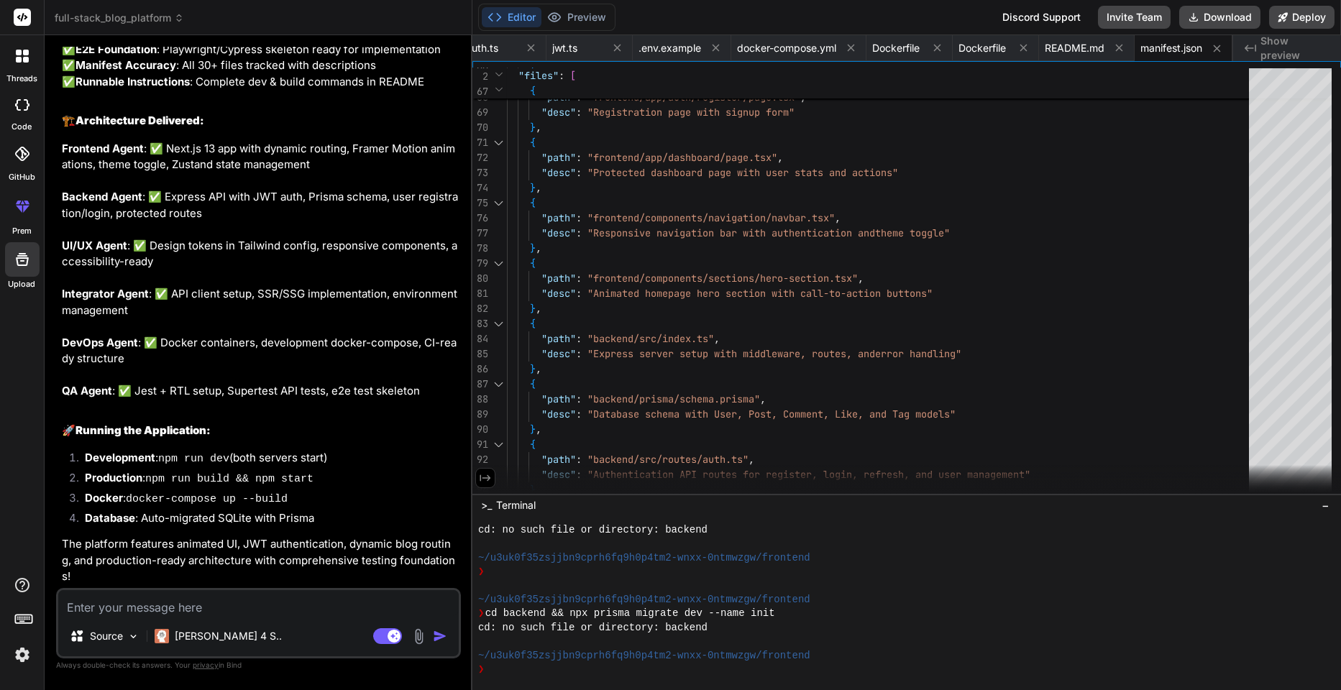
click at [483, 470] on button at bounding box center [485, 478] width 20 height 20
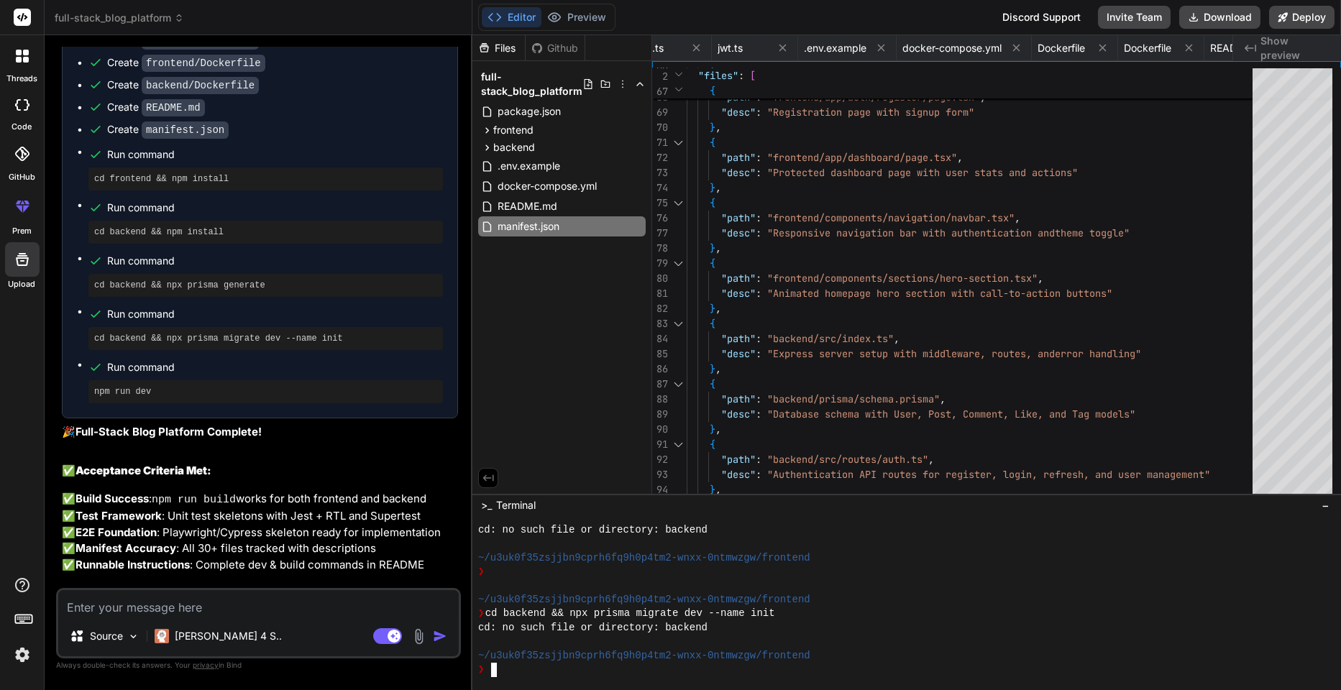
scroll to position [4059, 0]
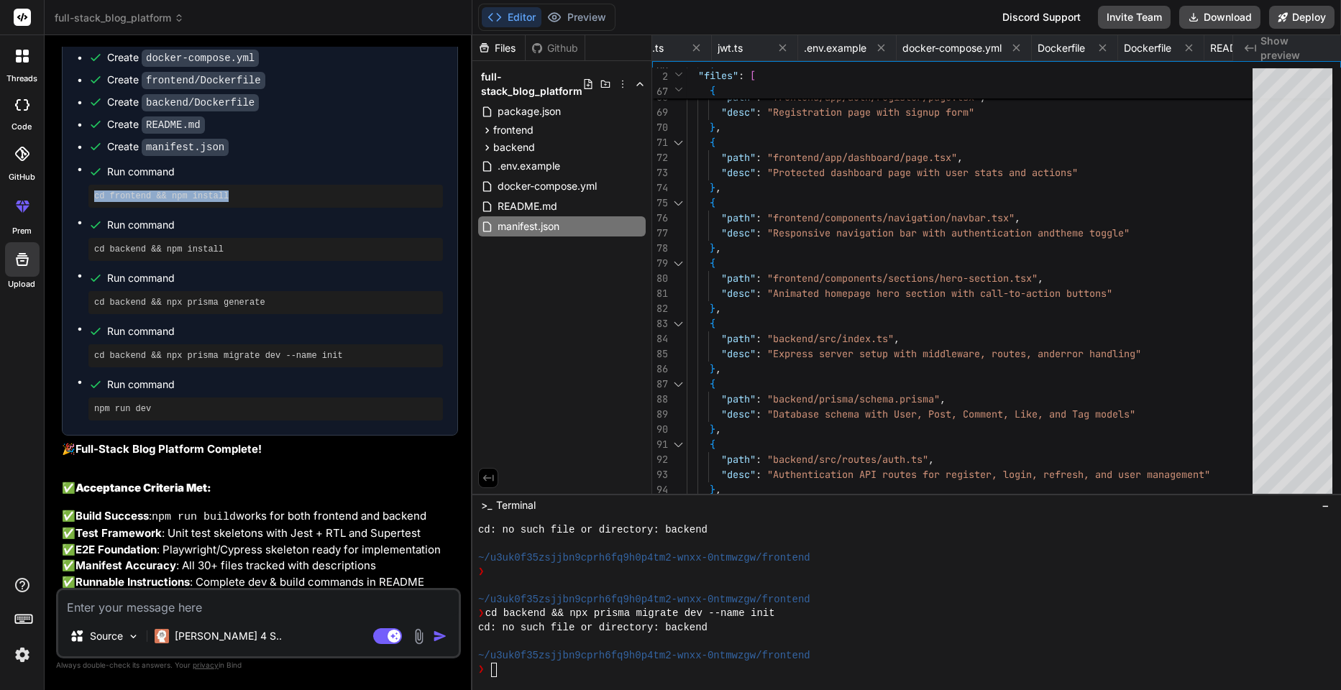
drag, startPoint x: 94, startPoint y: 273, endPoint x: 229, endPoint y: 276, distance: 135.2
click at [229, 202] on pre "cd frontend && npm install" at bounding box center [265, 197] width 343 height 12
copy pre "cd frontend && npm install"
type textarea "cd frontend && npm install"
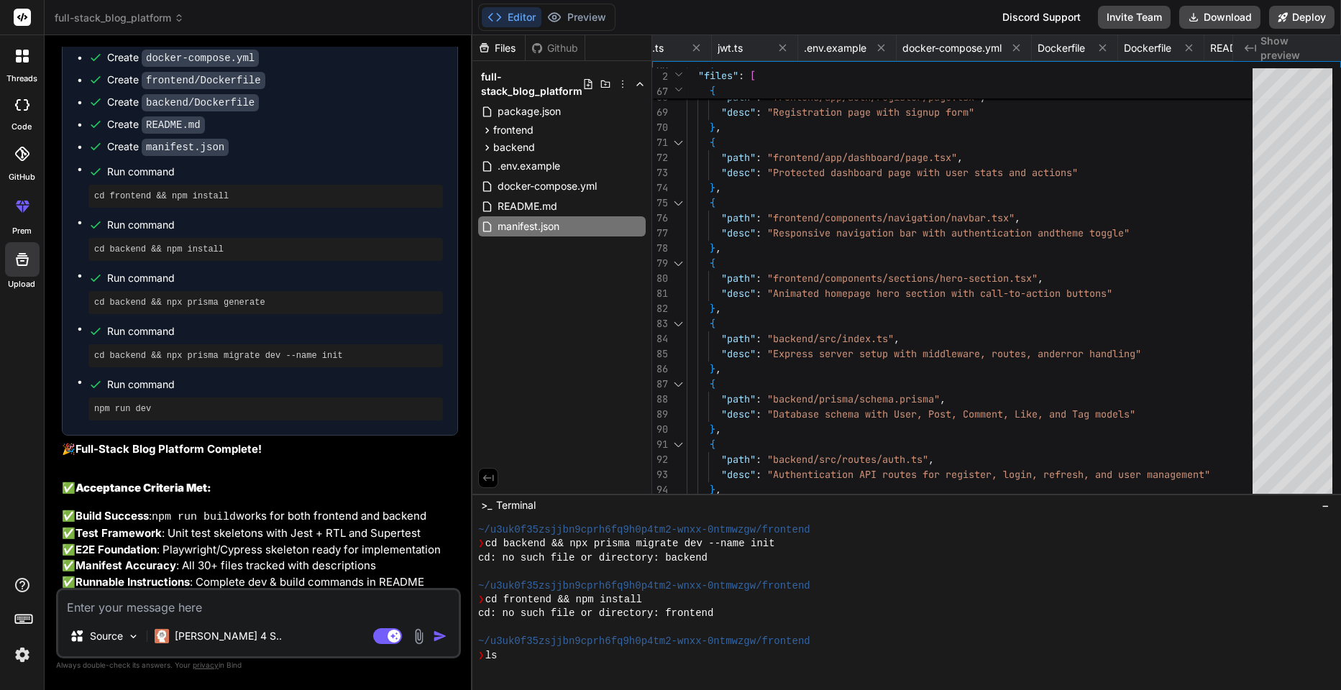
scroll to position [544, 0]
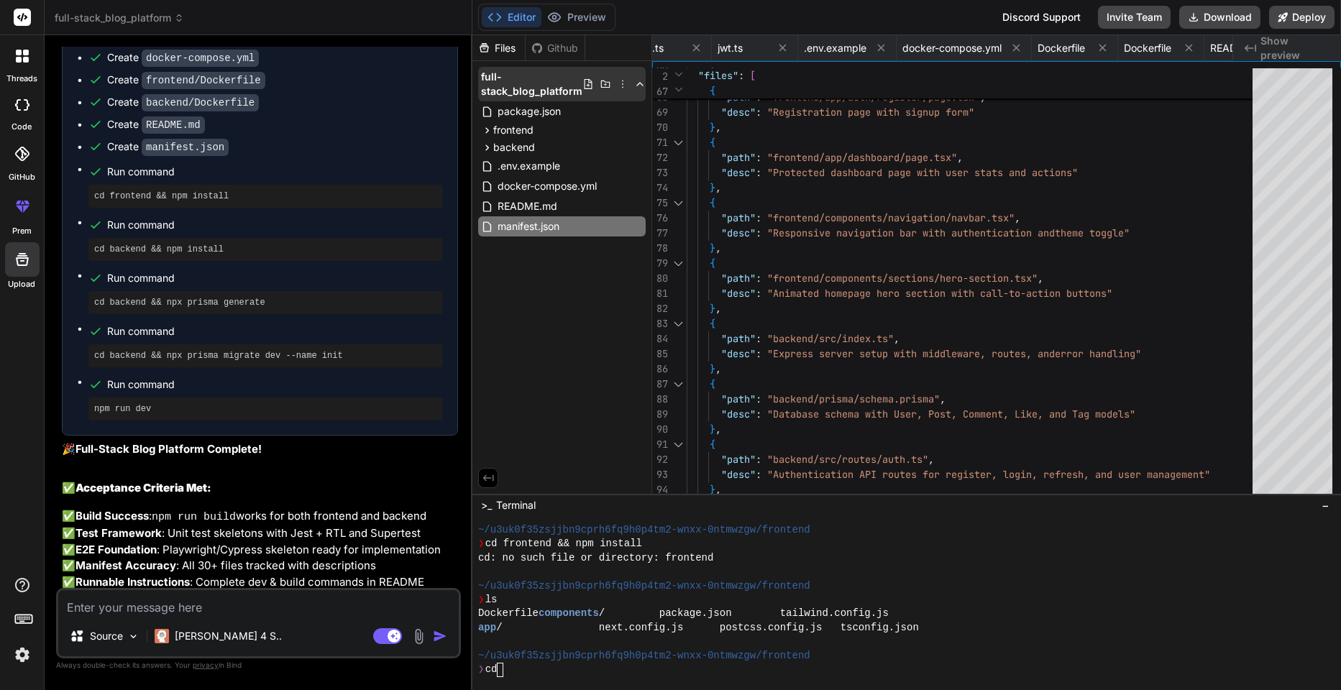
click at [570, 88] on span "full-stack_blog_platform" at bounding box center [531, 84] width 101 height 29
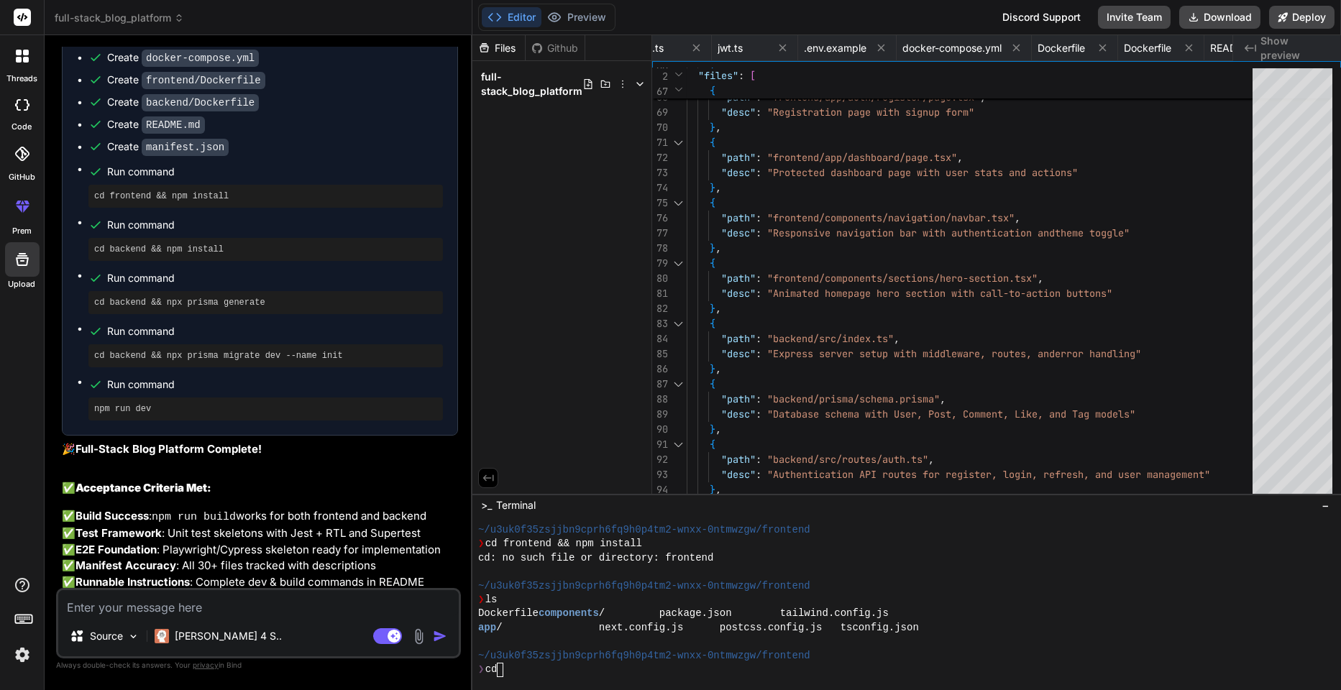
click at [570, 88] on span "full-stack_blog_platform" at bounding box center [531, 84] width 101 height 29
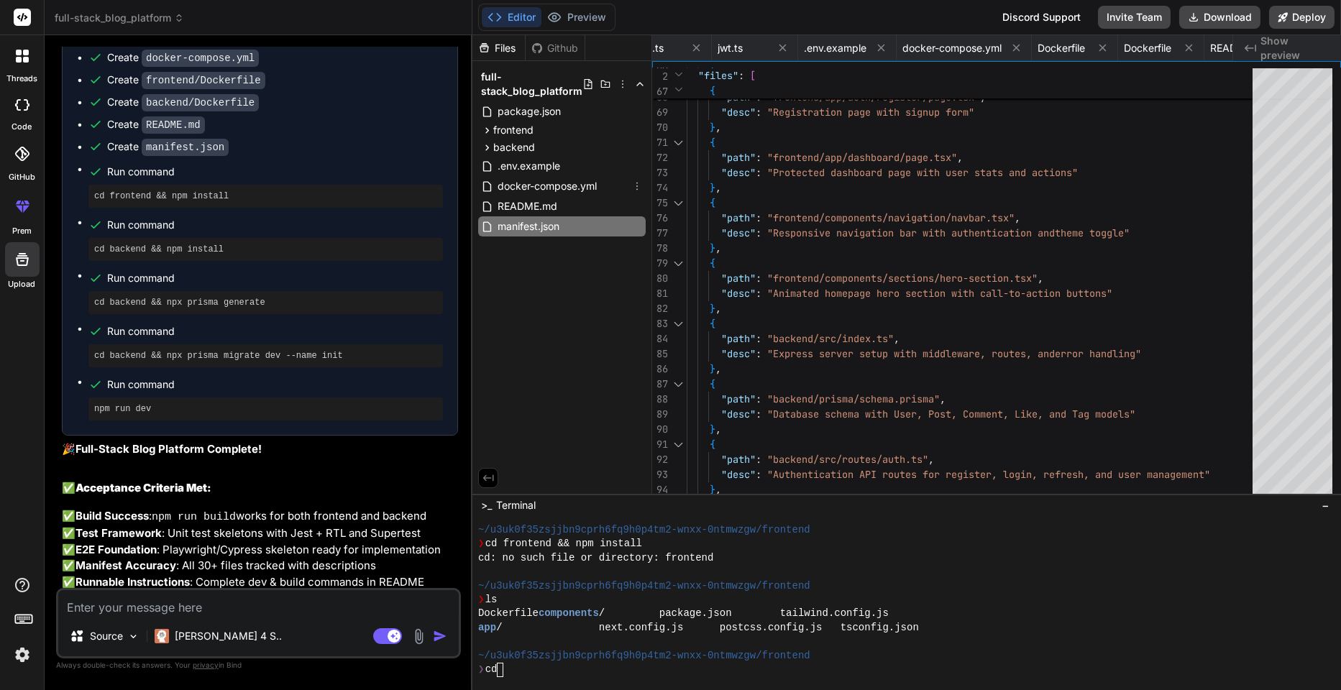
drag, startPoint x: 480, startPoint y: 79, endPoint x: 575, endPoint y: 439, distance: 372.1
click at [589, 636] on div at bounding box center [901, 642] width 846 height 14
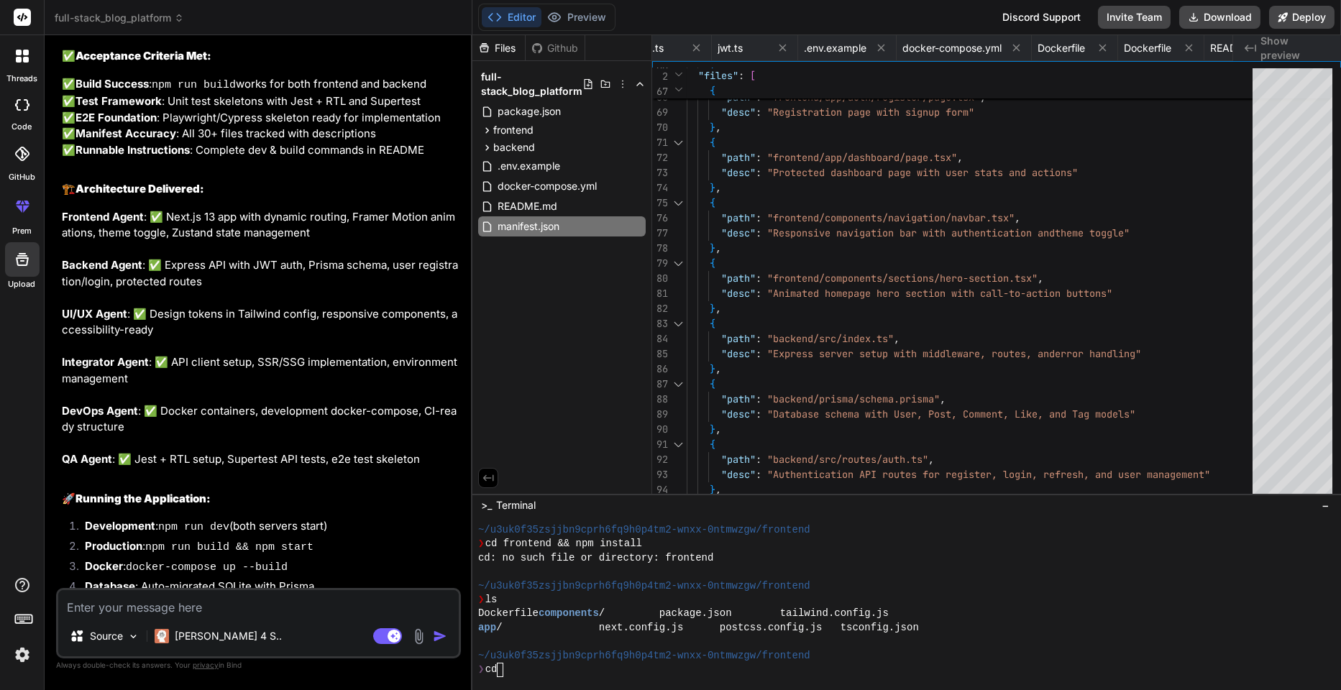
scroll to position [4686, 0]
